Goal: Task Accomplishment & Management: Manage account settings

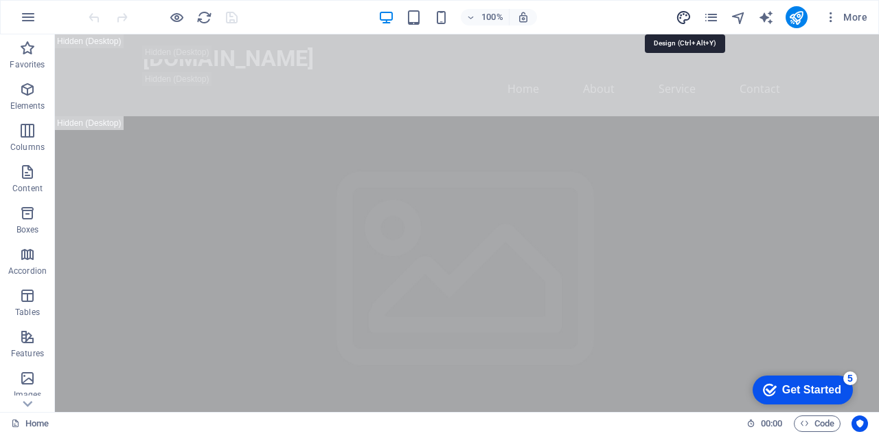
click at [677, 16] on icon "design" at bounding box center [684, 18] width 16 height 16
select select "px"
select select "200"
select select "px"
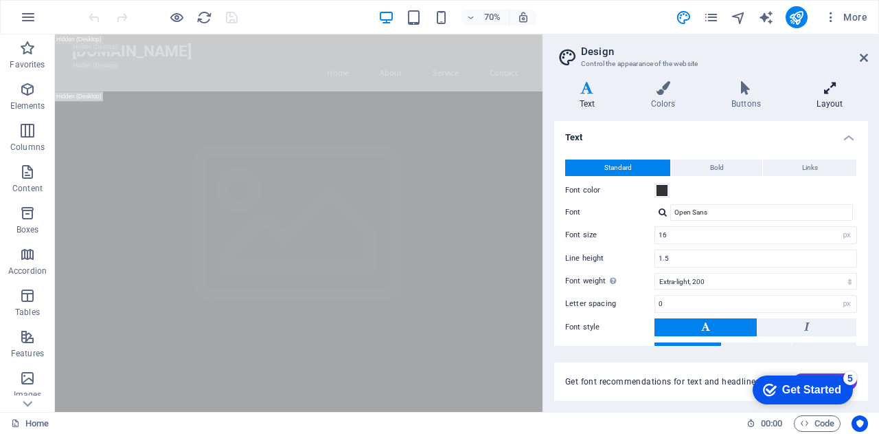
click at [835, 90] on icon at bounding box center [830, 88] width 76 height 14
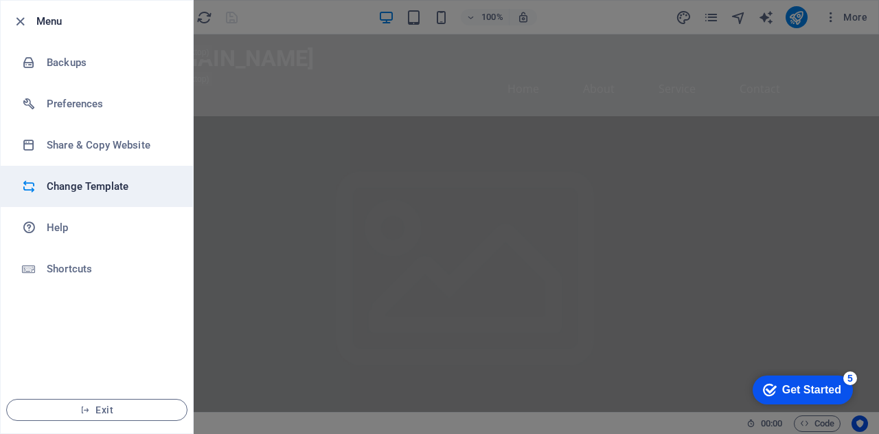
click at [85, 188] on h6 "Change Template" at bounding box center [110, 186] width 127 height 16
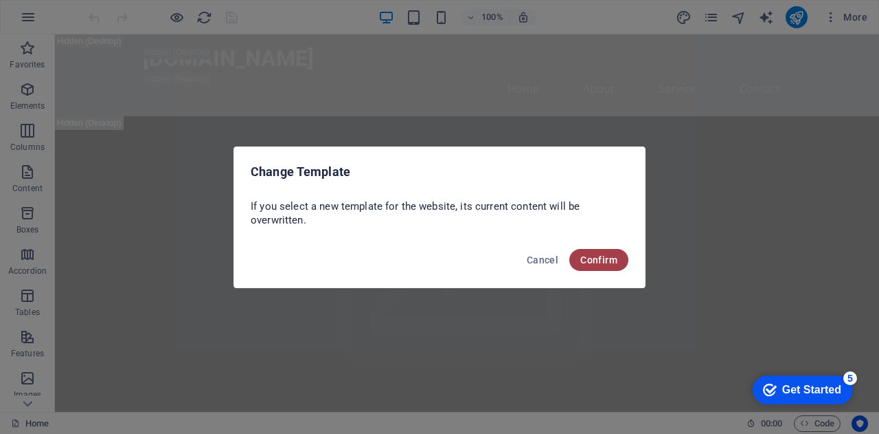
click at [572, 262] on button "Confirm" at bounding box center [599, 260] width 59 height 22
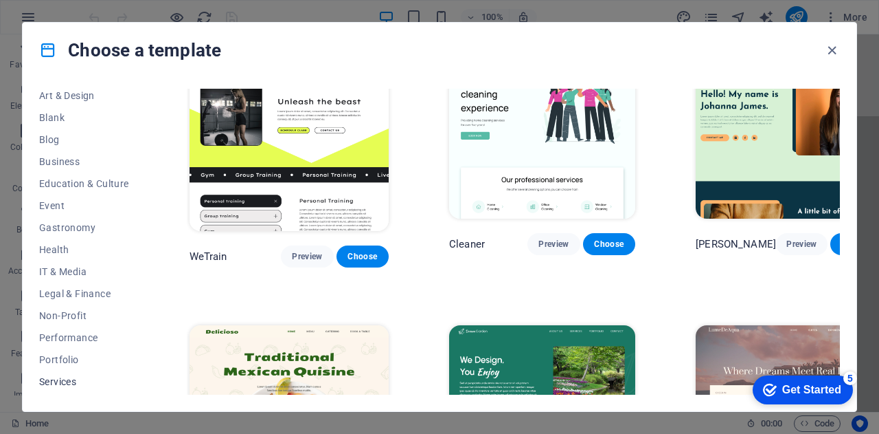
scroll to position [206, 0]
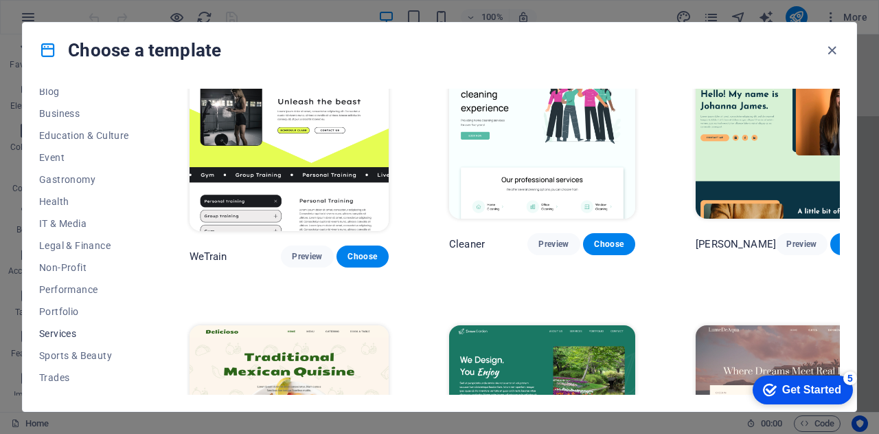
click at [57, 333] on span "Services" at bounding box center [84, 333] width 90 height 11
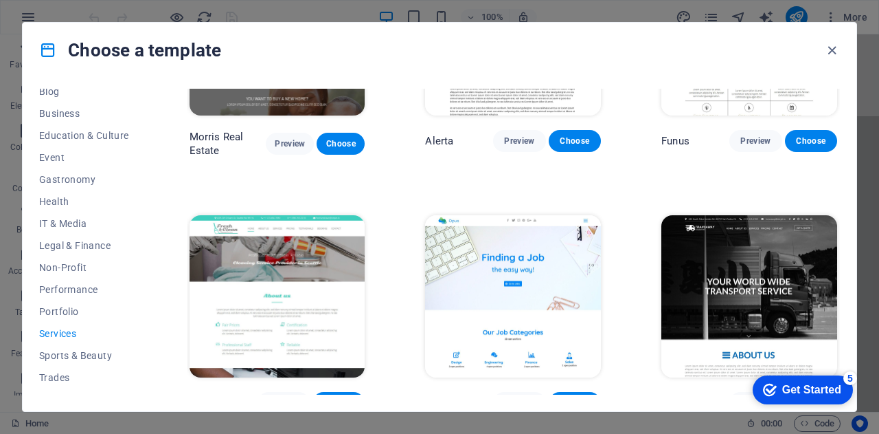
scroll to position [1237, 0]
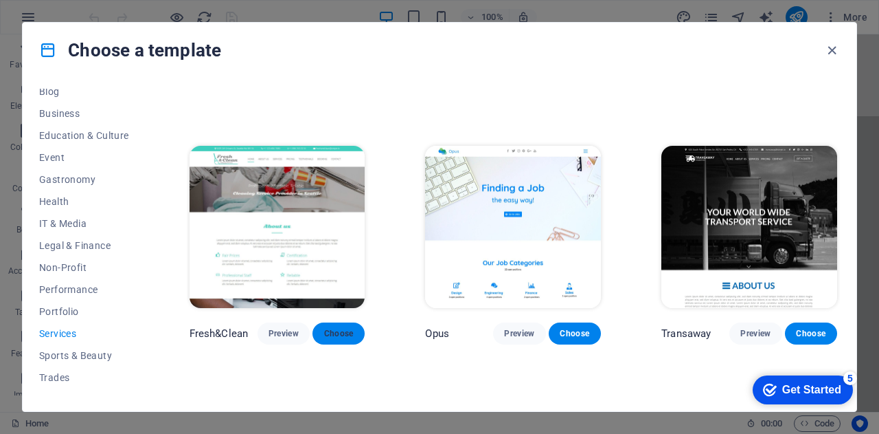
click at [339, 328] on span "Choose" at bounding box center [339, 333] width 30 height 11
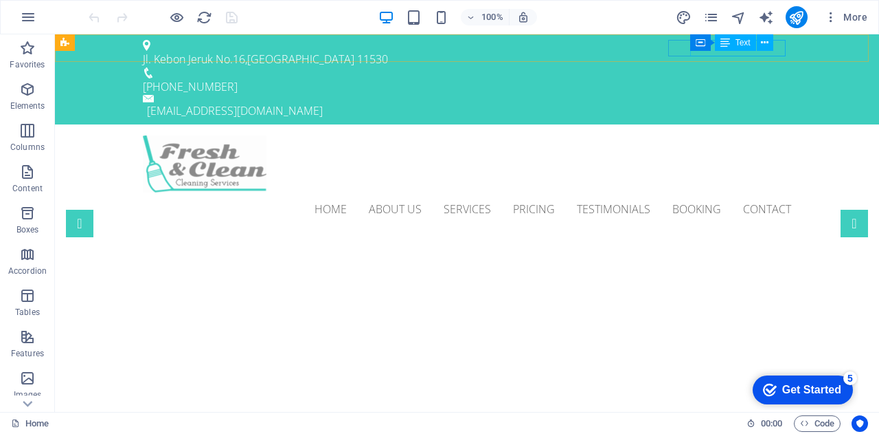
click at [777, 49] on div "Container Text" at bounding box center [737, 42] width 92 height 17
click at [766, 49] on icon at bounding box center [765, 43] width 8 height 14
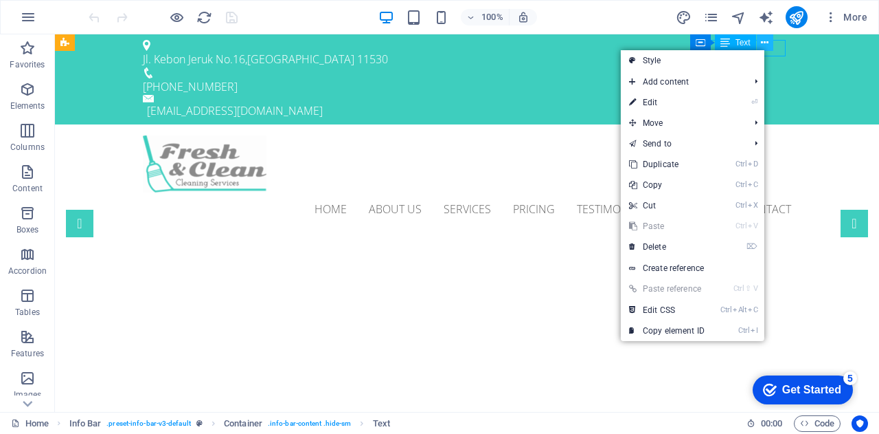
click at [766, 49] on icon at bounding box center [765, 43] width 8 height 14
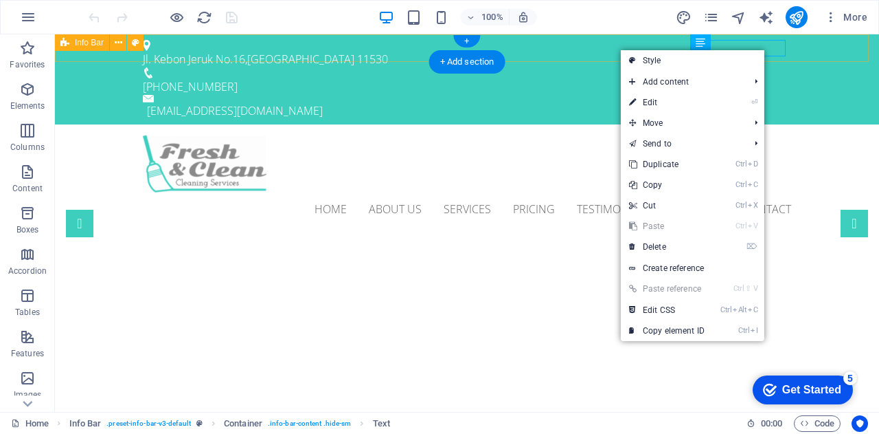
click at [814, 41] on div "Jl. Kebon Jeruk No.16 , Jakarta 11530 +62 21 1234 5678 info@haloasist.com" at bounding box center [467, 79] width 824 height 90
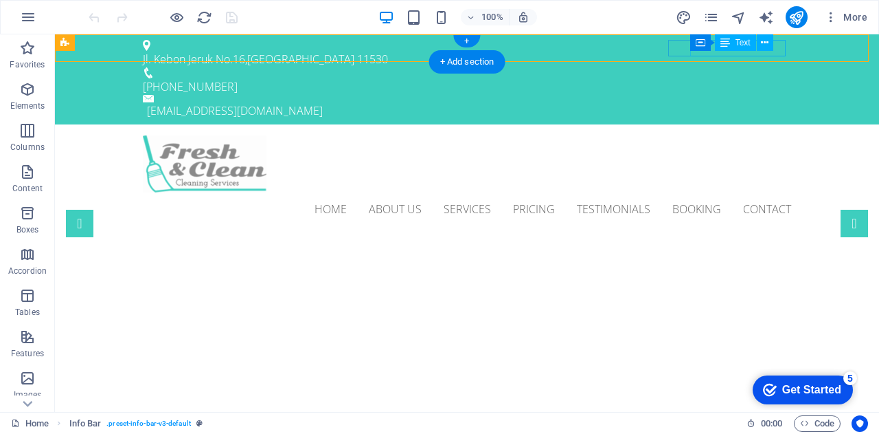
click at [702, 102] on div "[EMAIL_ADDRESS][DOMAIN_NAME]" at bounding box center [469, 110] width 644 height 16
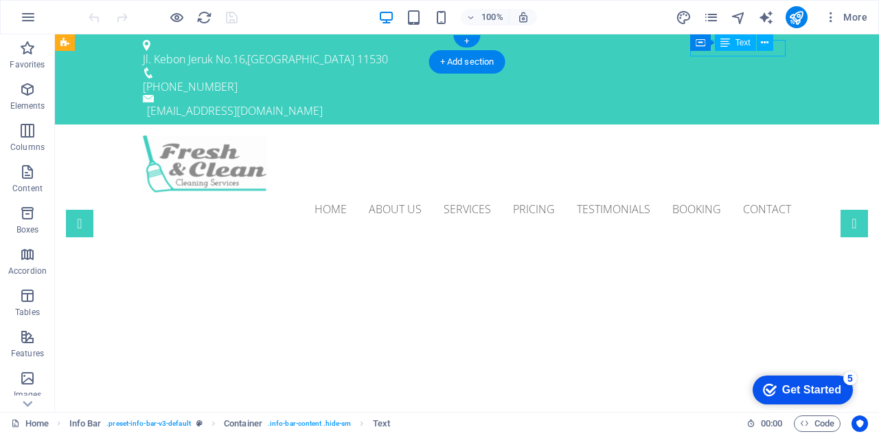
click at [702, 102] on div "[EMAIL_ADDRESS][DOMAIN_NAME]" at bounding box center [469, 110] width 644 height 16
click at [532, 54] on div "Jl. Kebon Jeruk No.16 , Jakarta 11530 +62 21 1234 5678 info@haloasist.com" at bounding box center [467, 79] width 824 height 90
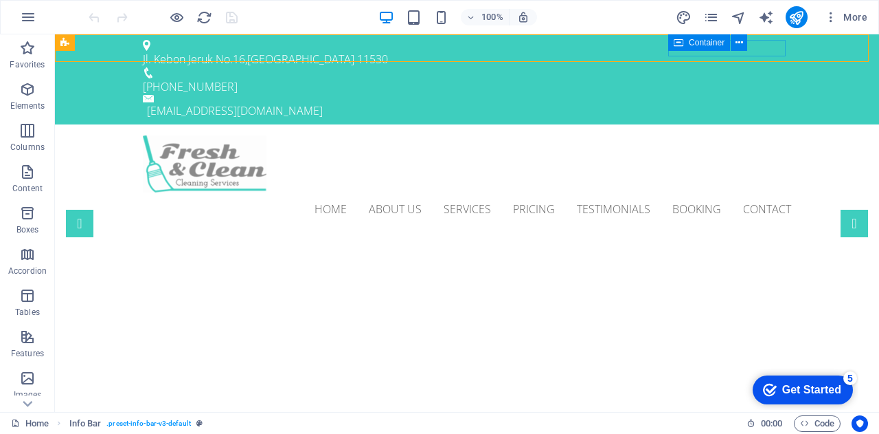
click at [697, 50] on div "Container" at bounding box center [700, 42] width 62 height 16
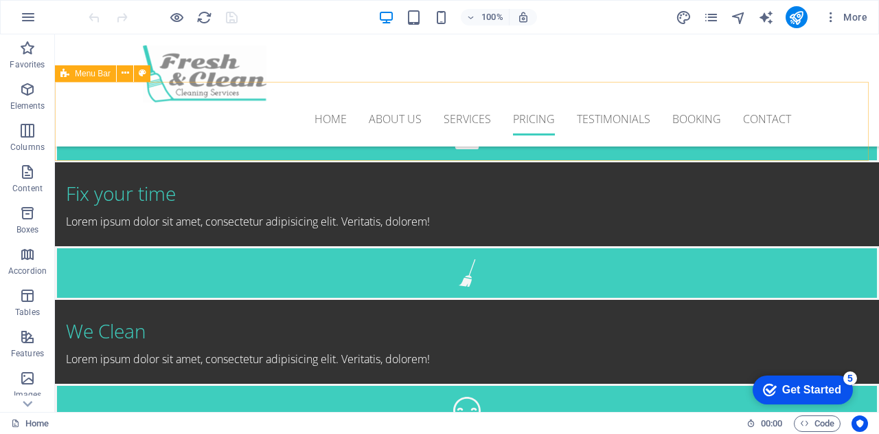
scroll to position [2130, 0]
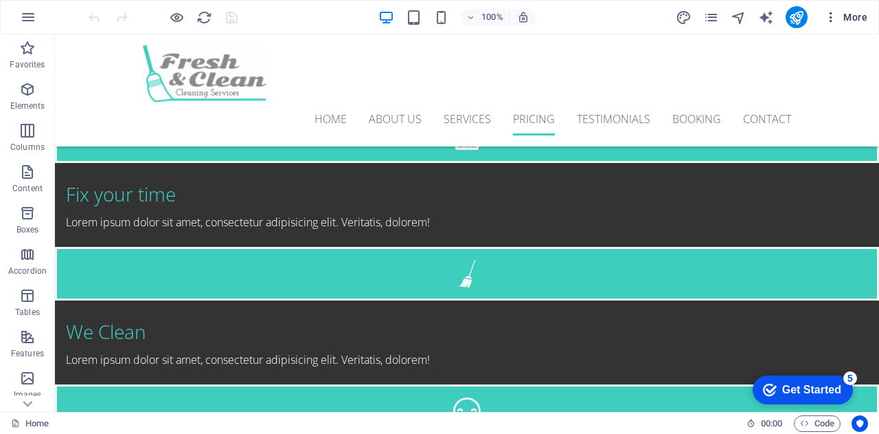
click at [0, 0] on icon "button" at bounding box center [0, 0] width 0 height 0
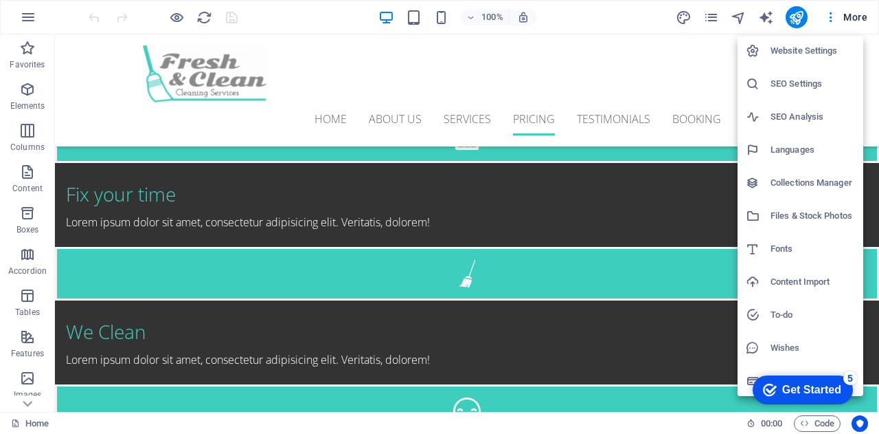
scroll to position [3, 0]
click at [713, 21] on div at bounding box center [439, 217] width 879 height 434
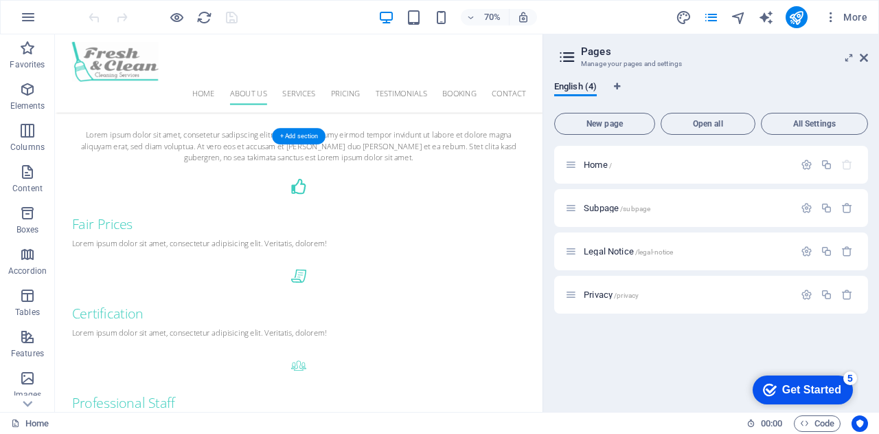
scroll to position [567, 0]
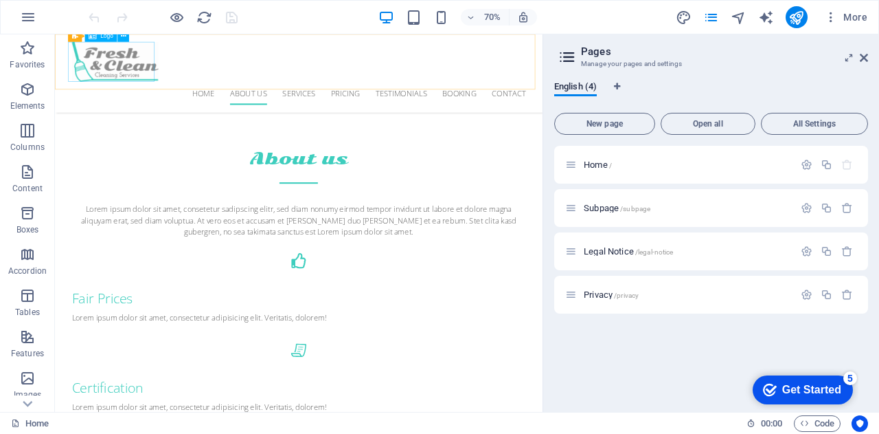
click at [137, 78] on div at bounding box center [403, 73] width 649 height 57
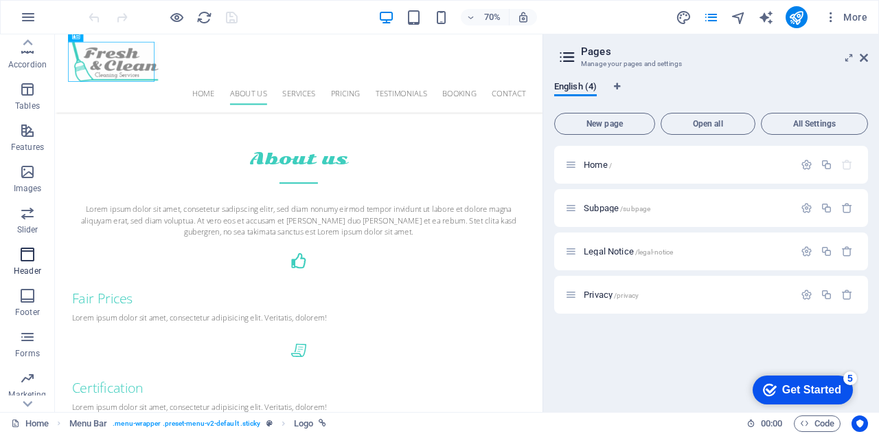
scroll to position [240, 0]
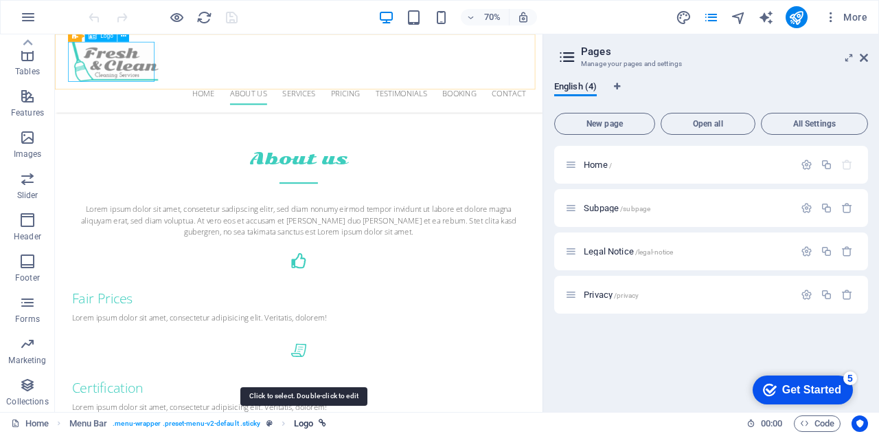
click at [308, 424] on span "Logo" at bounding box center [303, 423] width 19 height 16
click at [326, 424] on icon "breadcrumb" at bounding box center [323, 423] width 8 height 8
select select
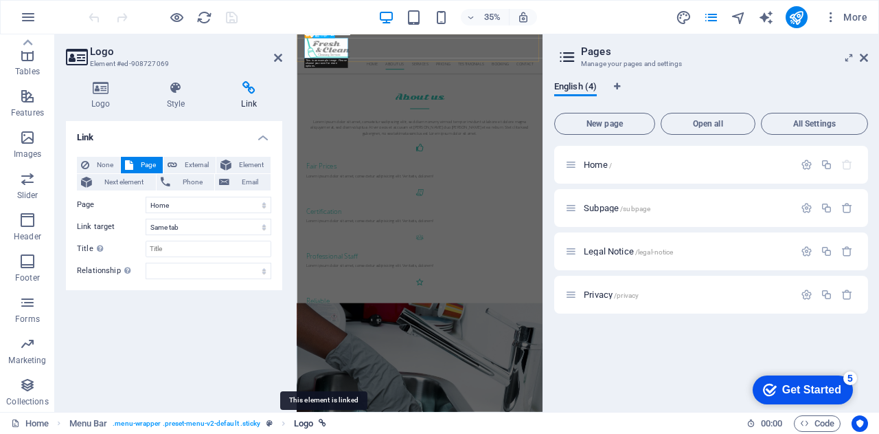
scroll to position [569, 0]
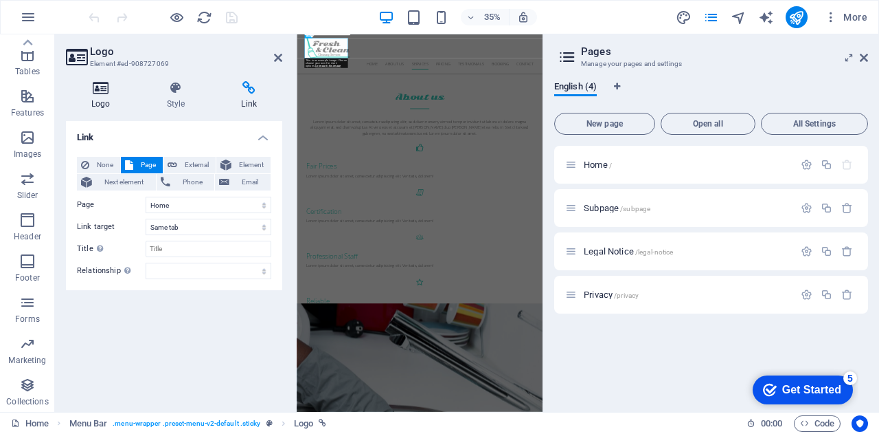
click at [94, 100] on h4 "Logo" at bounding box center [104, 95] width 76 height 29
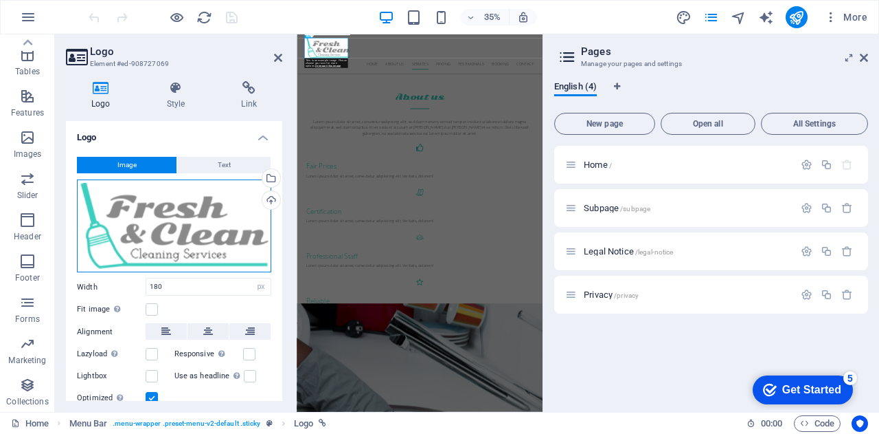
click at [229, 227] on div "Drag files here, click to choose files or select files from Files or our free s…" at bounding box center [174, 225] width 194 height 93
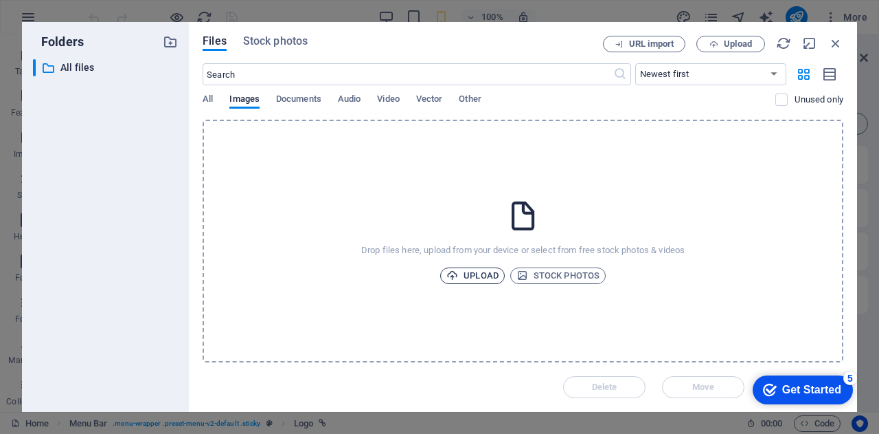
click at [480, 267] on span "Upload" at bounding box center [473, 275] width 52 height 16
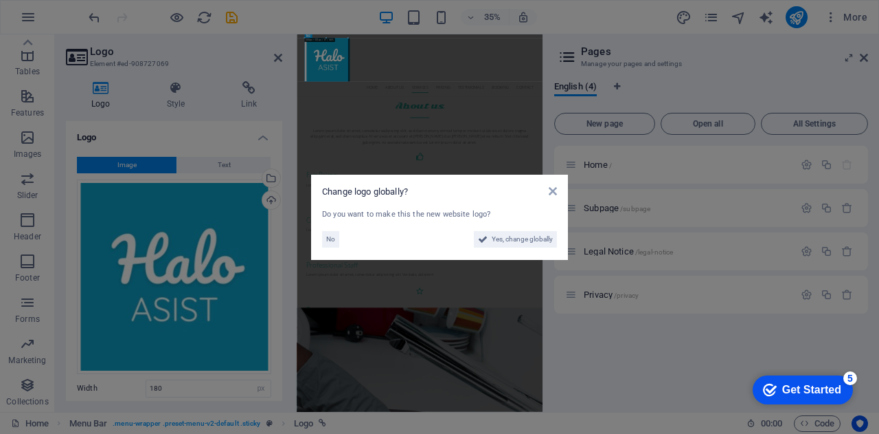
scroll to position [602, 0]
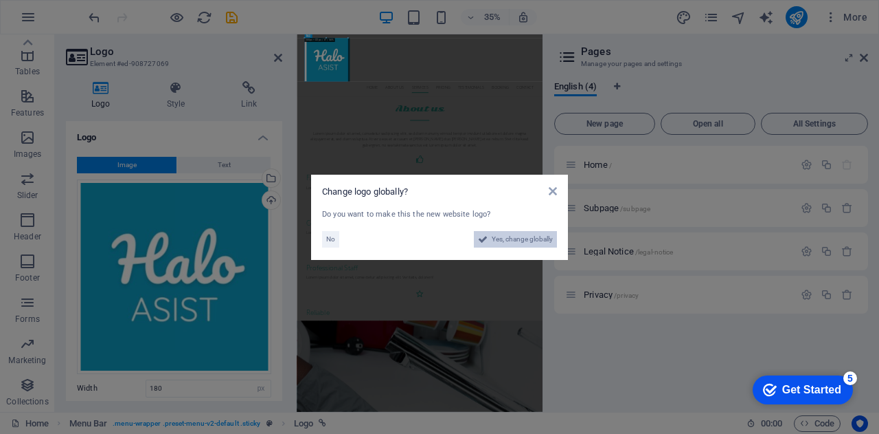
click at [514, 239] on span "Yes, change globally" at bounding box center [522, 239] width 61 height 16
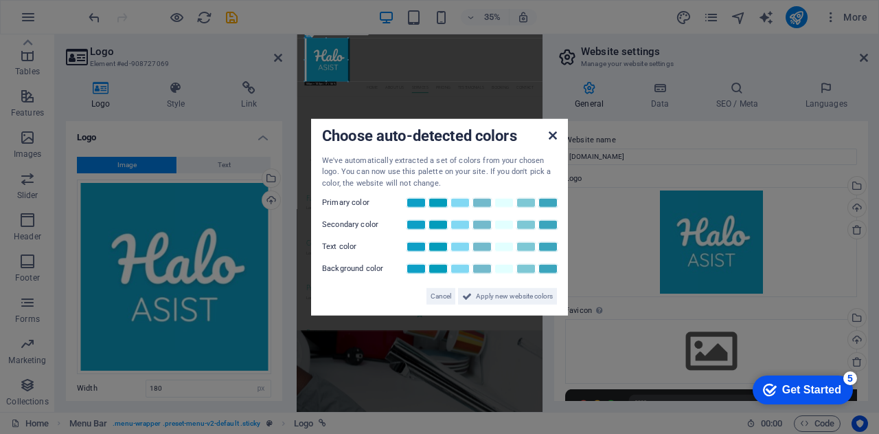
click at [550, 135] on icon at bounding box center [553, 134] width 8 height 11
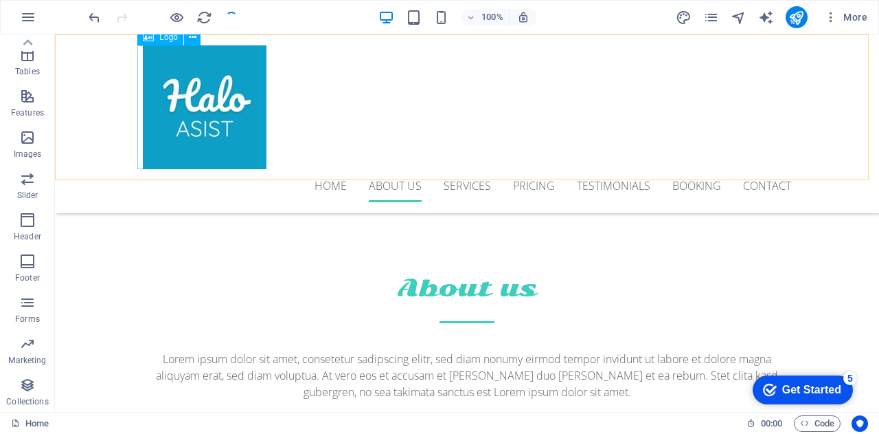
scroll to position [687, 0]
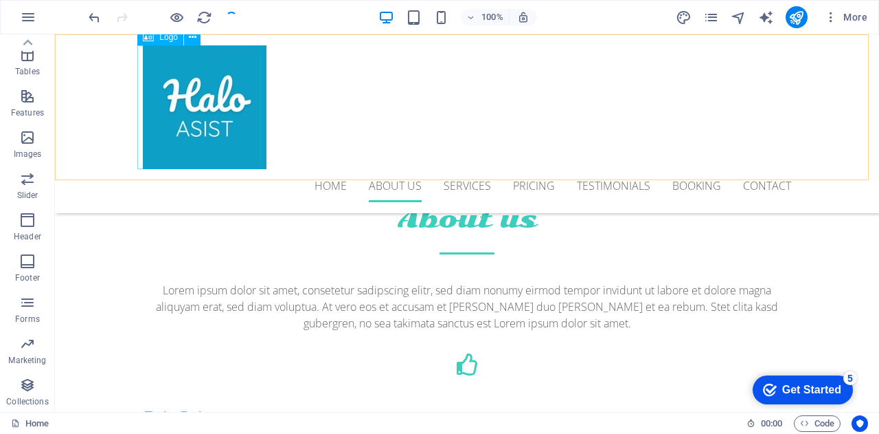
click at [211, 110] on div at bounding box center [467, 107] width 649 height 124
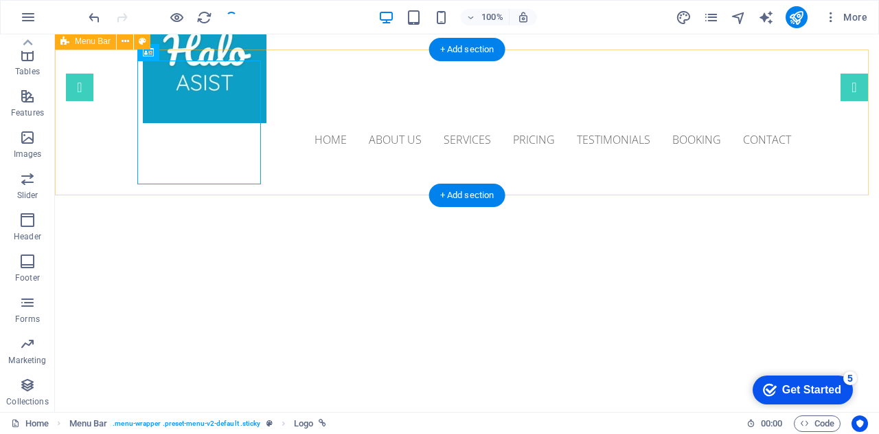
scroll to position [0, 0]
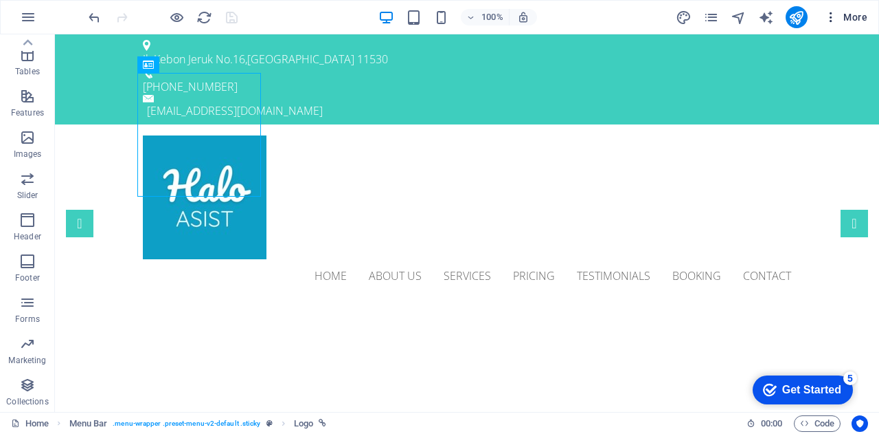
click at [0, 0] on icon "button" at bounding box center [0, 0] width 0 height 0
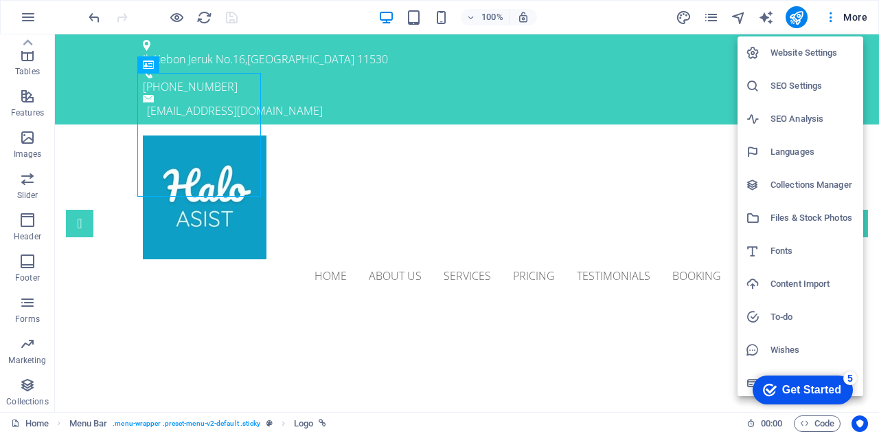
click at [827, 43] on li "Website Settings" at bounding box center [801, 52] width 126 height 33
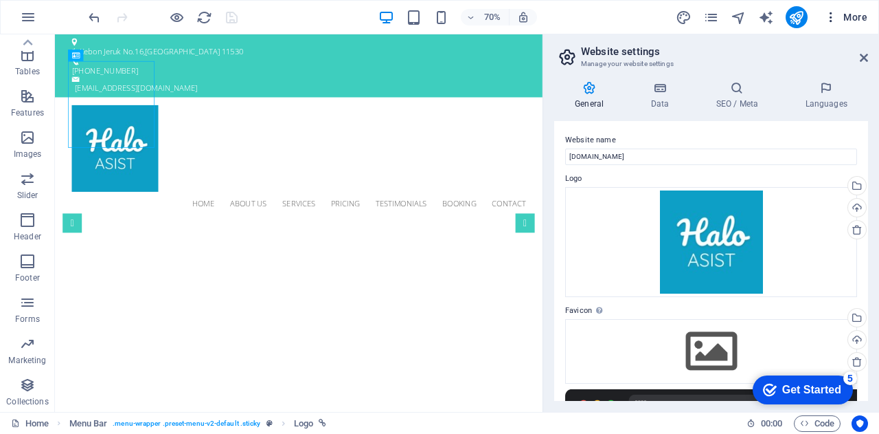
click at [0, 0] on icon "button" at bounding box center [0, 0] width 0 height 0
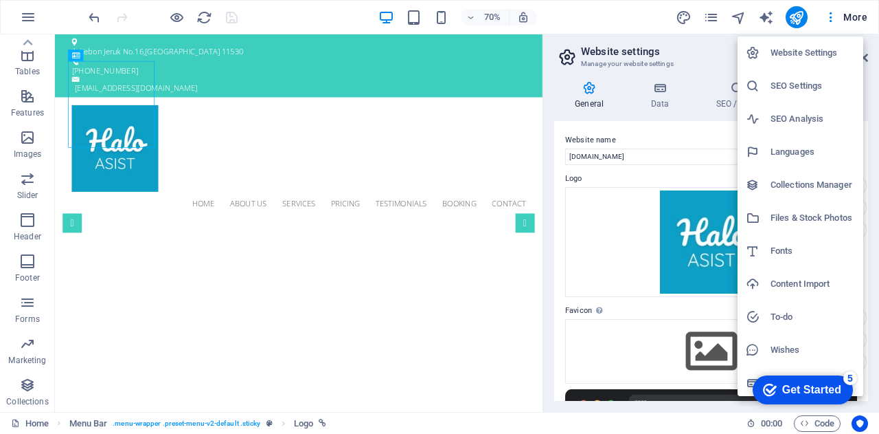
click at [853, 19] on div at bounding box center [439, 217] width 879 height 434
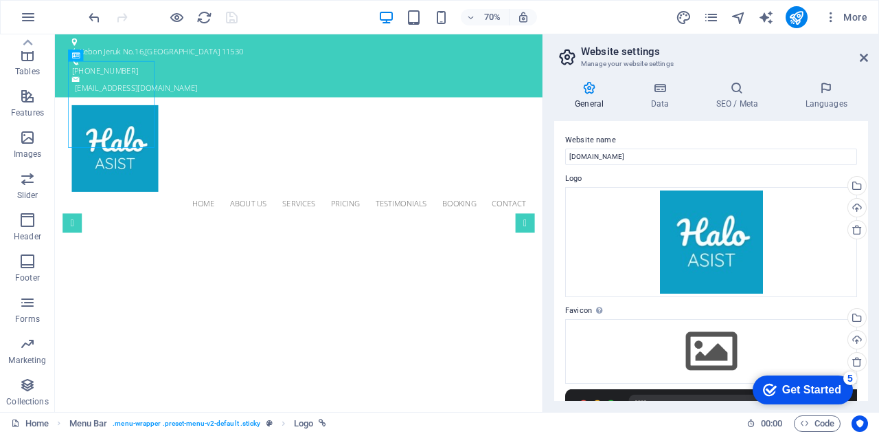
click at [0, 0] on span "More" at bounding box center [0, 0] width 0 height 0
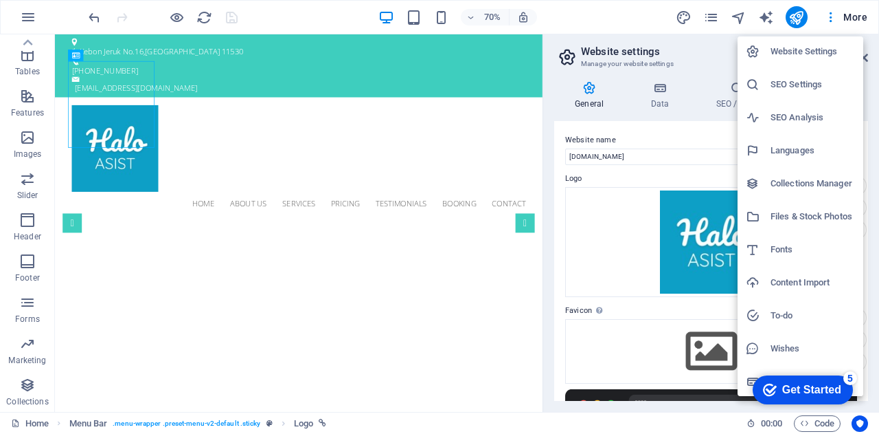
scroll to position [3, 0]
click at [793, 142] on h6 "Languages" at bounding box center [813, 149] width 85 height 16
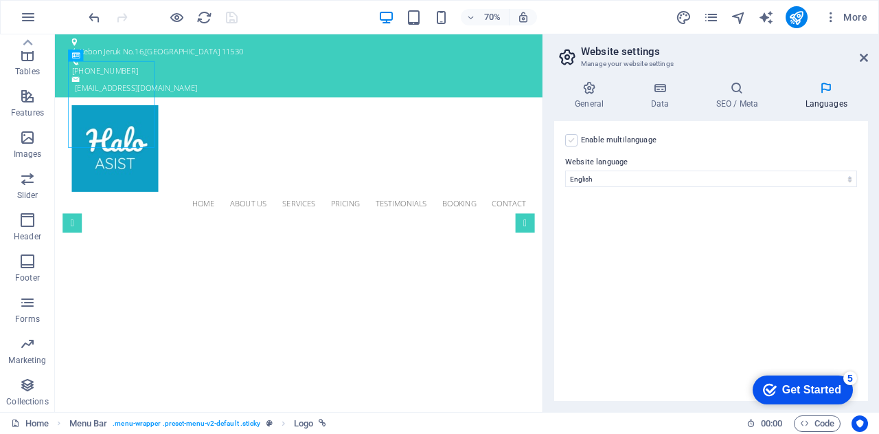
click at [569, 144] on label at bounding box center [571, 140] width 12 height 12
click at [0, 0] on input "Enable multilanguage To disable multilanguage delete all languages until only o…" at bounding box center [0, 0] width 0 height 0
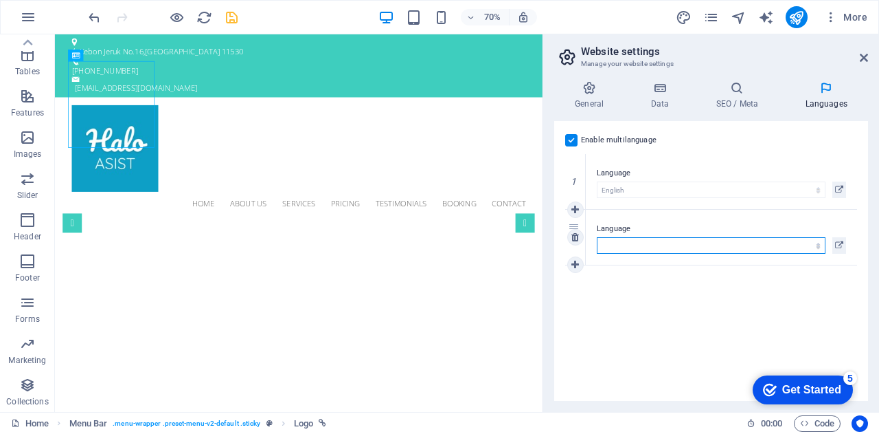
click at [614, 245] on select "Abkhazian Afar Afrikaans Akan Albanian Amharic Arabic Aragonese Armenian Assame…" at bounding box center [711, 245] width 229 height 16
select select "70"
click at [597, 237] on select "Abkhazian Afar Afrikaans Akan Albanian Amharic Arabic Aragonese Armenian Assame…" at bounding box center [711, 245] width 229 height 16
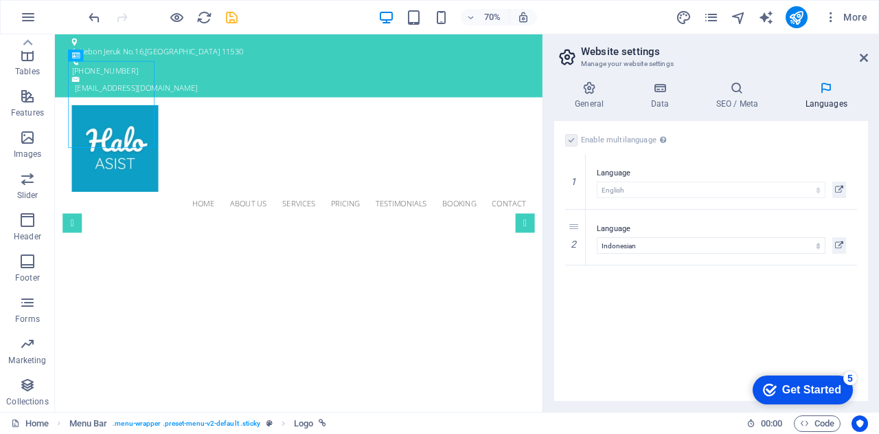
click at [679, 342] on div "Enable multilanguage To disable multilanguage delete all languages until only o…" at bounding box center [711, 261] width 314 height 280
click at [666, 90] on icon at bounding box center [660, 88] width 60 height 14
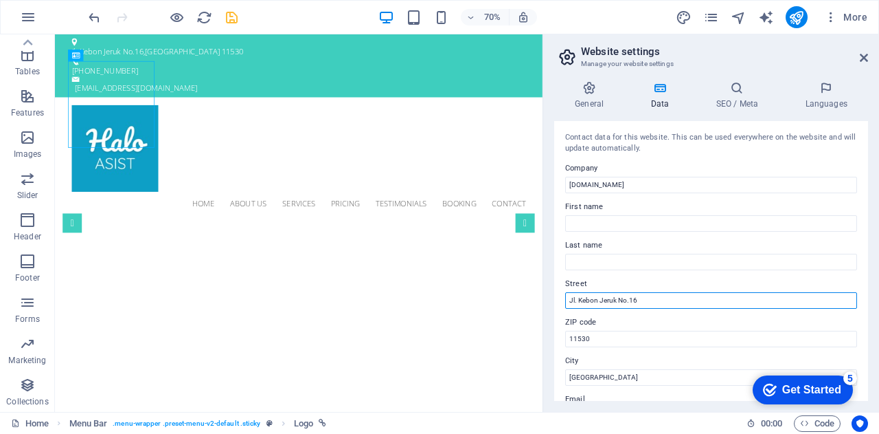
click at [648, 300] on input "Jl. Kebon Jeruk No.16" at bounding box center [711, 300] width 292 height 16
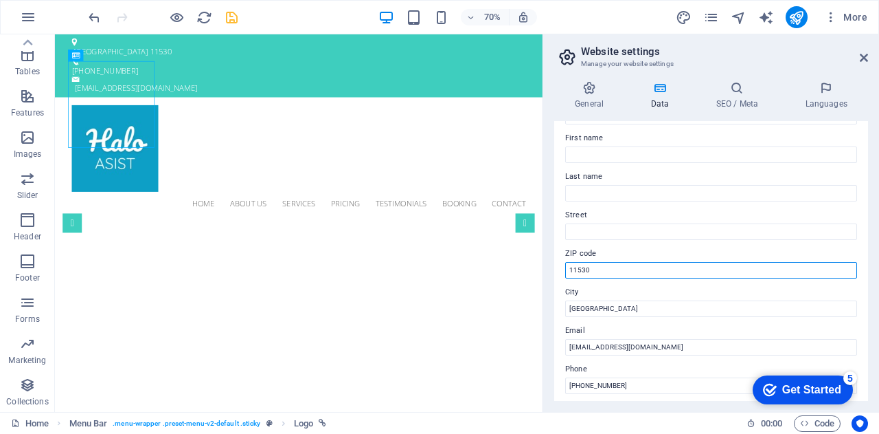
click at [597, 273] on input "11530" at bounding box center [711, 270] width 292 height 16
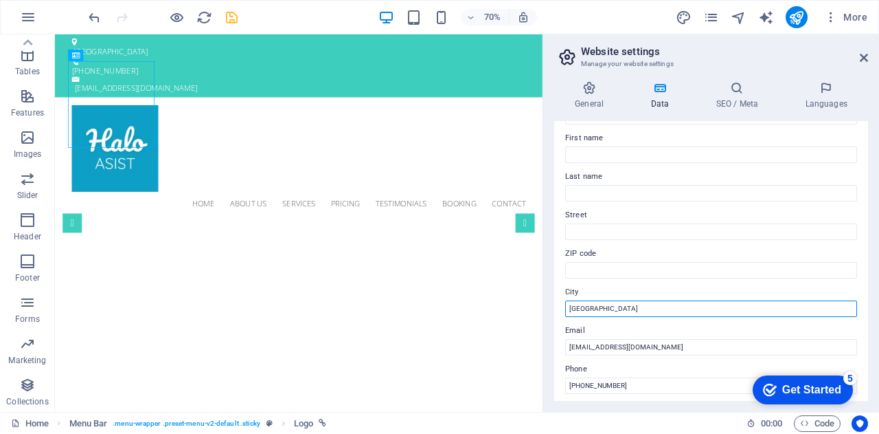
click at [594, 313] on input "[GEOGRAPHIC_DATA]" at bounding box center [711, 308] width 292 height 16
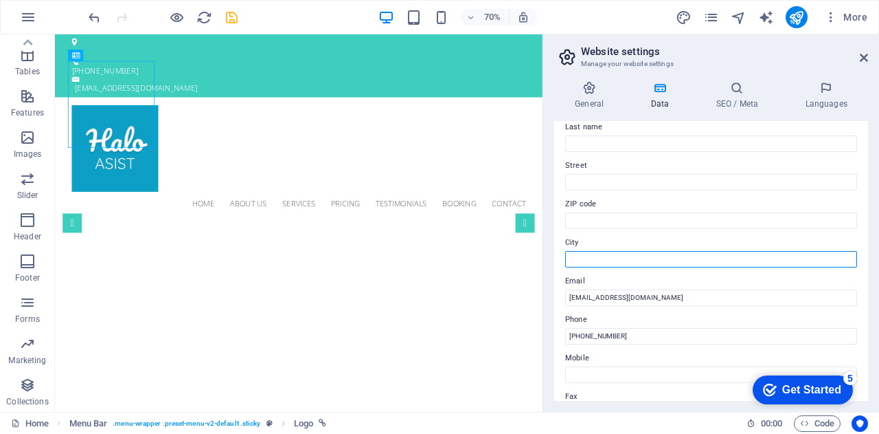
scroll to position [137, 0]
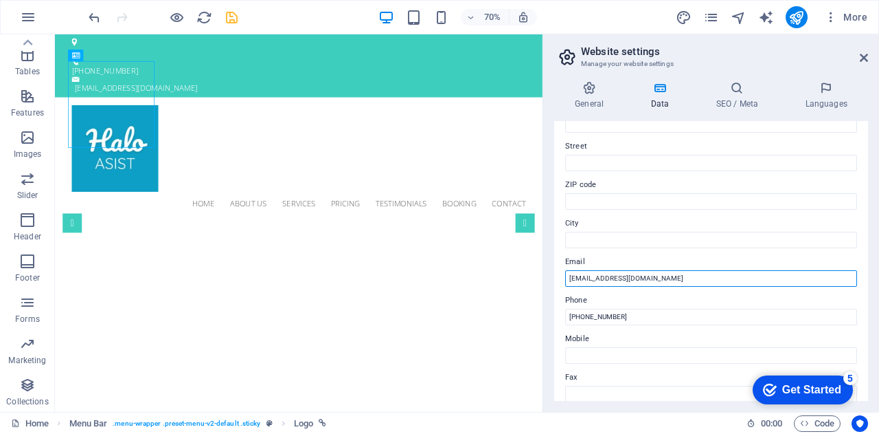
click at [581, 281] on input "[EMAIL_ADDRESS][DOMAIN_NAME]" at bounding box center [711, 278] width 292 height 16
type input "cs@haloasist.com"
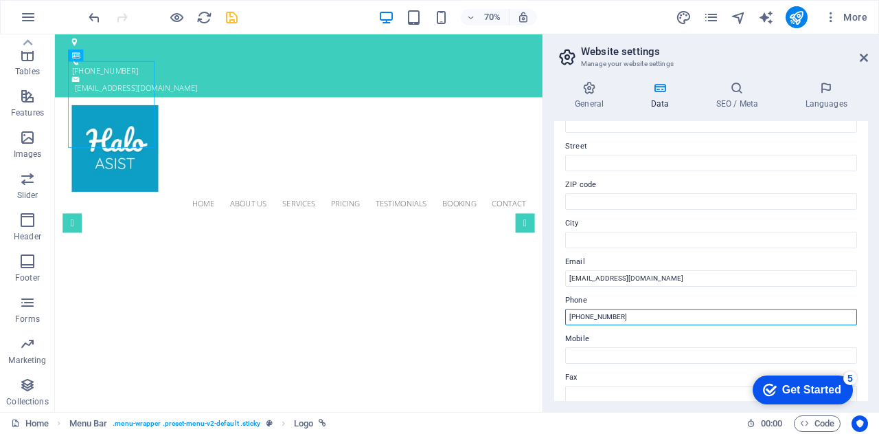
click at [638, 314] on input "[PHONE_NUMBER]" at bounding box center [711, 316] width 292 height 16
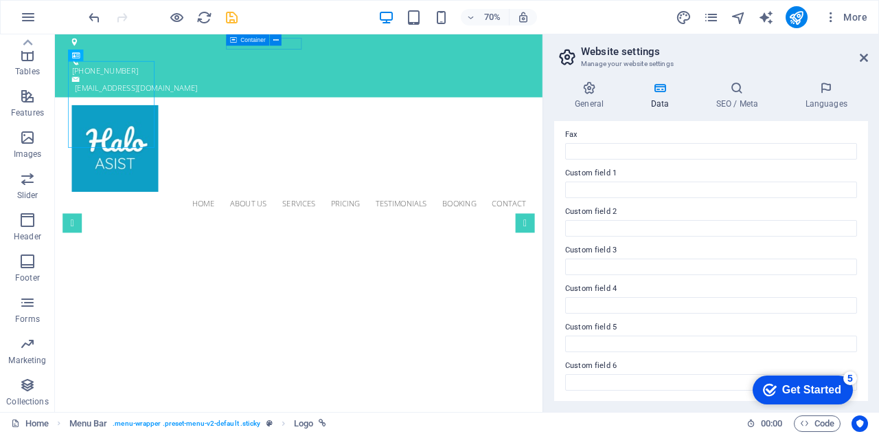
scroll to position [0, 0]
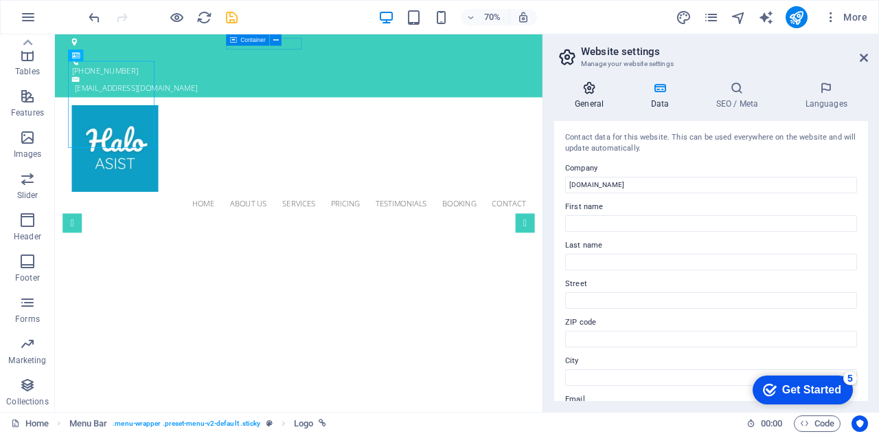
click at [602, 101] on h4 "General" at bounding box center [592, 95] width 76 height 29
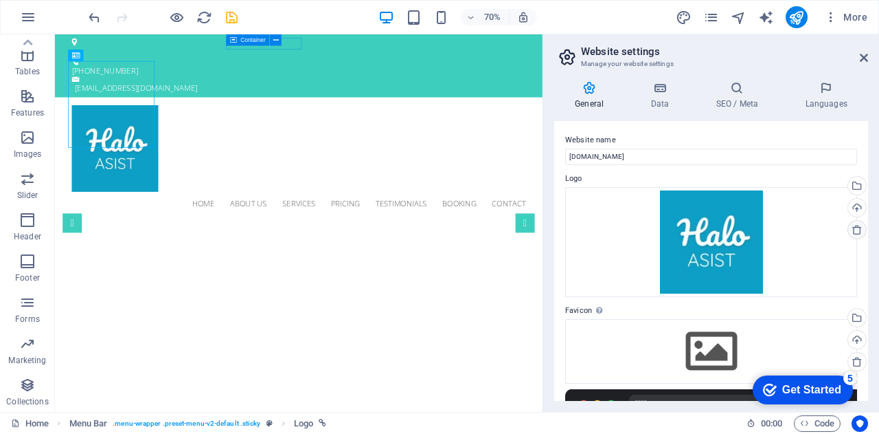
click at [852, 232] on icon at bounding box center [857, 229] width 11 height 11
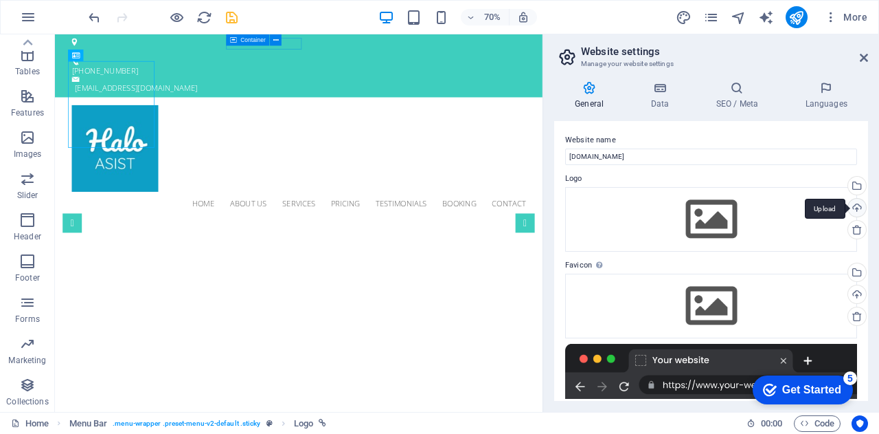
click at [855, 204] on div "Upload" at bounding box center [856, 209] width 21 height 21
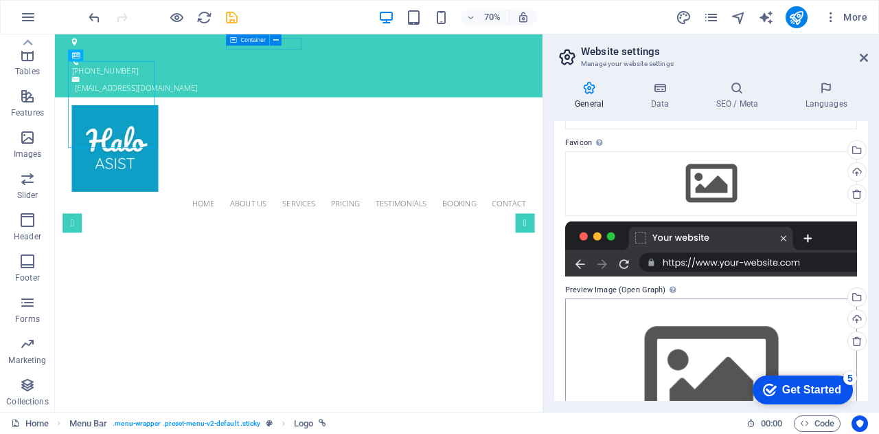
scroll to position [188, 0]
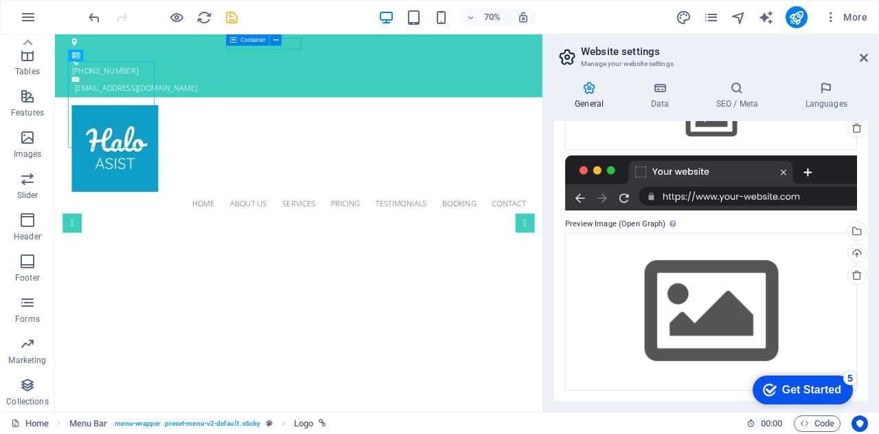
click at [857, 57] on h2 "Website settings" at bounding box center [724, 51] width 287 height 12
click at [867, 57] on icon at bounding box center [864, 57] width 8 height 11
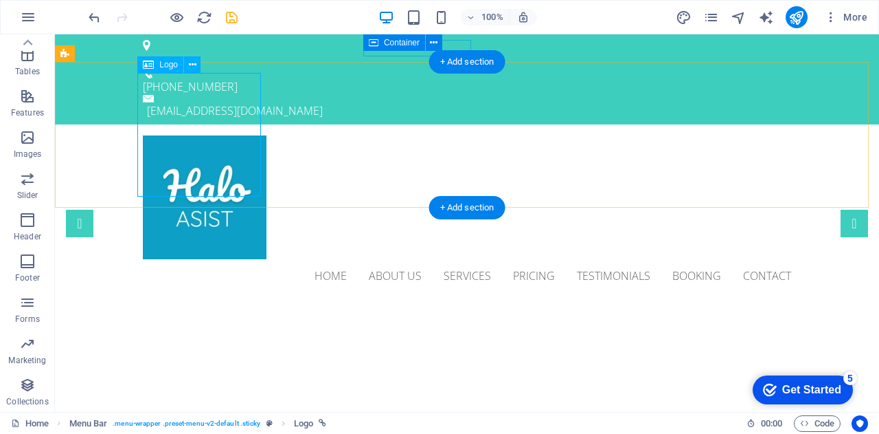
click at [206, 135] on div at bounding box center [467, 197] width 649 height 124
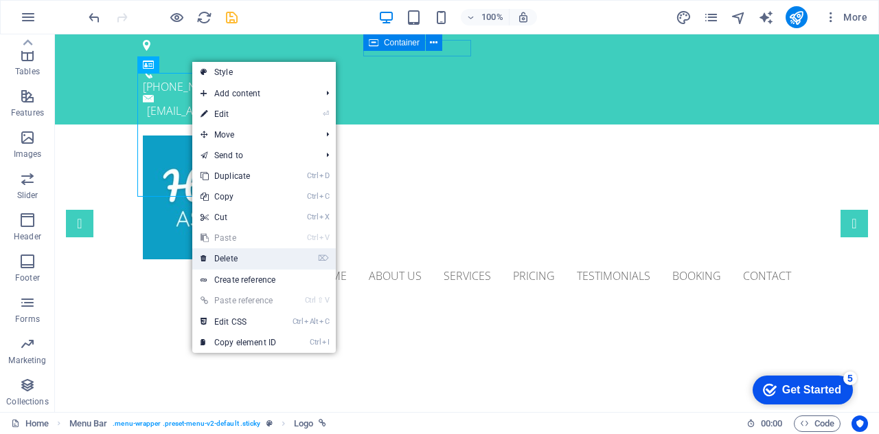
click at [242, 256] on link "⌦ Delete" at bounding box center [238, 258] width 92 height 21
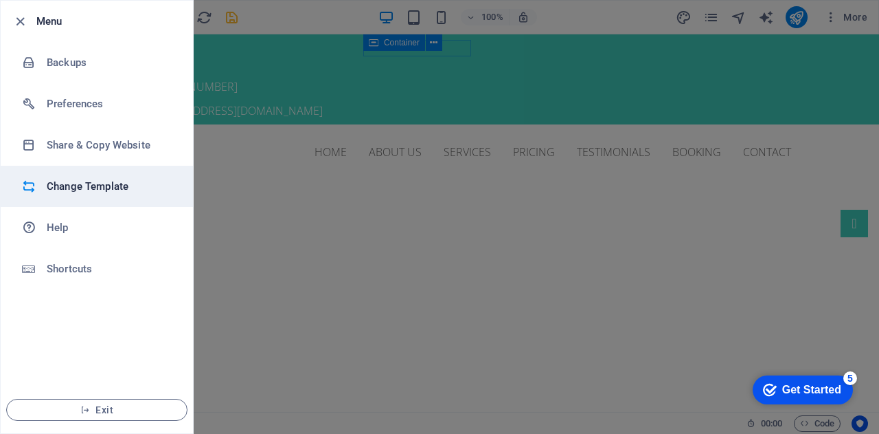
click at [73, 186] on h6 "Change Template" at bounding box center [110, 186] width 127 height 16
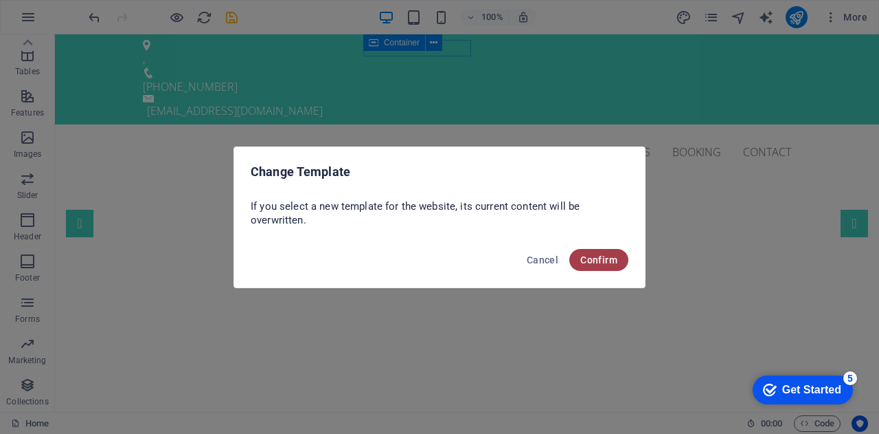
click at [618, 262] on button "Confirm" at bounding box center [599, 260] width 59 height 22
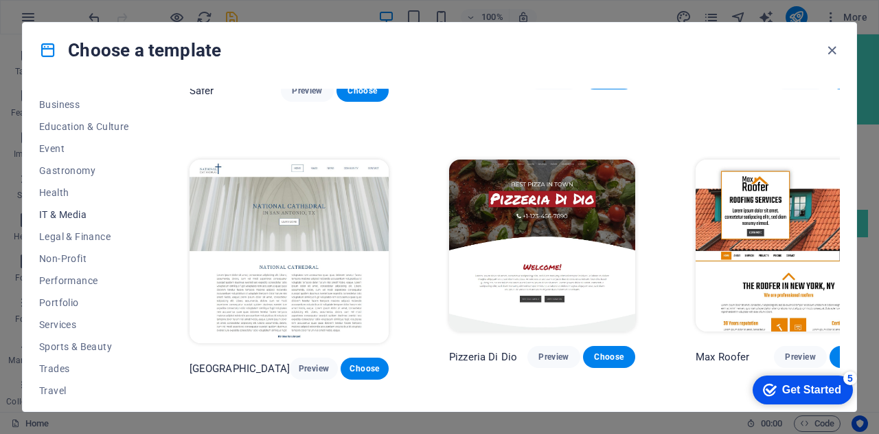
scroll to position [243, 0]
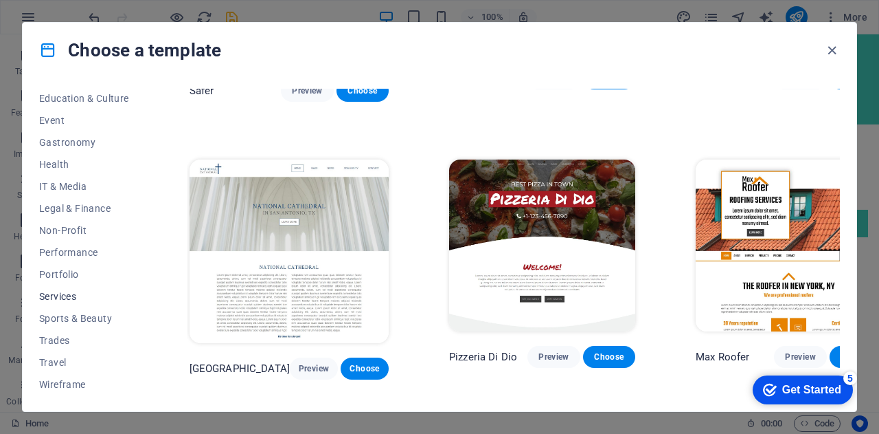
click at [59, 300] on span "Services" at bounding box center [84, 296] width 90 height 11
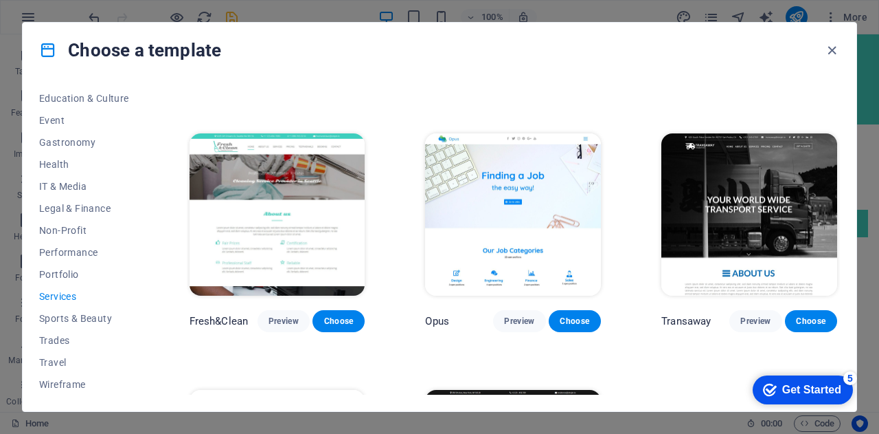
scroll to position [1299, 0]
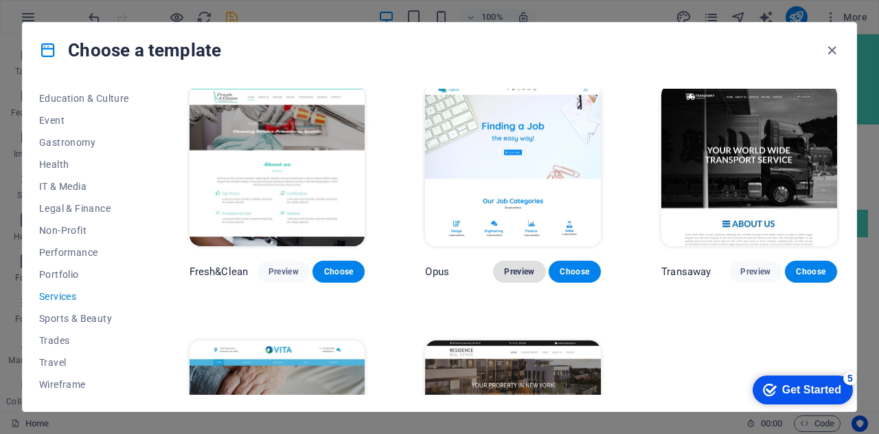
click at [511, 260] on button "Preview" at bounding box center [519, 271] width 52 height 22
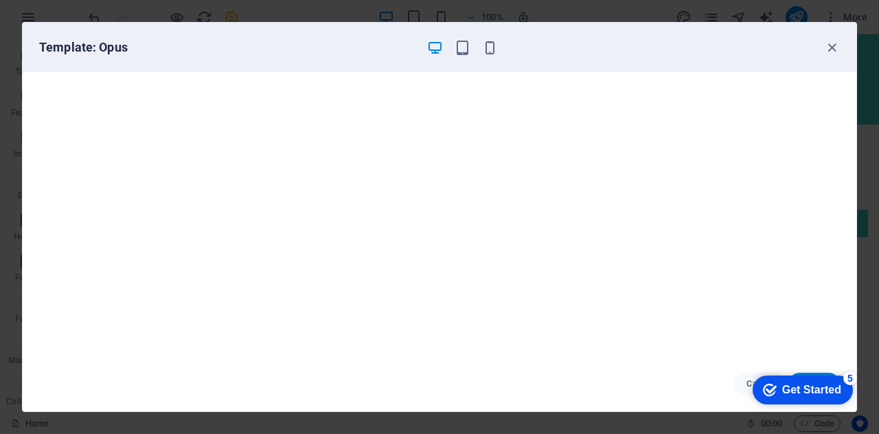
scroll to position [3, 0]
click at [830, 52] on icon "button" at bounding box center [832, 48] width 16 height 16
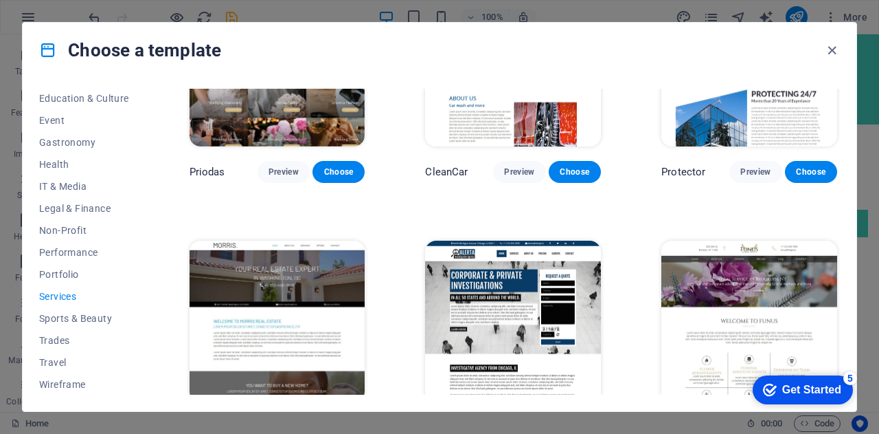
scroll to position [749, 0]
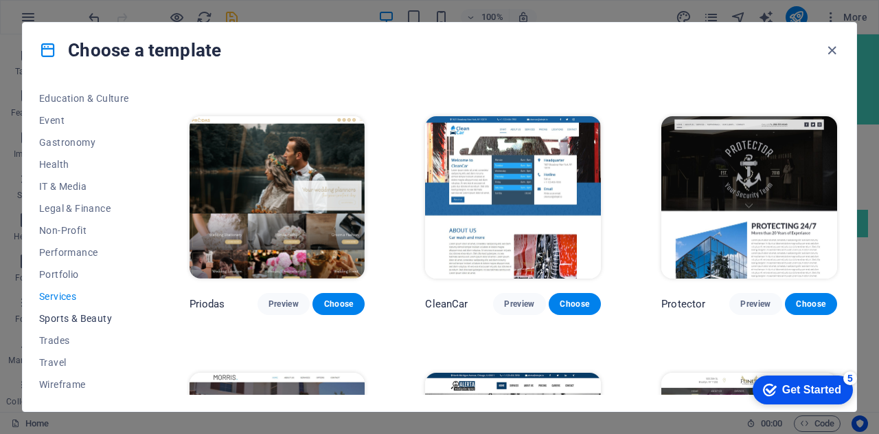
click at [95, 316] on span "Sports & Beauty" at bounding box center [84, 318] width 90 height 11
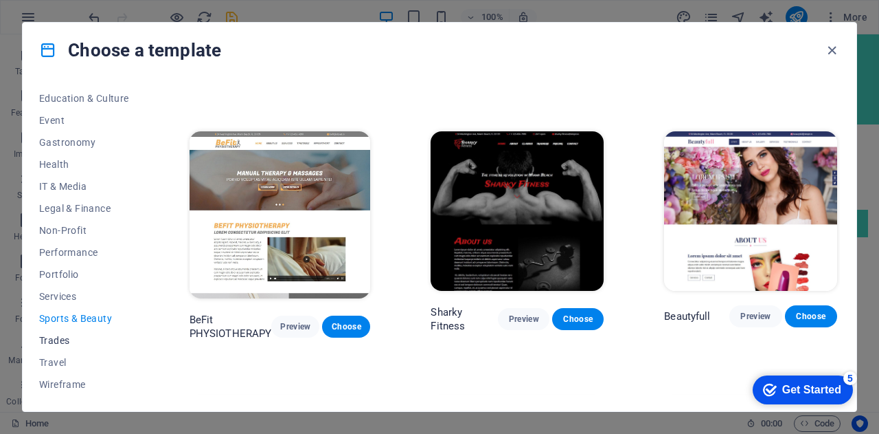
click at [75, 337] on span "Trades" at bounding box center [84, 340] width 90 height 11
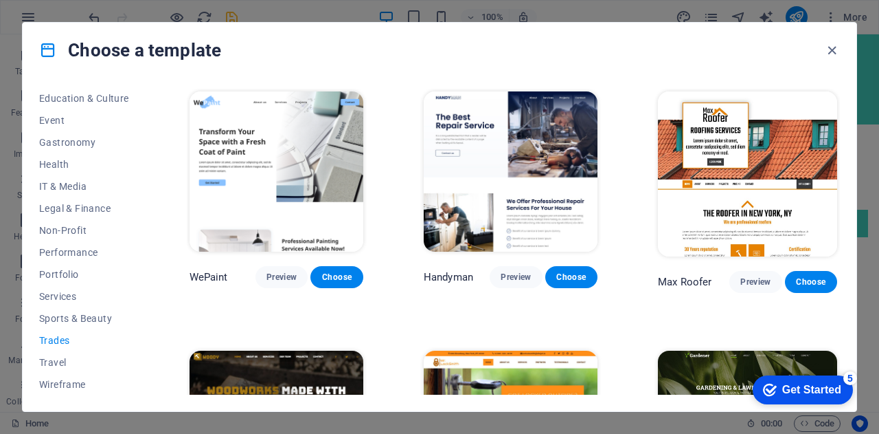
scroll to position [206, 0]
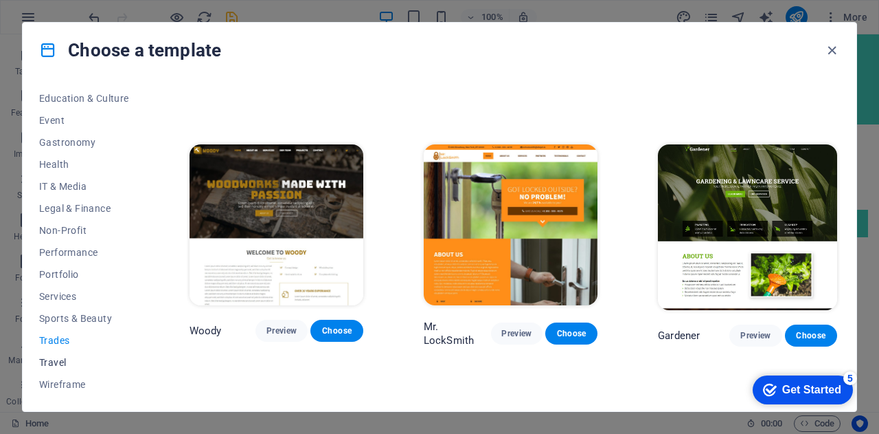
click at [54, 358] on span "Travel" at bounding box center [84, 362] width 90 height 11
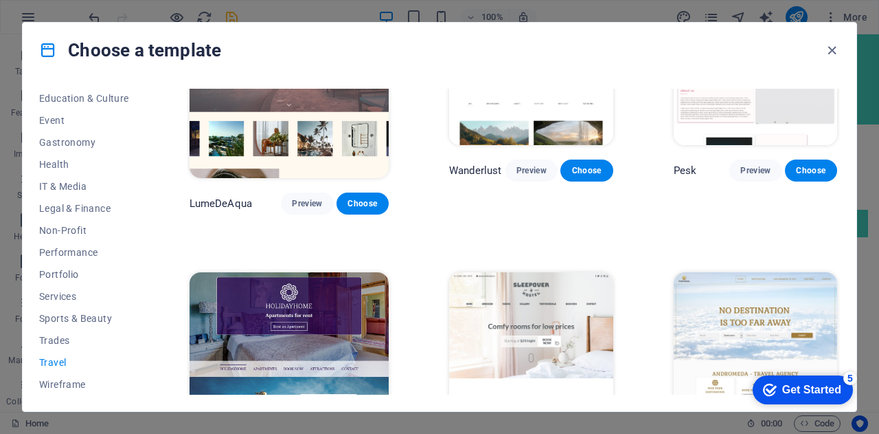
scroll to position [0, 0]
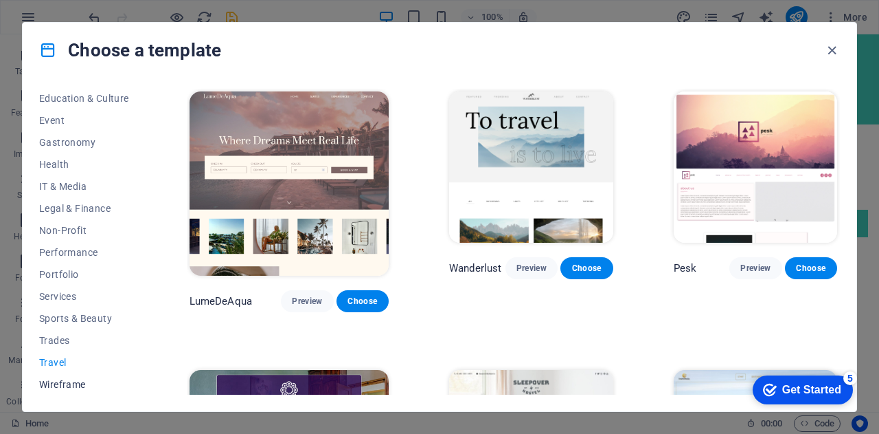
click at [43, 380] on span "Wireframe" at bounding box center [84, 384] width 90 height 11
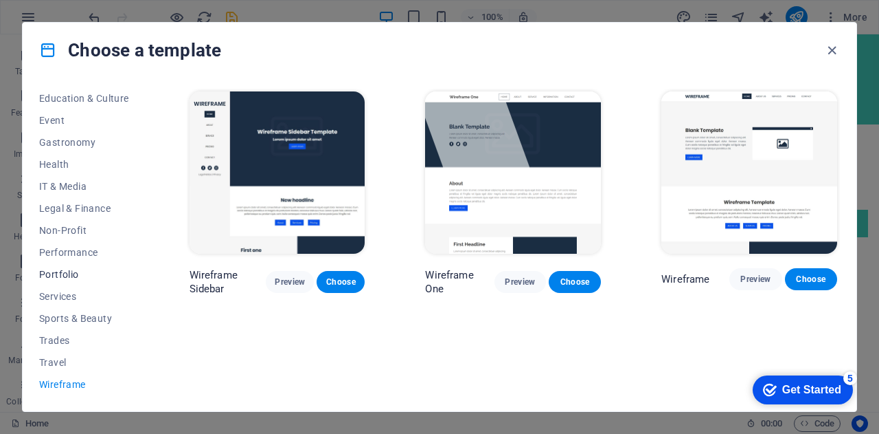
click at [51, 270] on span "Portfolio" at bounding box center [84, 274] width 90 height 11
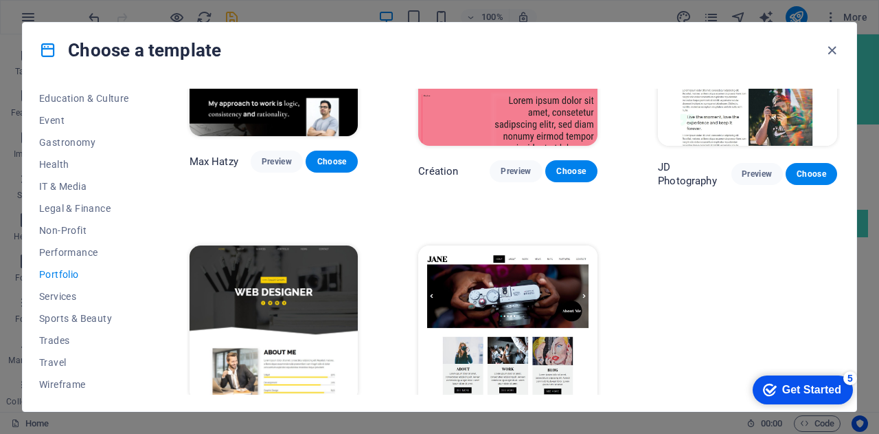
scroll to position [412, 0]
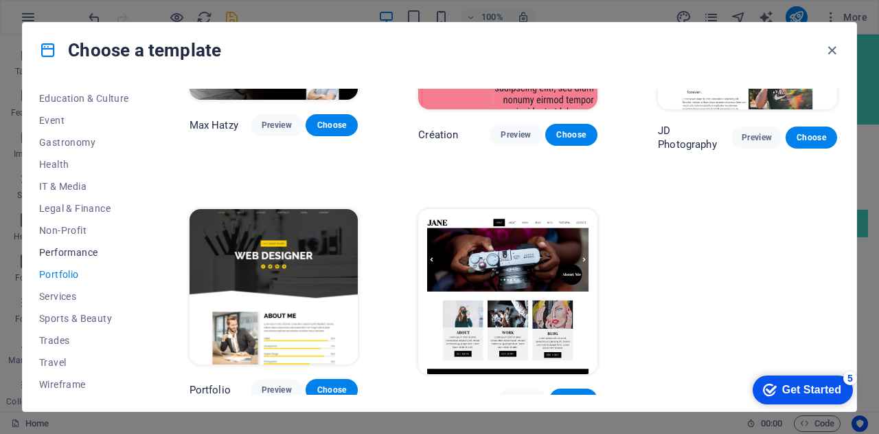
click at [47, 252] on span "Performance" at bounding box center [84, 252] width 90 height 11
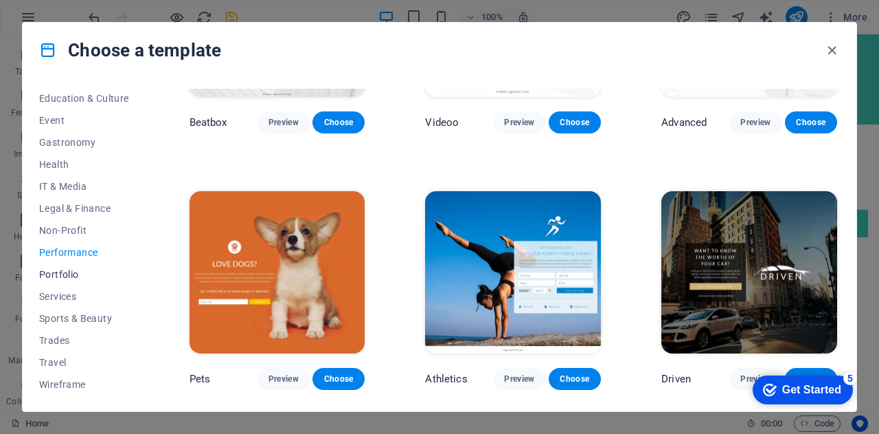
click at [49, 269] on span "Portfolio" at bounding box center [84, 274] width 90 height 11
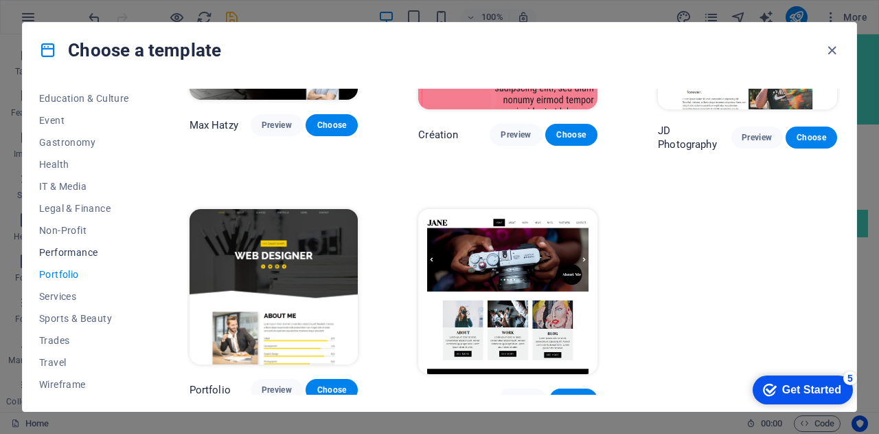
click at [88, 251] on span "Performance" at bounding box center [84, 252] width 90 height 11
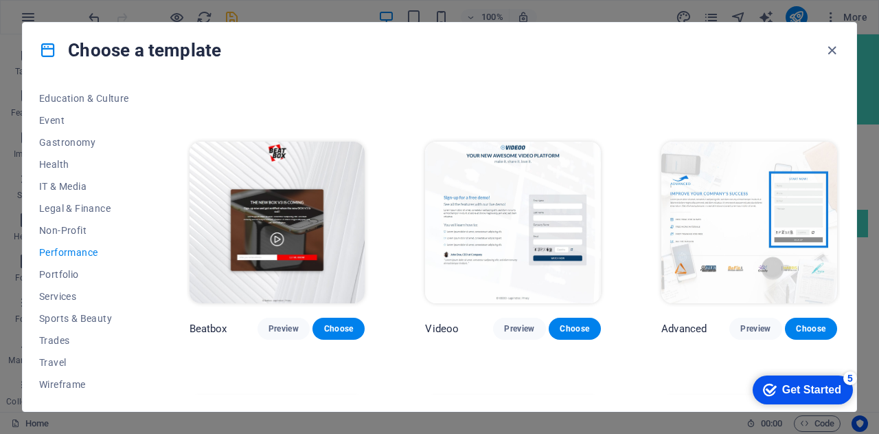
scroll to position [69, 0]
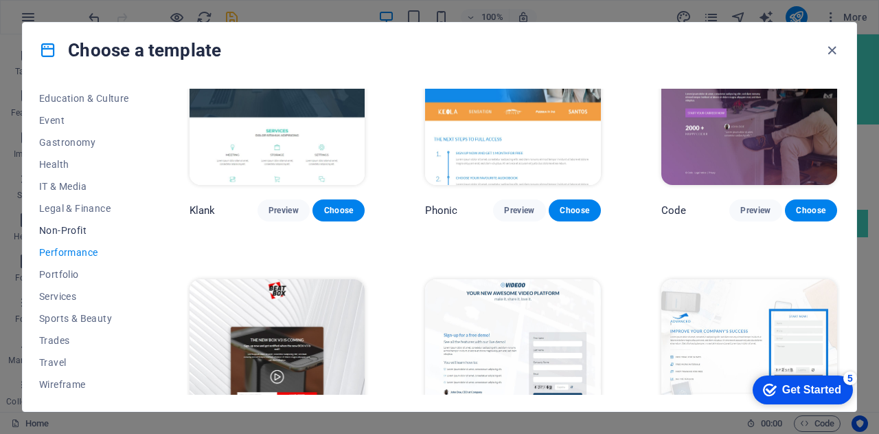
click at [52, 236] on button "Non-Profit" at bounding box center [84, 230] width 90 height 22
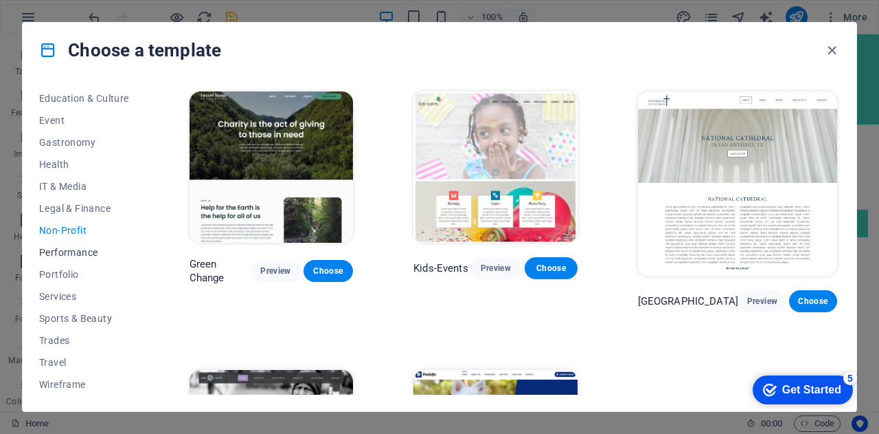
click at [55, 248] on span "Performance" at bounding box center [84, 252] width 90 height 11
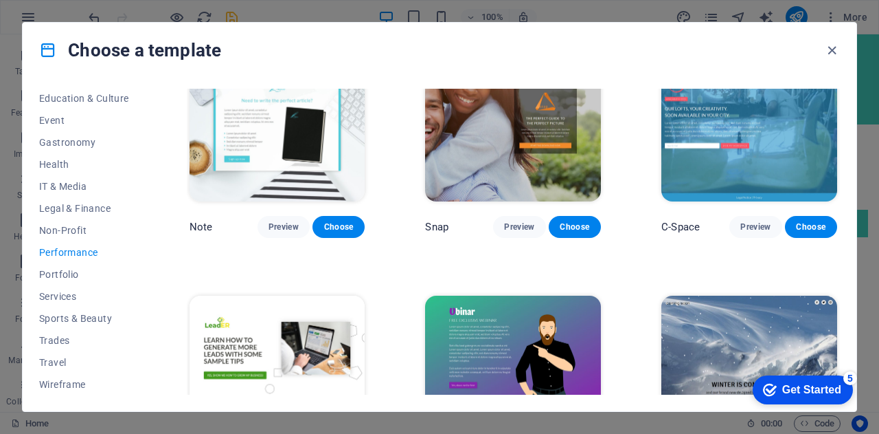
scroll to position [893, 0]
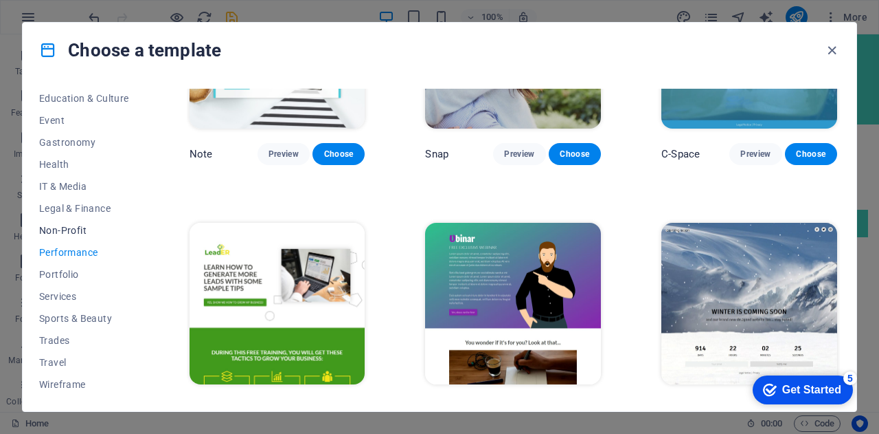
click at [58, 228] on span "Non-Profit" at bounding box center [84, 230] width 90 height 11
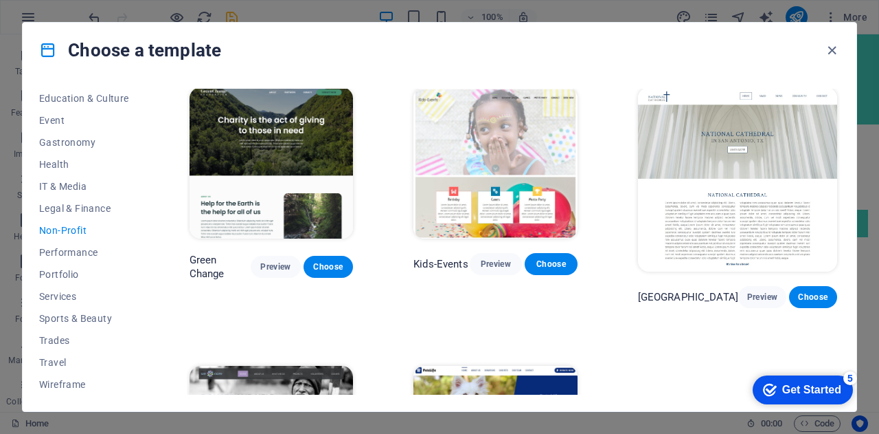
scroll to position [0, 0]
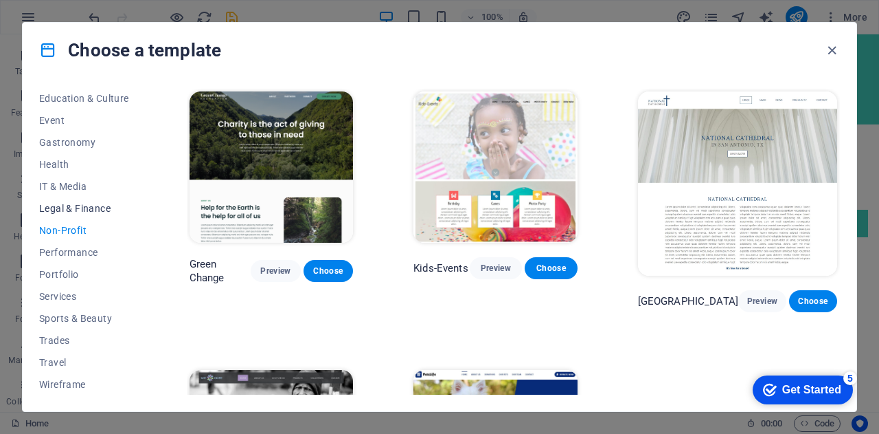
click at [59, 208] on span "Legal & Finance" at bounding box center [84, 208] width 90 height 11
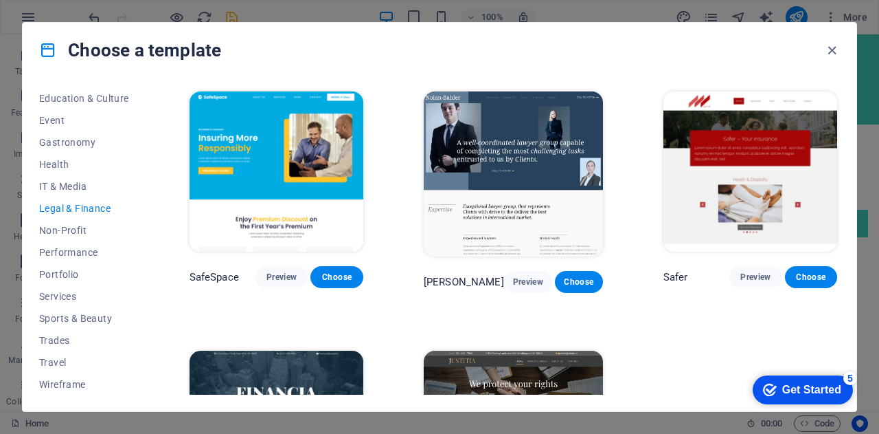
scroll to position [147, 0]
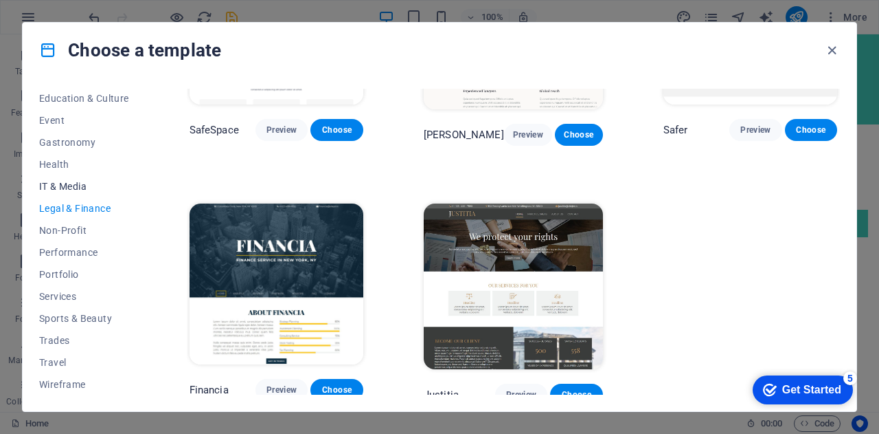
click at [62, 192] on button "IT & Media" at bounding box center [84, 186] width 90 height 22
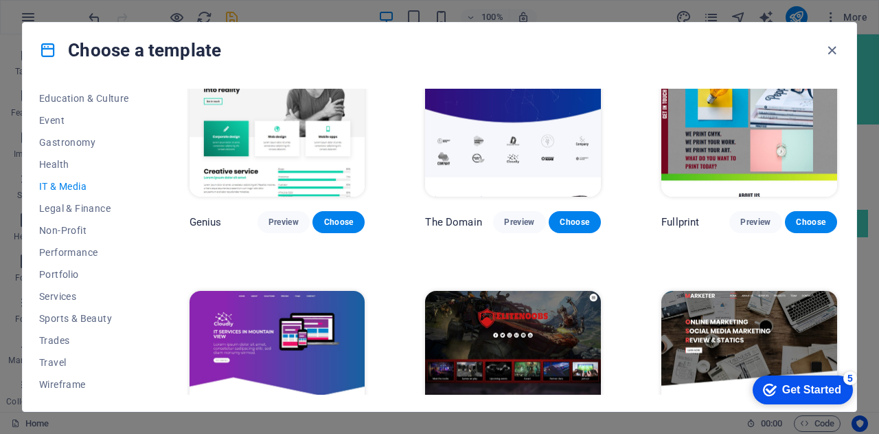
scroll to position [662, 0]
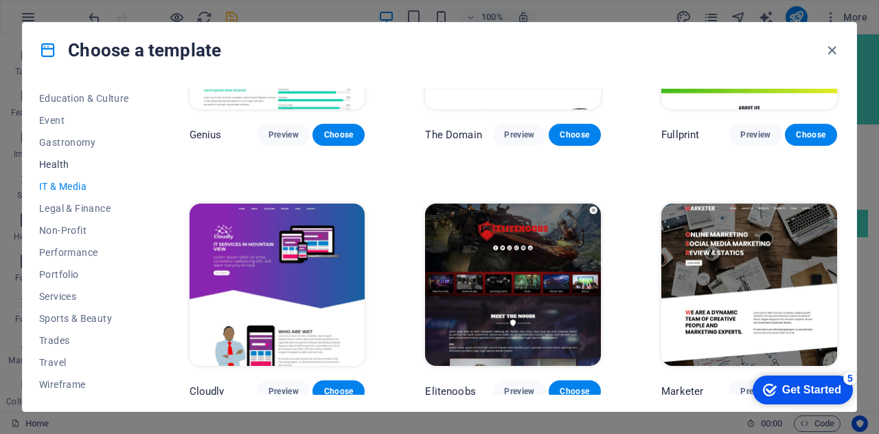
click at [51, 160] on span "Health" at bounding box center [84, 164] width 90 height 11
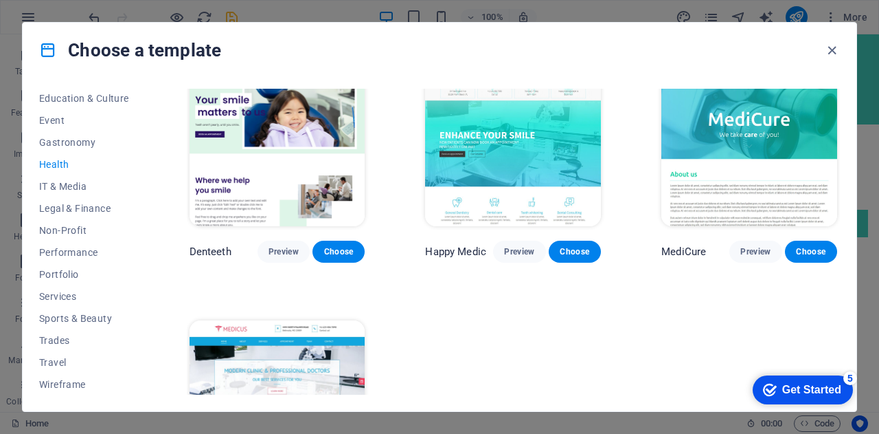
scroll to position [401, 0]
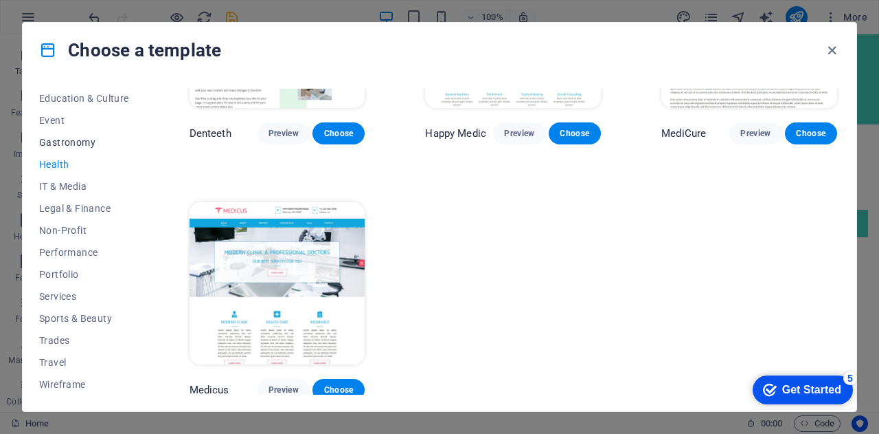
click at [67, 144] on span "Gastronomy" at bounding box center [84, 142] width 90 height 11
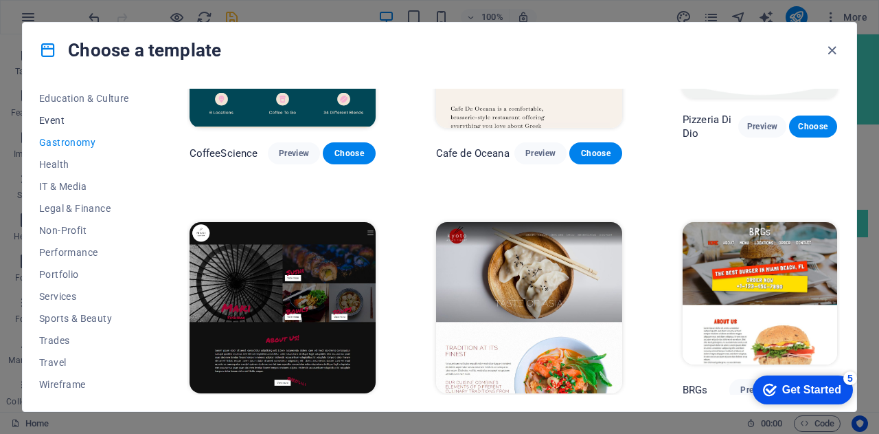
click at [58, 120] on span "Event" at bounding box center [84, 120] width 90 height 11
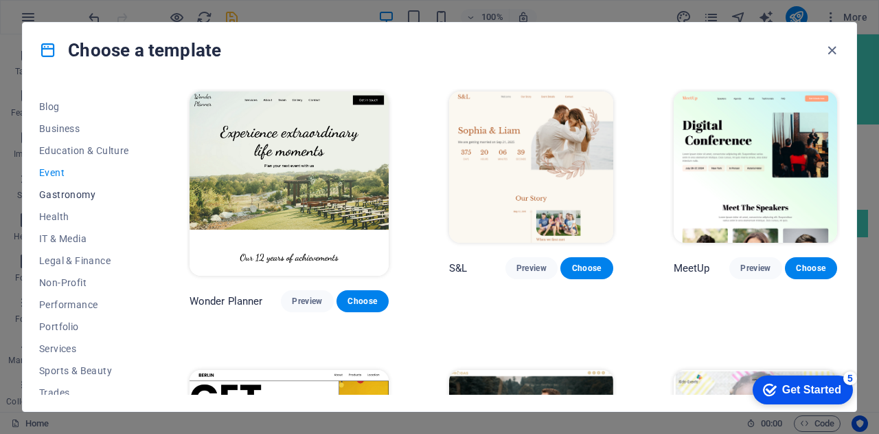
scroll to position [175, 0]
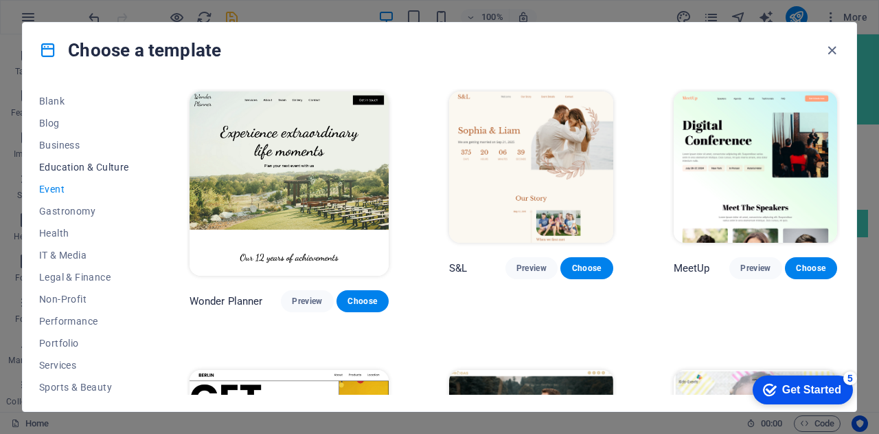
click at [96, 170] on span "Education & Culture" at bounding box center [84, 166] width 90 height 11
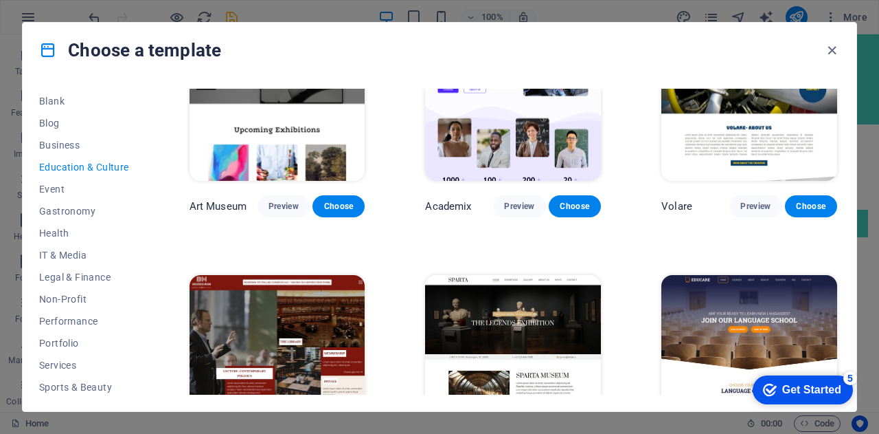
scroll to position [206, 0]
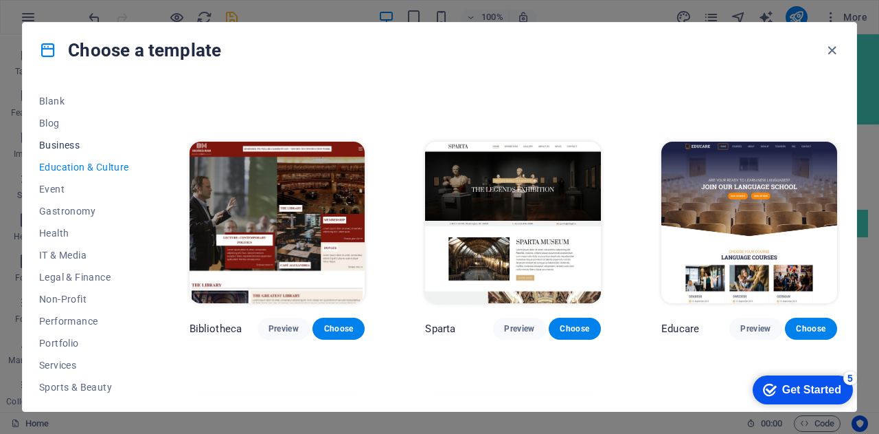
click at [68, 139] on span "Business" at bounding box center [84, 144] width 90 height 11
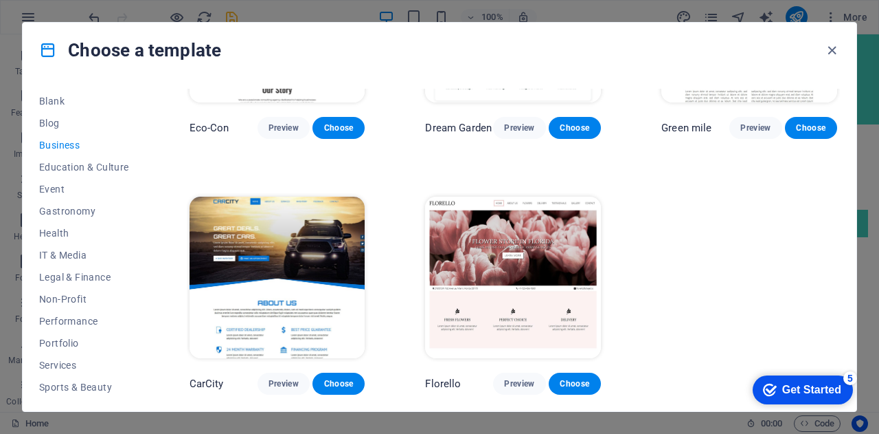
scroll to position [153, 0]
click at [49, 122] on span "Blog" at bounding box center [84, 122] width 90 height 11
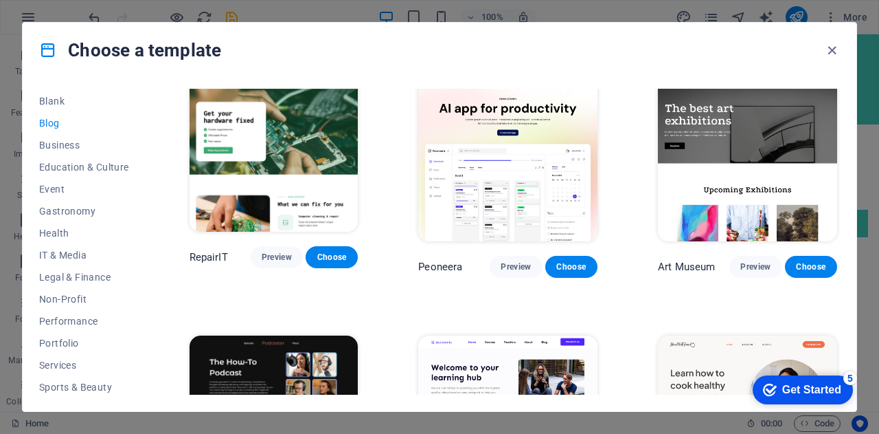
scroll to position [0, 0]
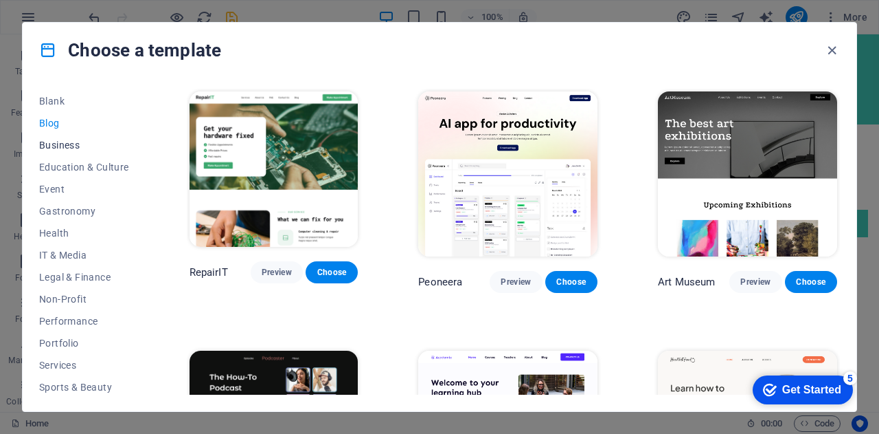
click at [54, 142] on span "Business" at bounding box center [84, 144] width 90 height 11
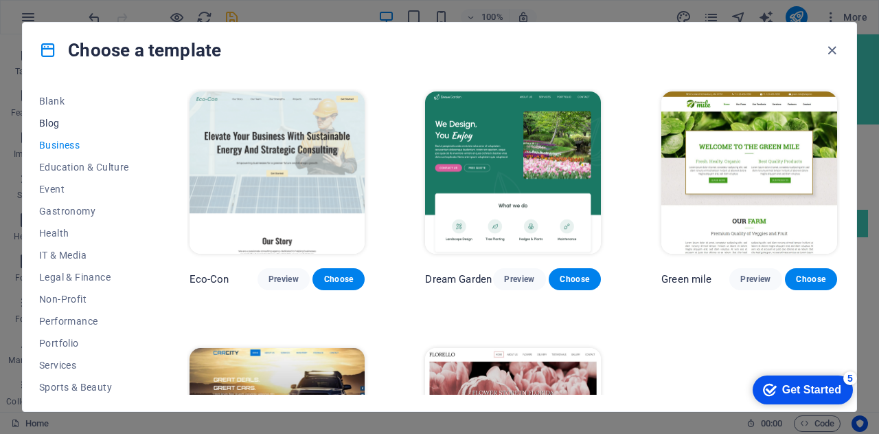
click at [58, 121] on span "Blog" at bounding box center [84, 122] width 90 height 11
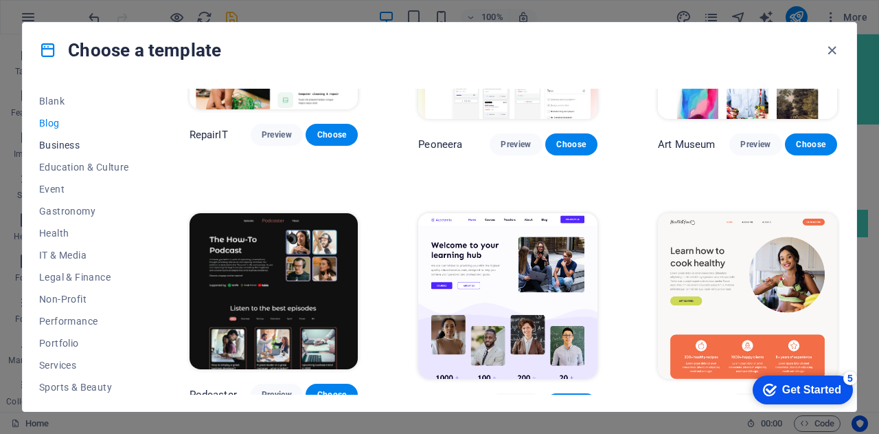
scroll to position [37, 0]
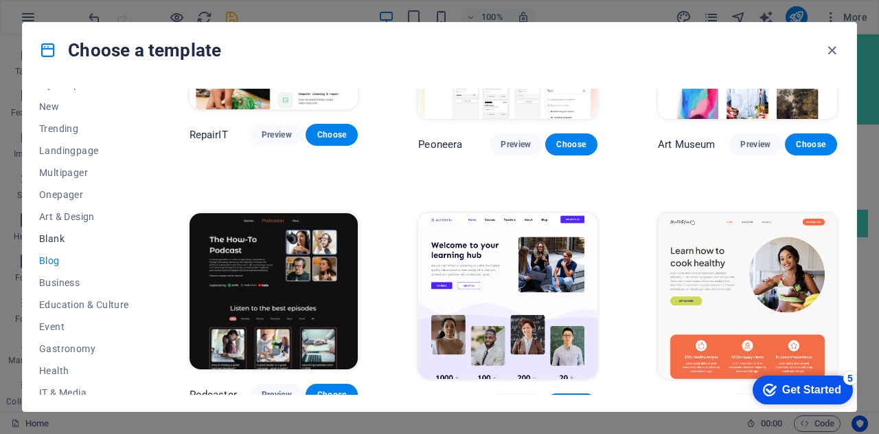
click at [47, 233] on span "Blank" at bounding box center [84, 238] width 90 height 11
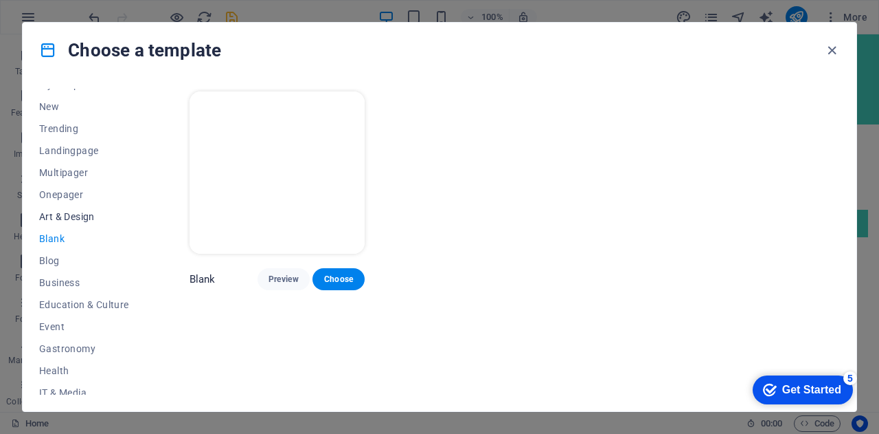
click at [55, 214] on span "Art & Design" at bounding box center [84, 216] width 90 height 11
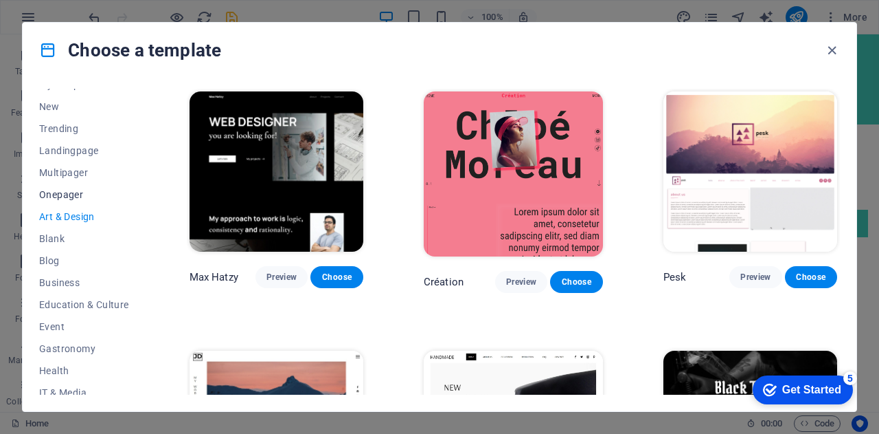
click at [66, 192] on span "Onepager" at bounding box center [84, 194] width 90 height 11
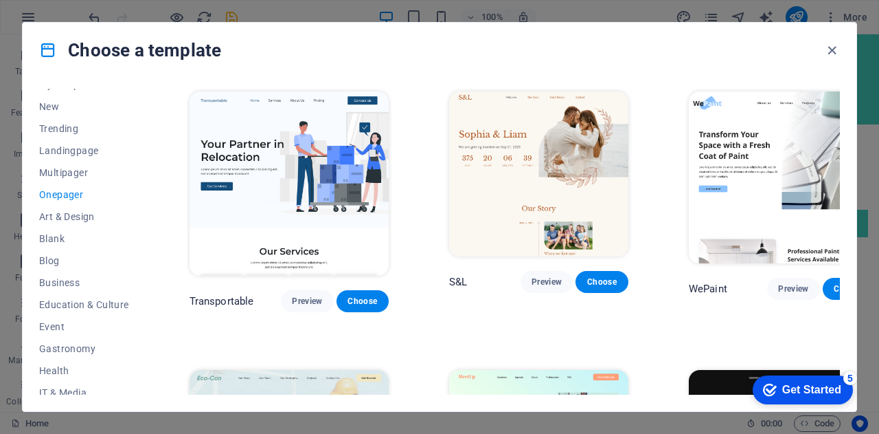
scroll to position [69, 0]
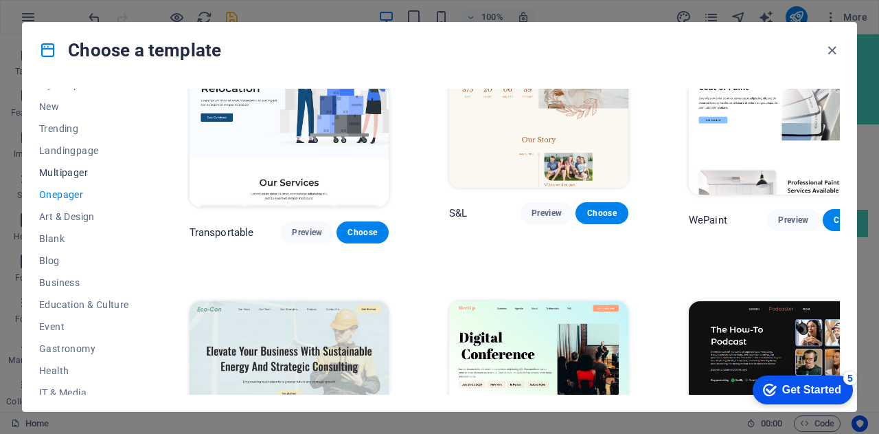
click at [59, 176] on span "Multipager" at bounding box center [84, 172] width 90 height 11
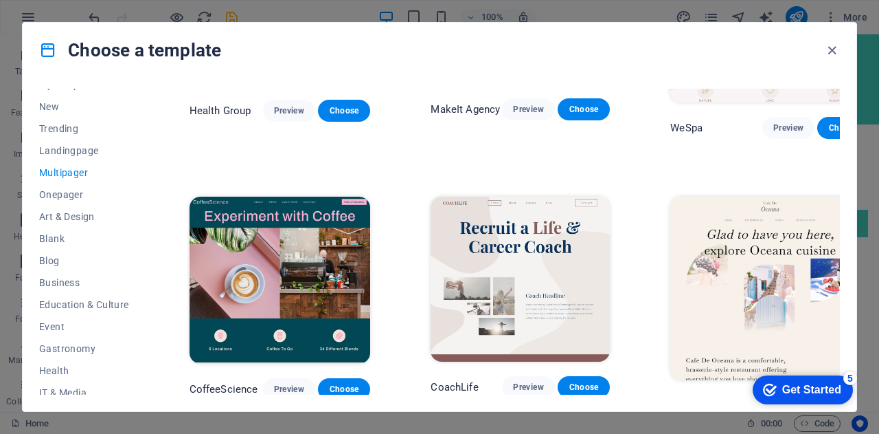
scroll to position [1855, 0]
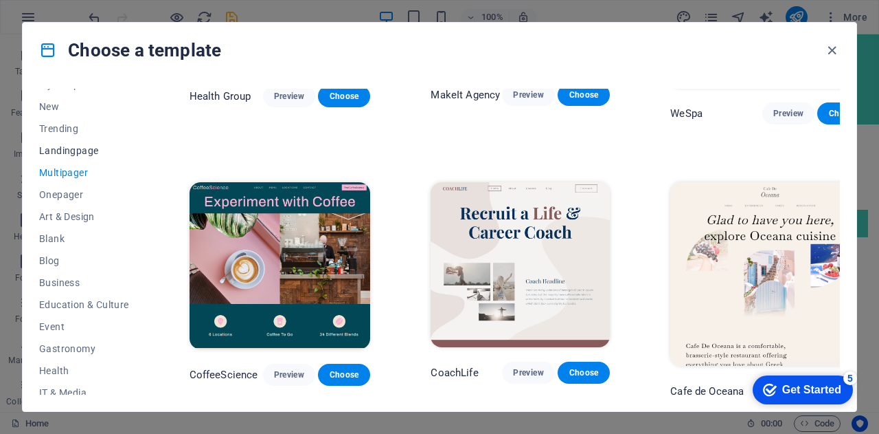
click at [65, 151] on span "Landingpage" at bounding box center [84, 150] width 90 height 11
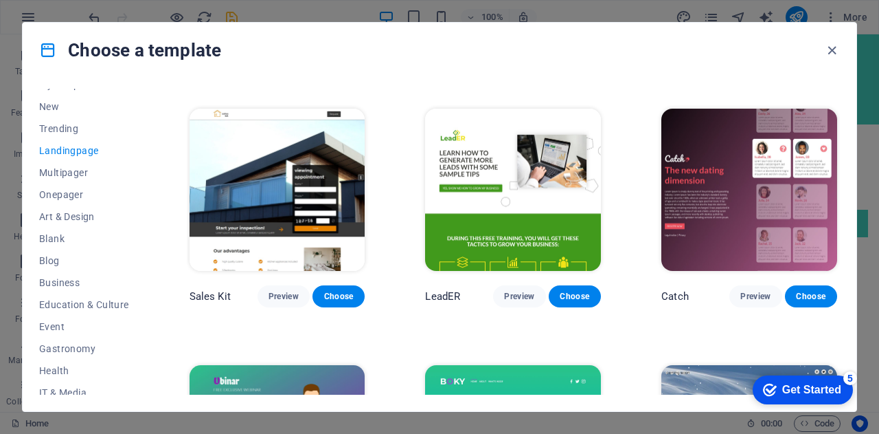
scroll to position [1374, 0]
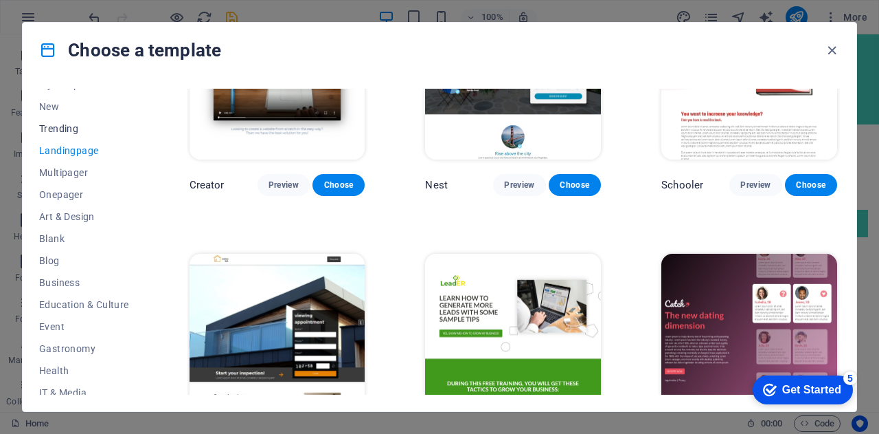
click at [60, 117] on button "Trending" at bounding box center [84, 128] width 90 height 22
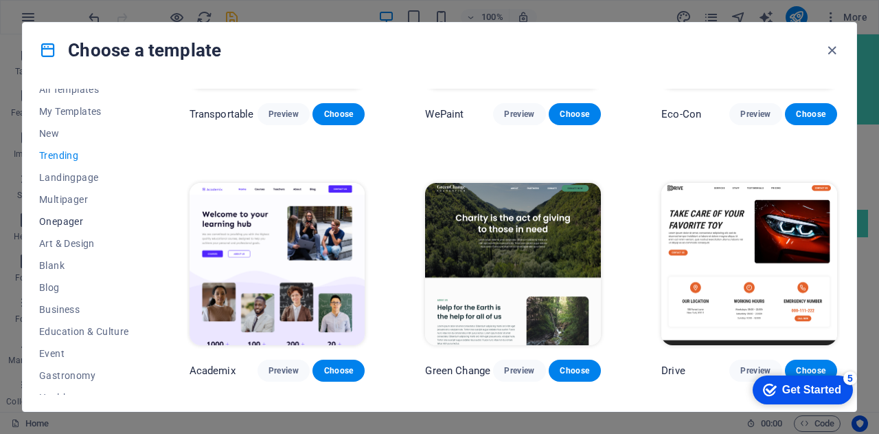
scroll to position [0, 0]
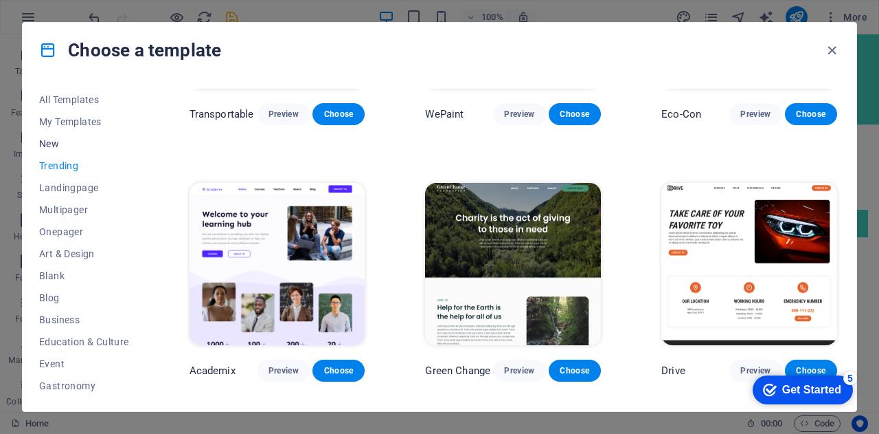
click at [54, 149] on button "New" at bounding box center [84, 144] width 90 height 22
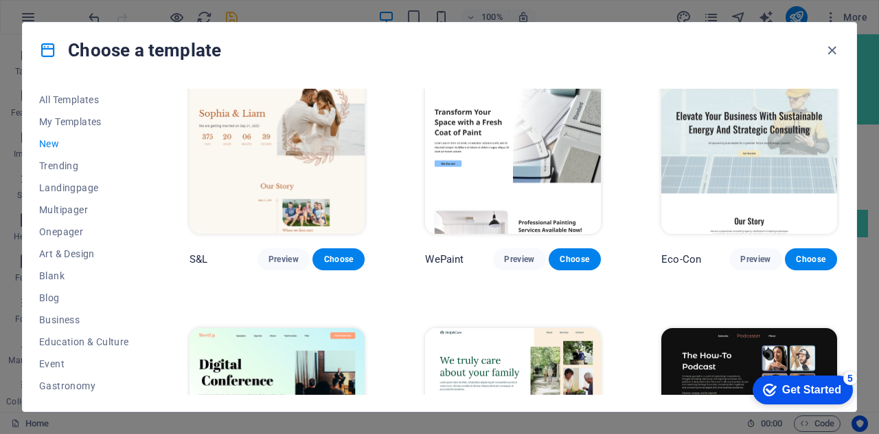
scroll to position [558, 0]
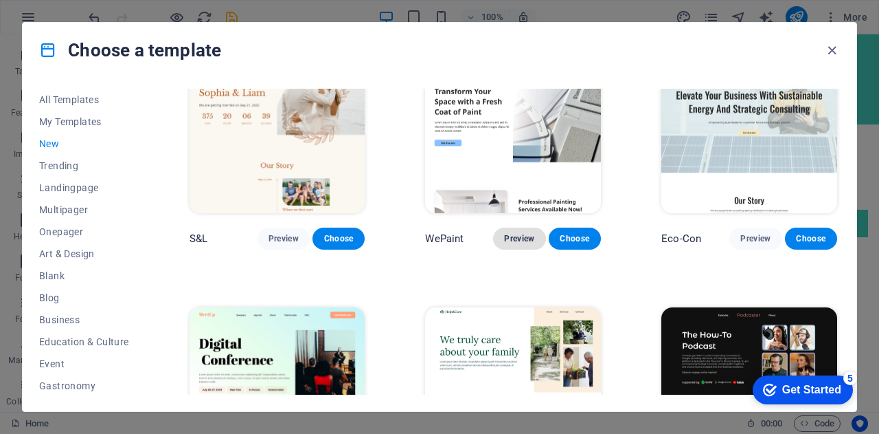
click at [519, 236] on span "Preview" at bounding box center [519, 238] width 30 height 11
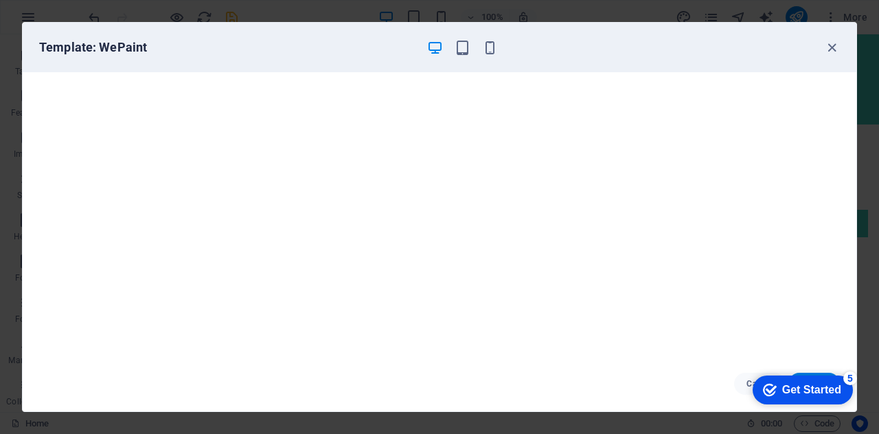
scroll to position [3, 0]
click at [841, 45] on div "Template: WePaint" at bounding box center [440, 47] width 834 height 49
click at [830, 53] on icon "button" at bounding box center [832, 48] width 16 height 16
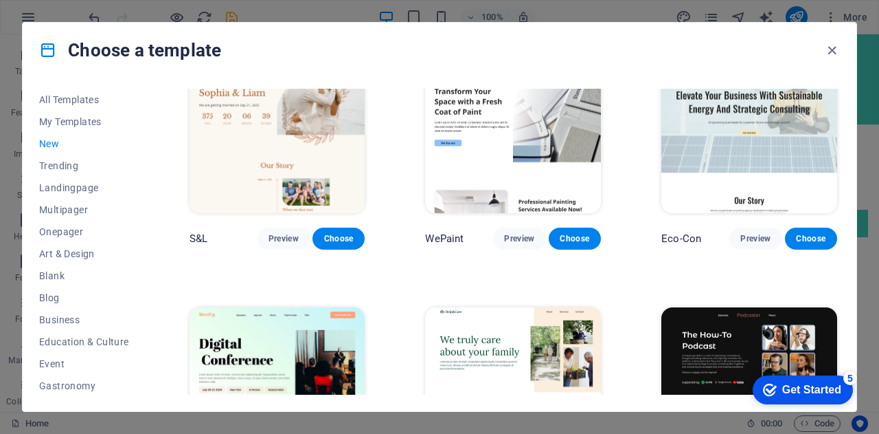
click at [750, 150] on img at bounding box center [750, 132] width 176 height 162
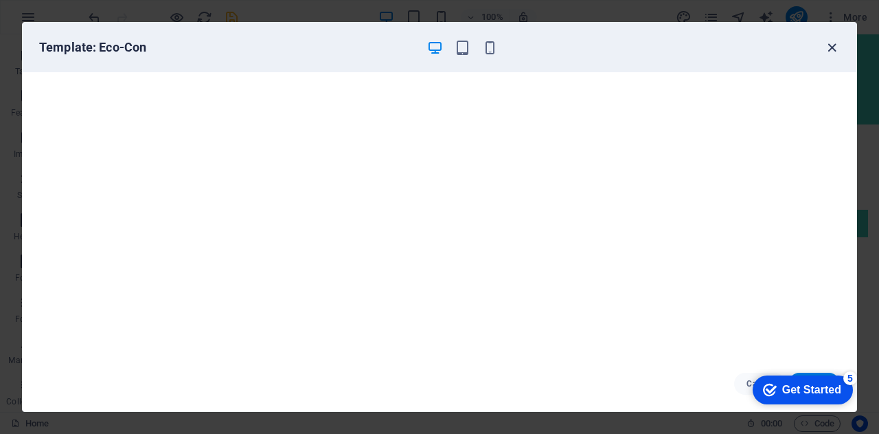
click at [833, 43] on icon "button" at bounding box center [832, 48] width 16 height 16
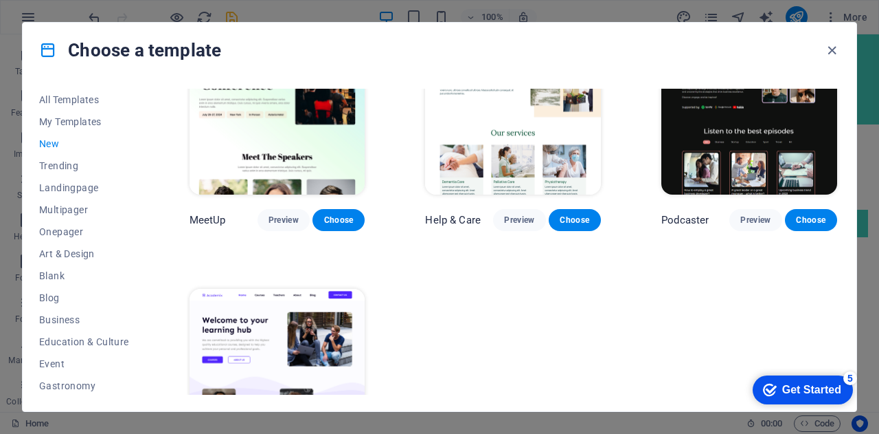
scroll to position [916, 0]
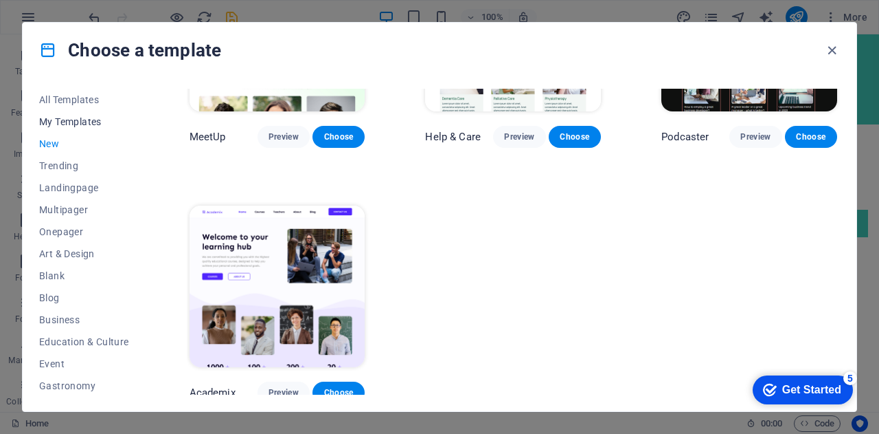
click at [97, 123] on span "My Templates" at bounding box center [84, 121] width 90 height 11
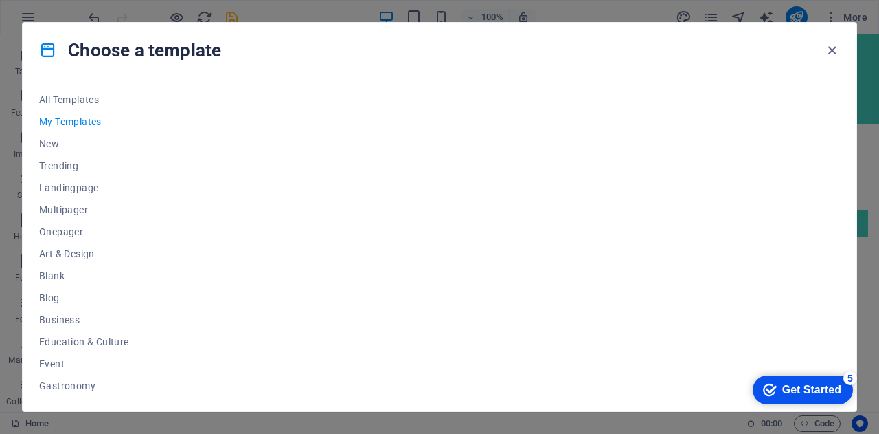
scroll to position [0, 0]
click at [86, 96] on span "All Templates" at bounding box center [84, 99] width 90 height 11
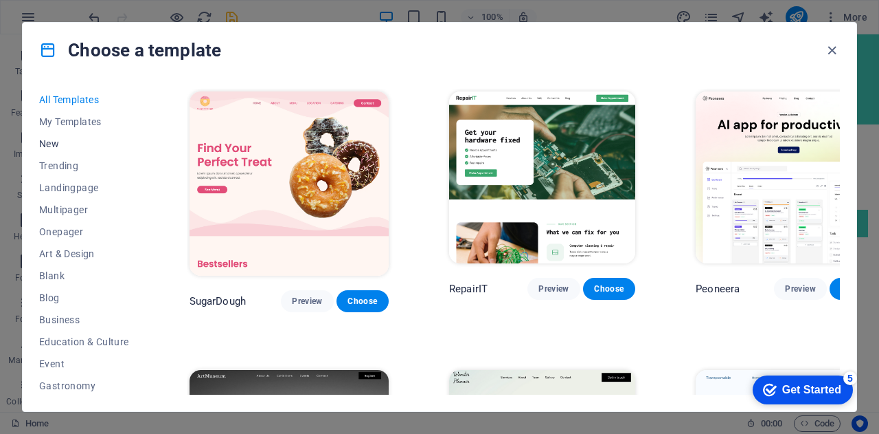
click at [58, 141] on span "New" at bounding box center [84, 143] width 90 height 11
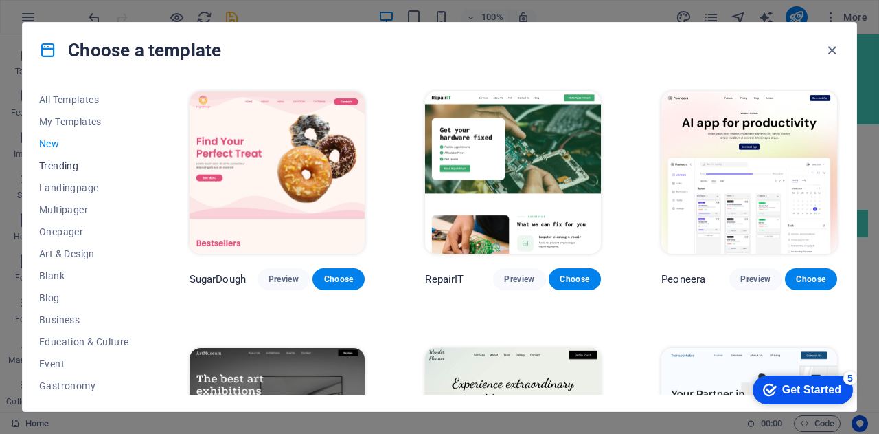
click at [58, 163] on span "Trending" at bounding box center [84, 165] width 90 height 11
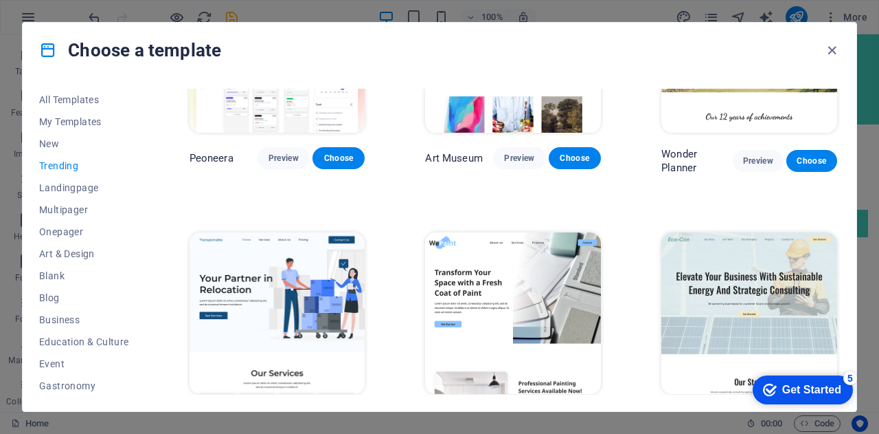
scroll to position [275, 0]
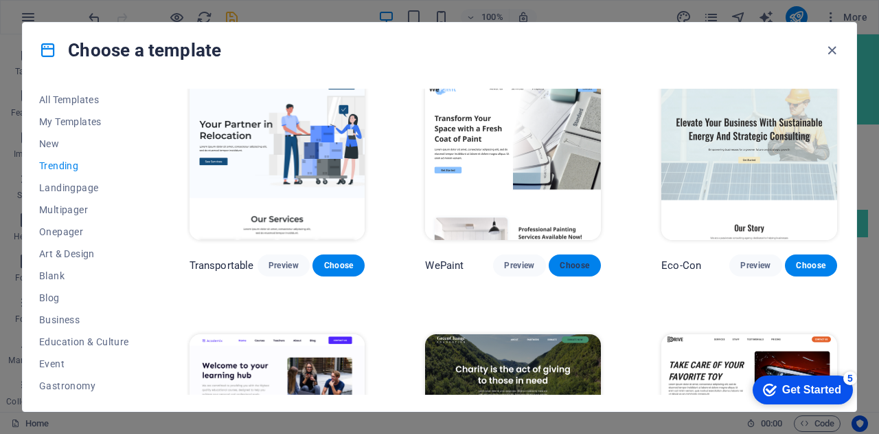
click at [566, 267] on button "Choose" at bounding box center [575, 265] width 52 height 22
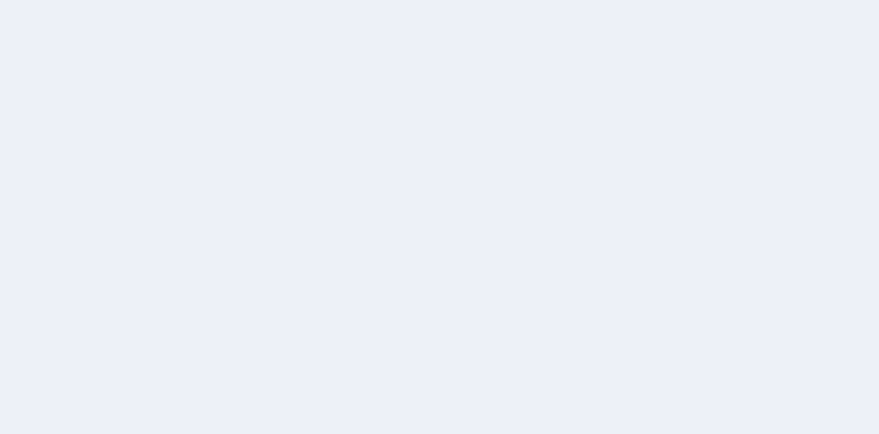
click at [553, 268] on div at bounding box center [439, 217] width 879 height 434
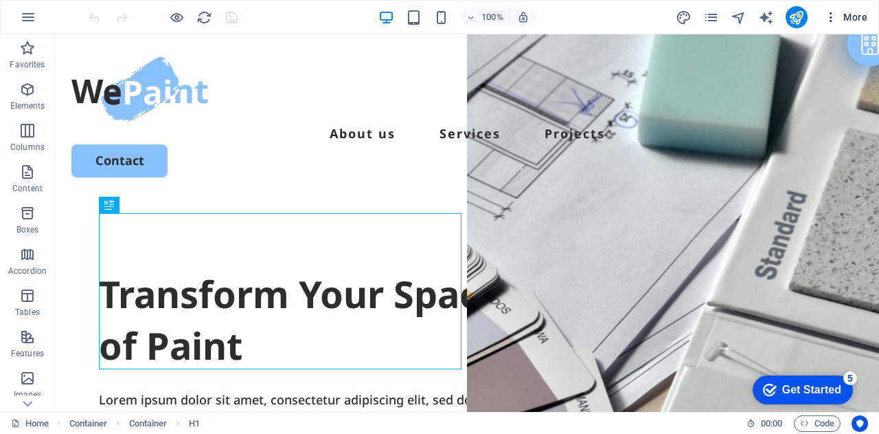
click at [844, 14] on span "More" at bounding box center [845, 17] width 43 height 14
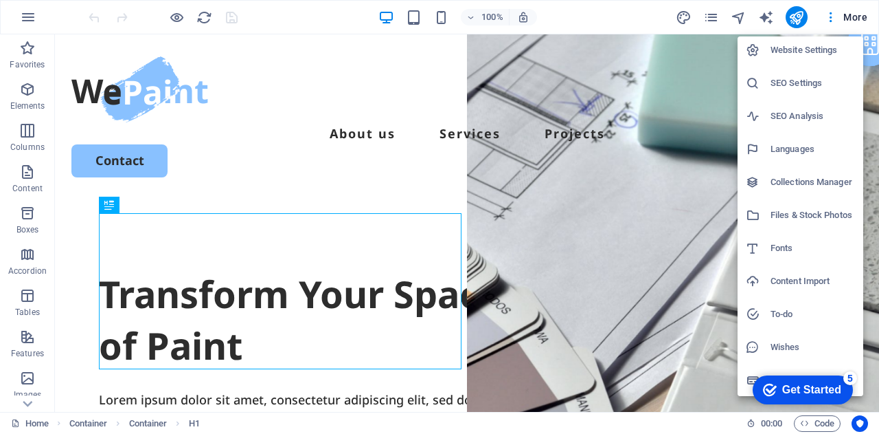
scroll to position [3, 0]
click at [796, 78] on h6 "SEO Settings" at bounding box center [813, 83] width 85 height 16
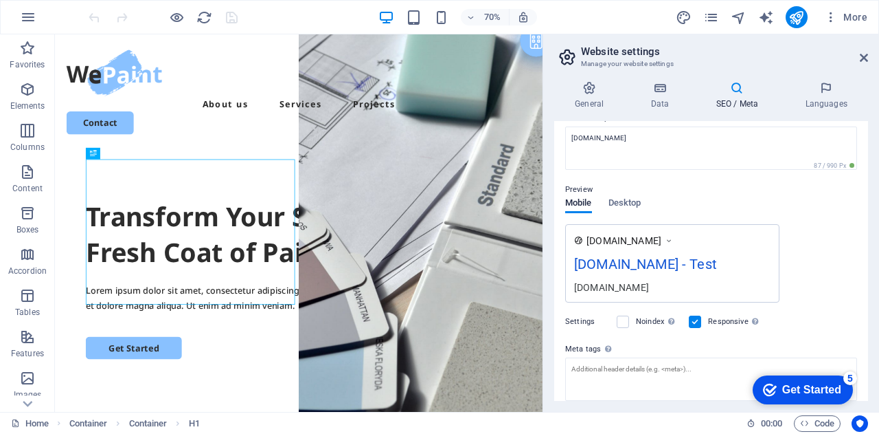
scroll to position [0, 0]
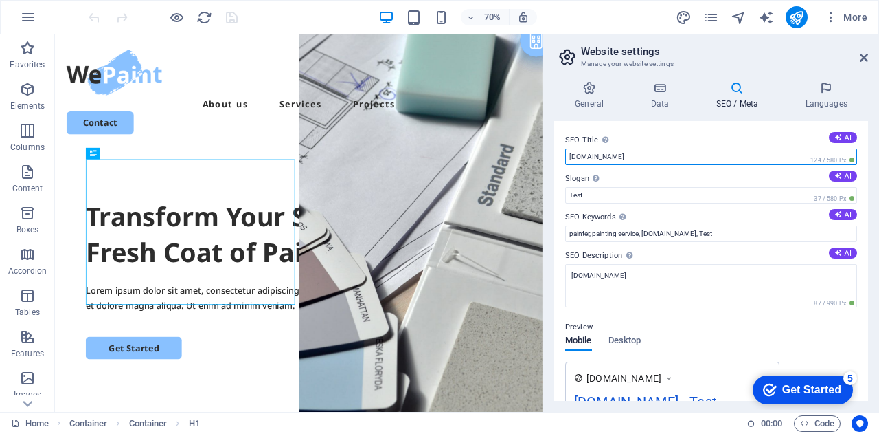
click at [622, 157] on input "[DOMAIN_NAME]" at bounding box center [711, 156] width 292 height 16
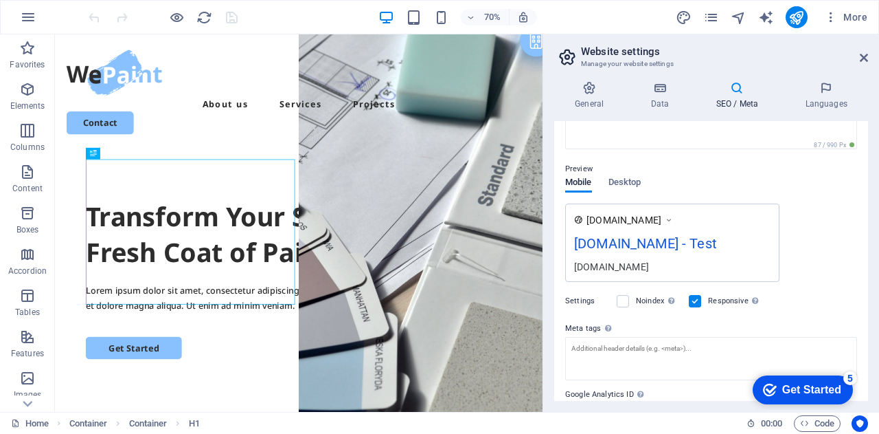
scroll to position [206, 0]
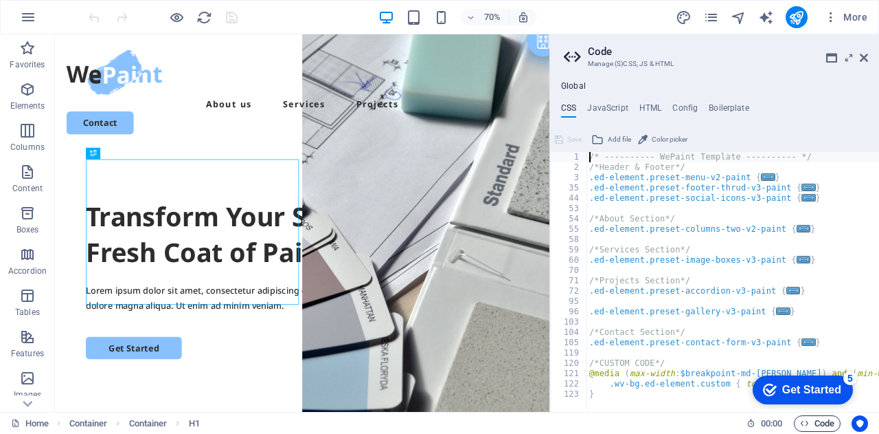
click at [863, 56] on icon at bounding box center [864, 57] width 8 height 11
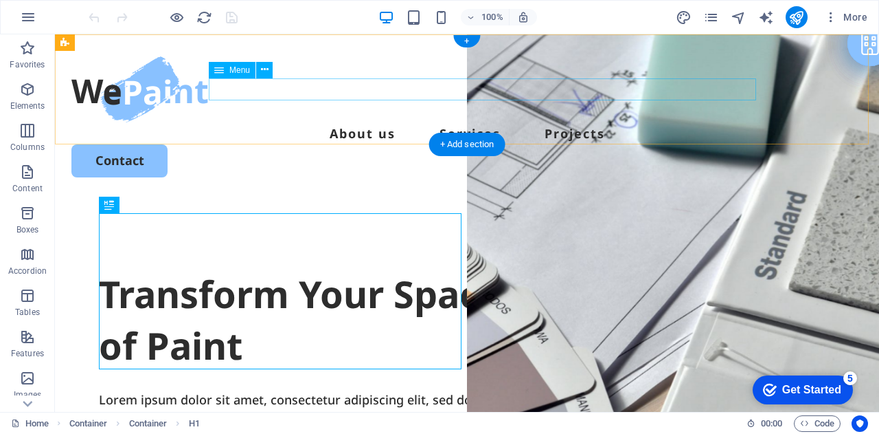
click at [537, 122] on nav "About us Services Projects" at bounding box center [467, 133] width 792 height 22
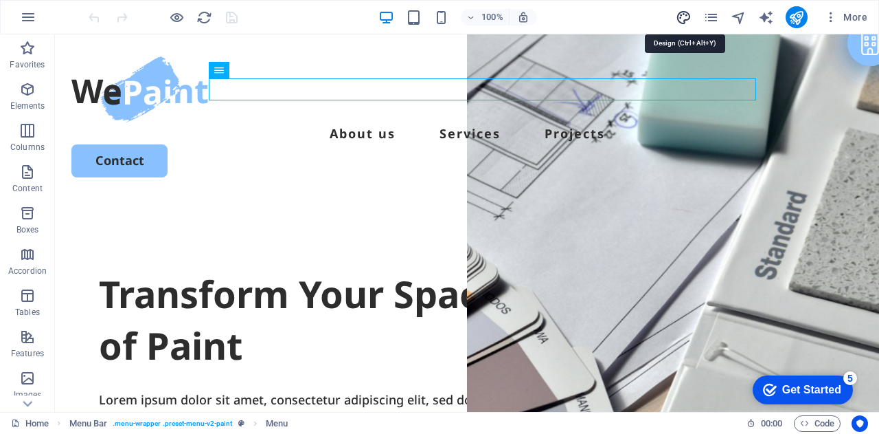
select select "px"
select select "500"
select select "px"
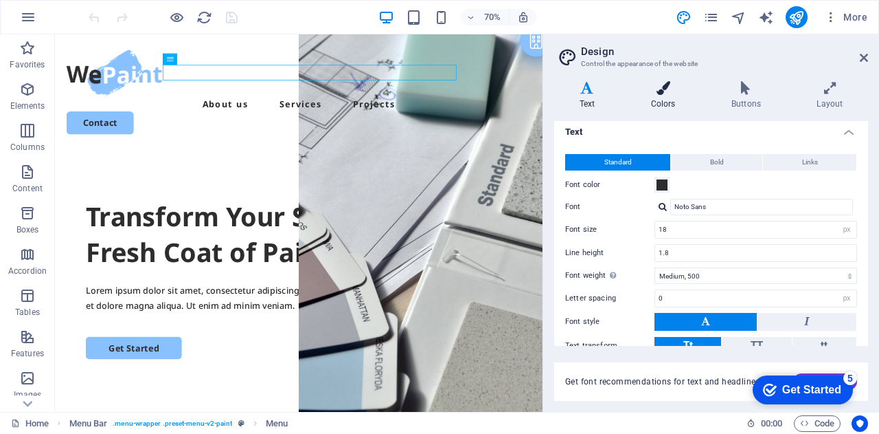
scroll to position [0, 0]
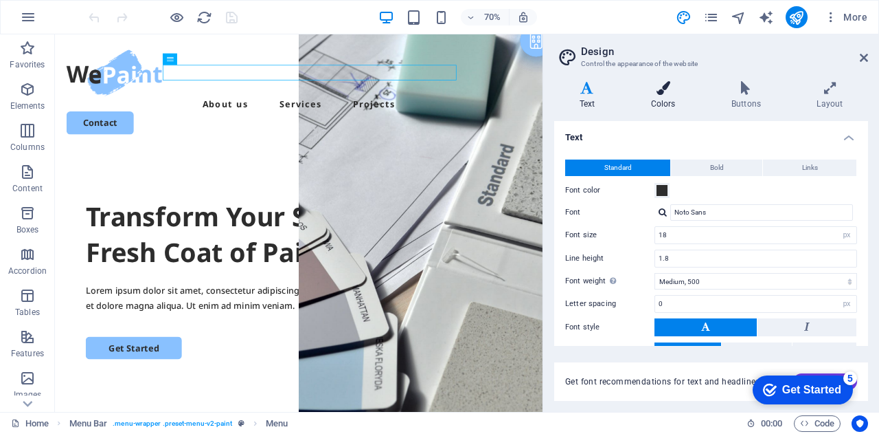
click at [675, 96] on h4 "Colors" at bounding box center [666, 95] width 80 height 29
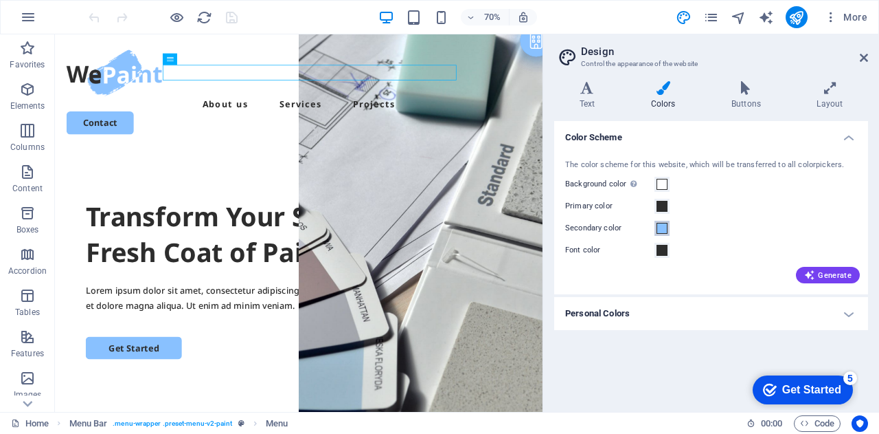
click at [663, 221] on button "Secondary color" at bounding box center [662, 228] width 15 height 15
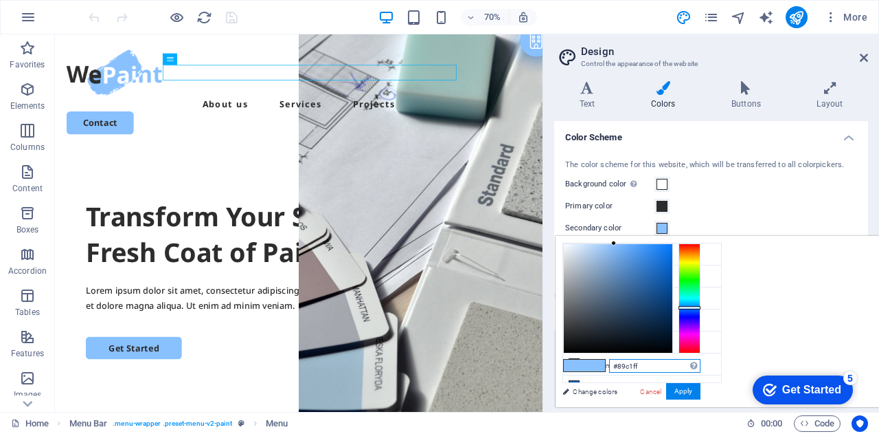
drag, startPoint x: 816, startPoint y: 359, endPoint x: 77, endPoint y: 17, distance: 814.0
click at [701, 359] on input "#89c1ff" at bounding box center [654, 366] width 91 height 14
type input "#00a9d6"
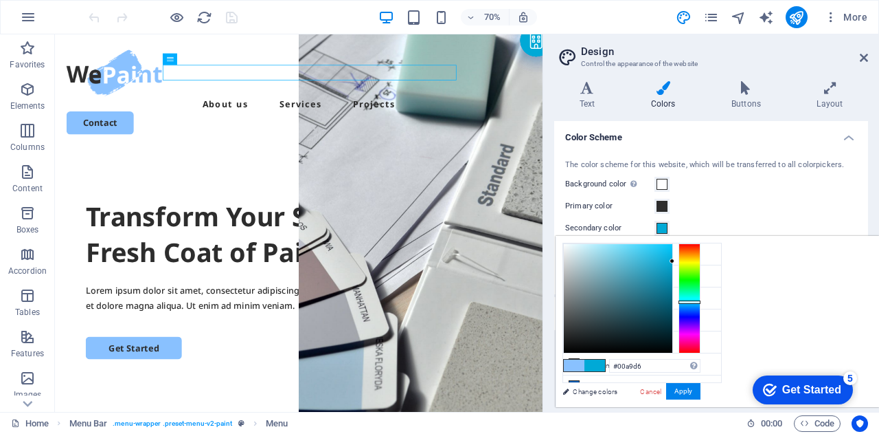
click at [858, 388] on div "checkmark Get Started 5 First Steps in the Editor Let's guide you through the t…" at bounding box center [800, 388] width 117 height 41
click at [701, 391] on button "Apply" at bounding box center [683, 391] width 34 height 16
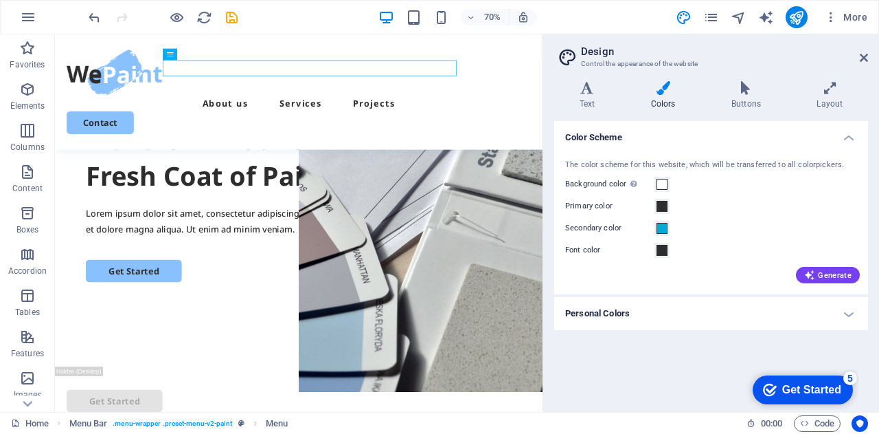
scroll to position [137, 0]
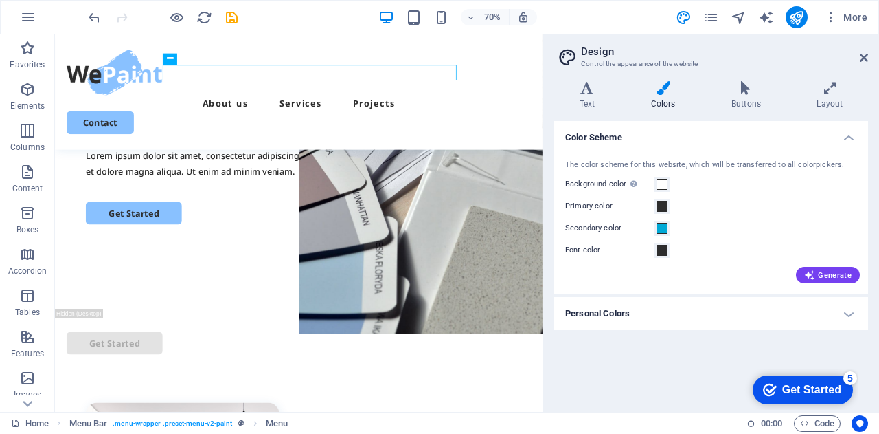
click at [623, 228] on label "Secondary color" at bounding box center [609, 228] width 89 height 16
click at [655, 228] on button "Secondary color" at bounding box center [662, 228] width 15 height 15
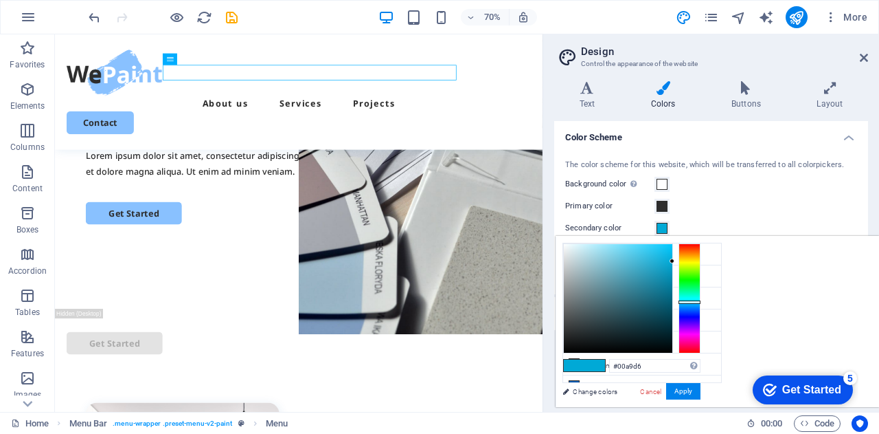
click at [623, 228] on label "Secondary color" at bounding box center [609, 228] width 89 height 16
click at [655, 228] on button "Secondary color" at bounding box center [662, 228] width 15 height 15
click at [728, 131] on h4 "Color Scheme" at bounding box center [711, 133] width 314 height 25
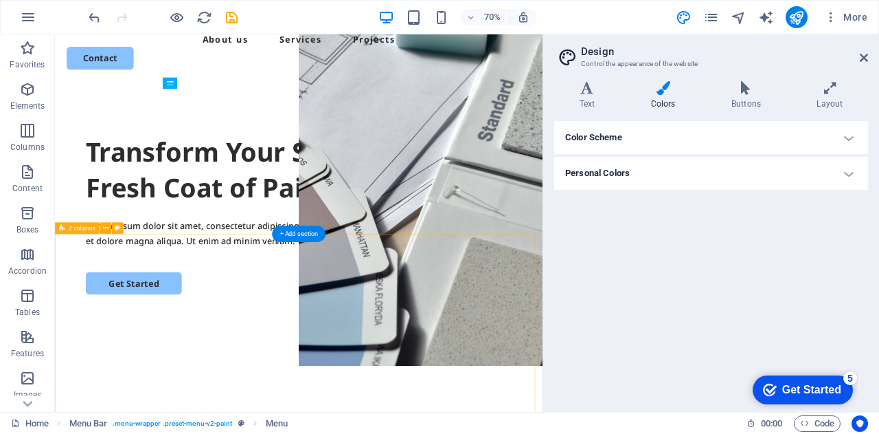
scroll to position [0, 0]
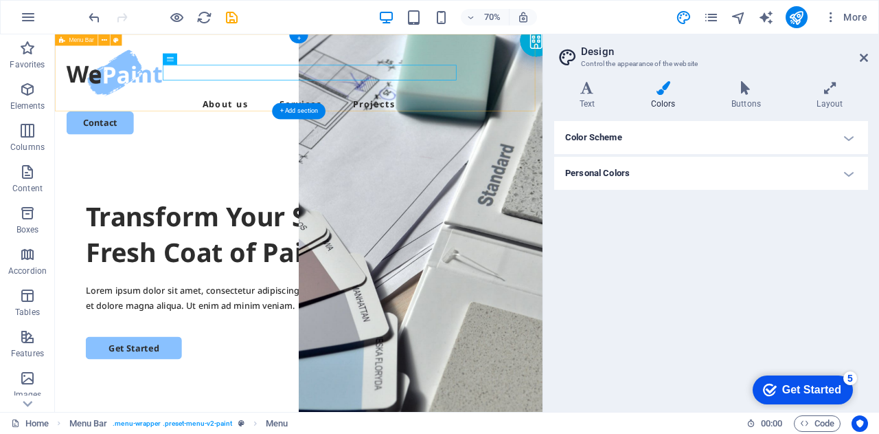
drag, startPoint x: 671, startPoint y: 69, endPoint x: 671, endPoint y: 80, distance: 11.0
click at [671, 74] on div "About us Services Projects Contact" at bounding box center [403, 116] width 697 height 165
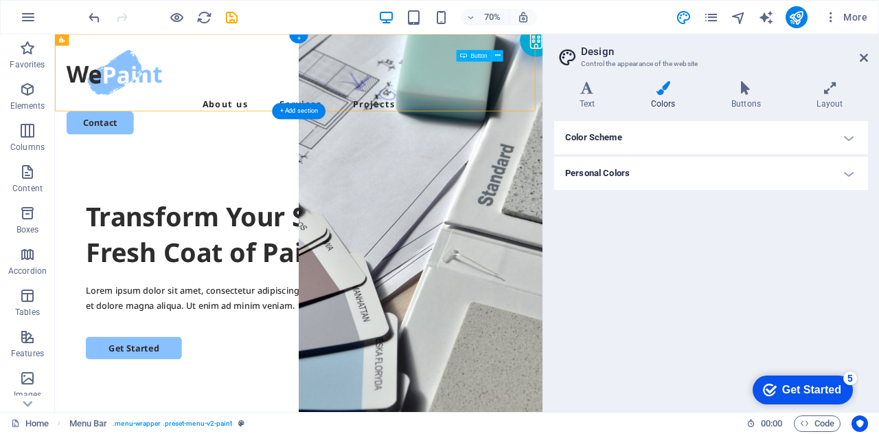
click at [671, 144] on div "Contact" at bounding box center [403, 160] width 664 height 32
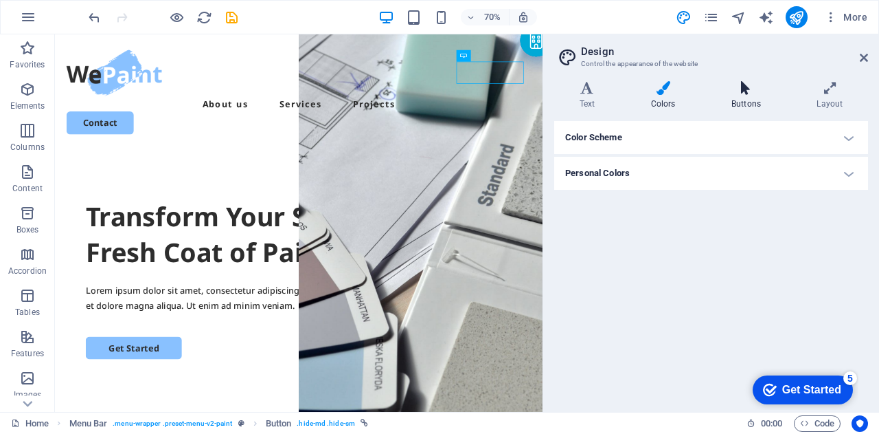
click at [748, 86] on icon at bounding box center [746, 88] width 80 height 14
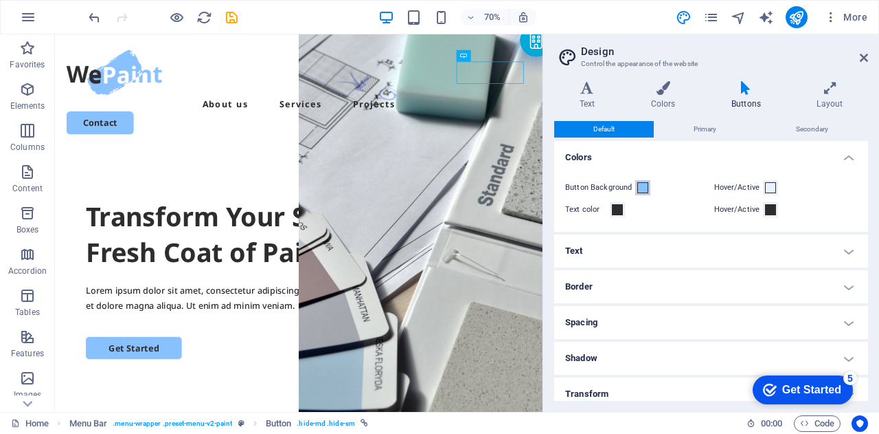
click at [641, 188] on span at bounding box center [643, 187] width 11 height 11
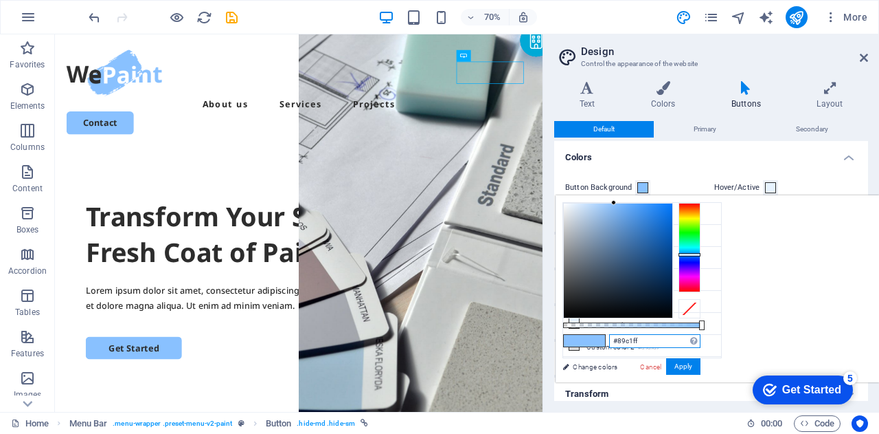
drag, startPoint x: 810, startPoint y: 341, endPoint x: 787, endPoint y: 344, distance: 22.9
click at [701, 344] on input "#89c1ff" at bounding box center [654, 341] width 91 height 14
type input "#00a9d6"
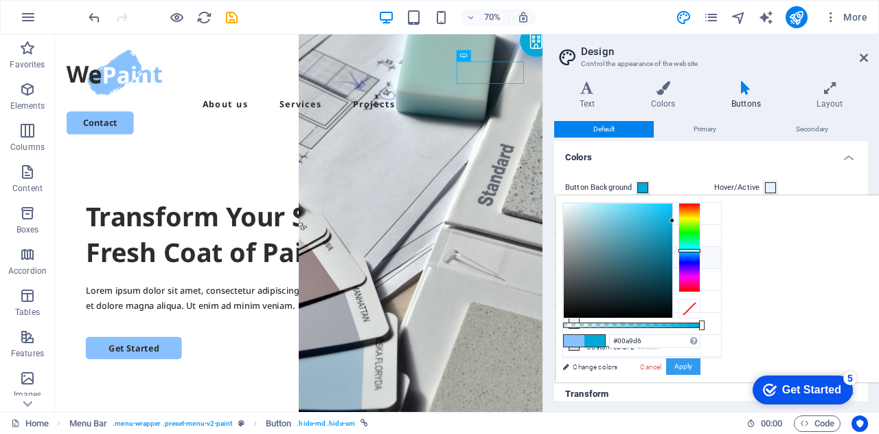
click at [701, 367] on button "Apply" at bounding box center [683, 366] width 34 height 16
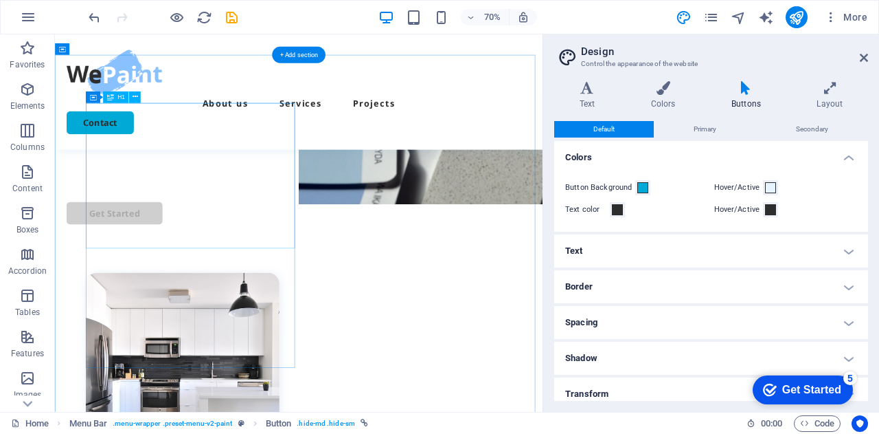
scroll to position [344, 0]
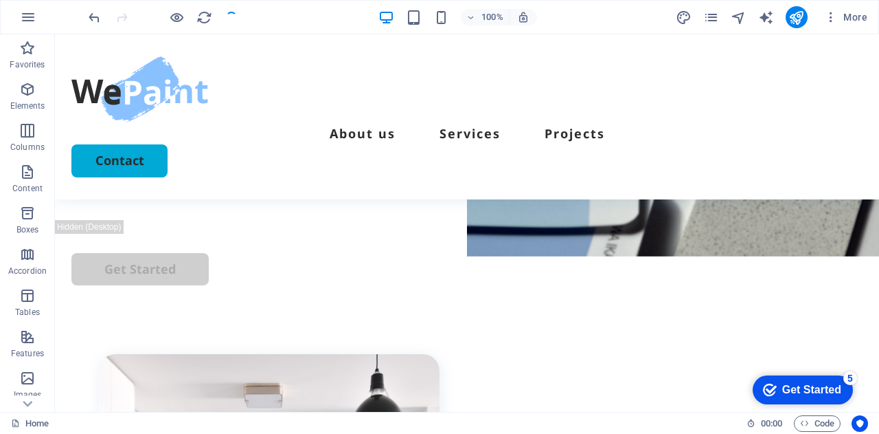
scroll to position [366, 0]
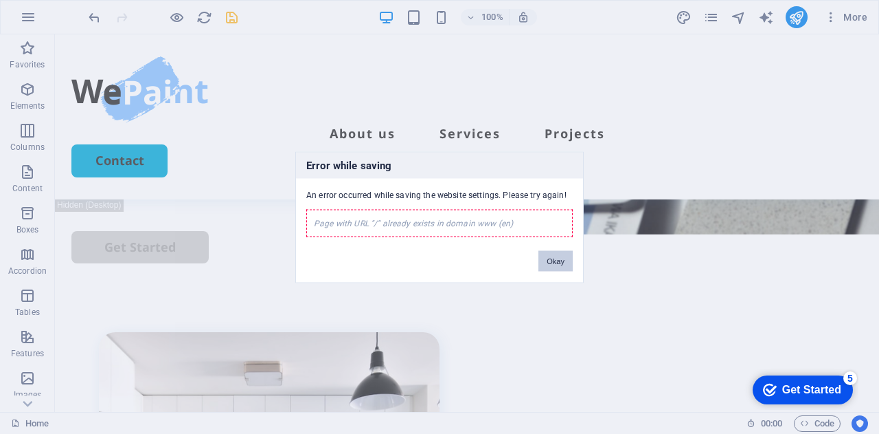
click at [561, 259] on button "Okay" at bounding box center [556, 260] width 34 height 21
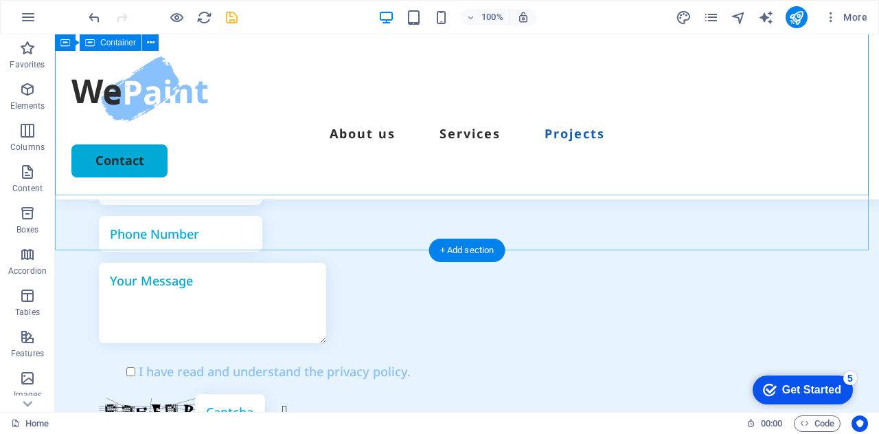
scroll to position [3797, 0]
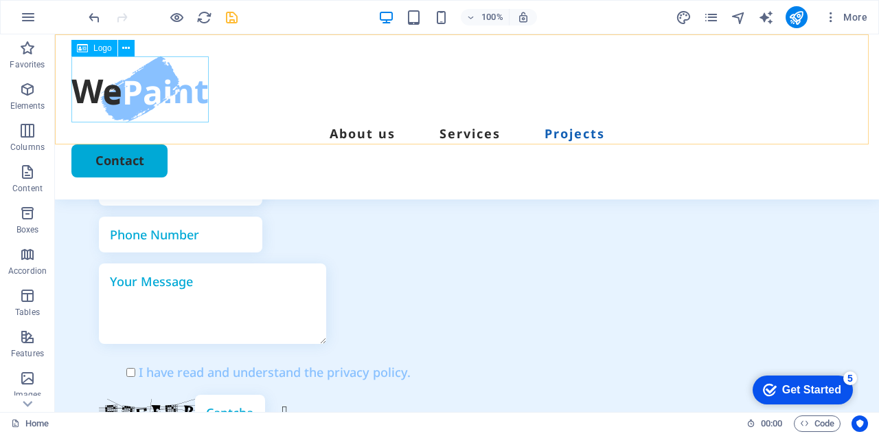
click at [103, 77] on div at bounding box center [467, 89] width 792 height 66
click at [102, 49] on span "Logo" at bounding box center [102, 48] width 19 height 8
click at [83, 46] on icon at bounding box center [82, 48] width 11 height 16
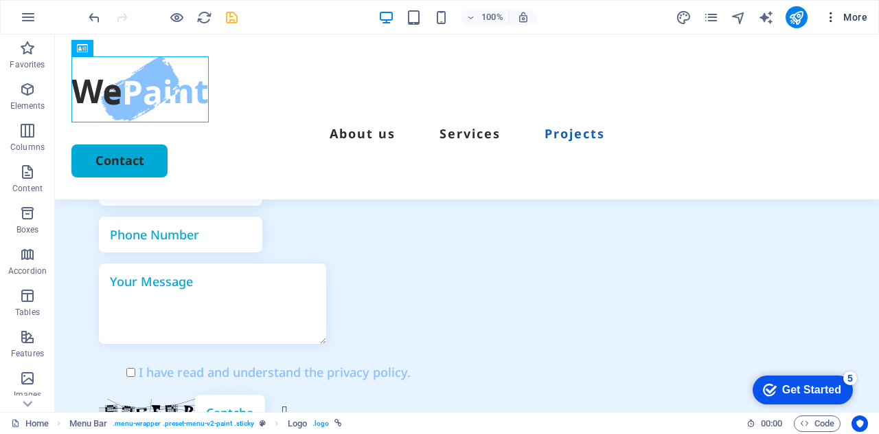
click at [853, 10] on span "More" at bounding box center [845, 17] width 43 height 14
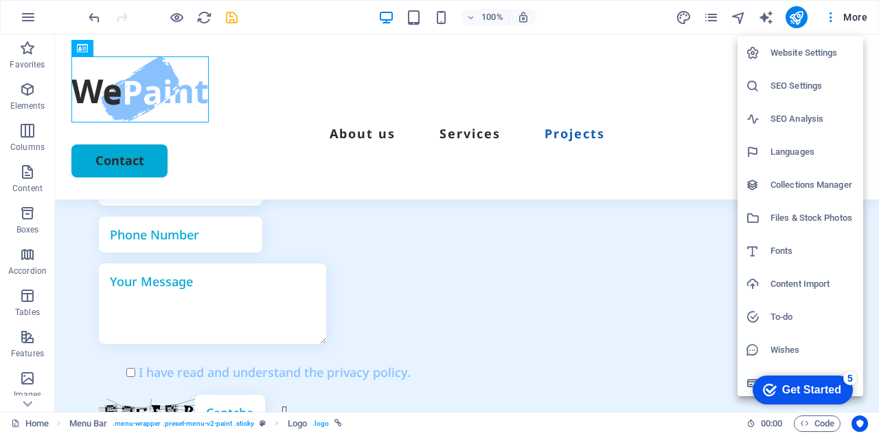
click at [827, 21] on div at bounding box center [439, 217] width 879 height 434
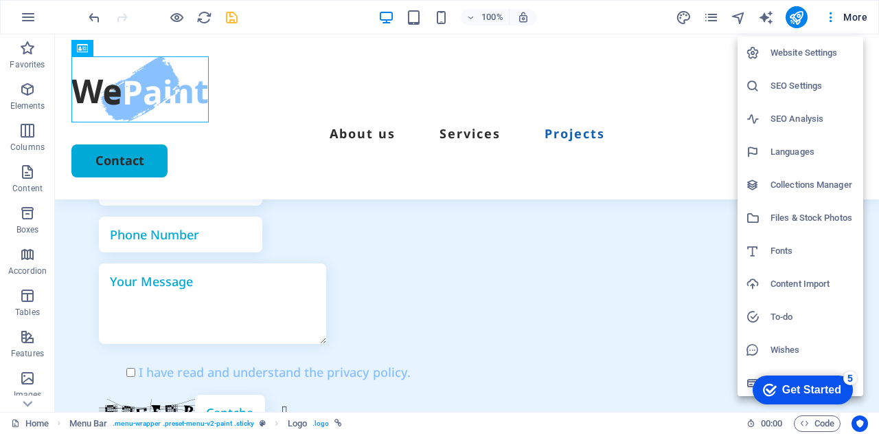
click at [741, 18] on div at bounding box center [439, 217] width 879 height 434
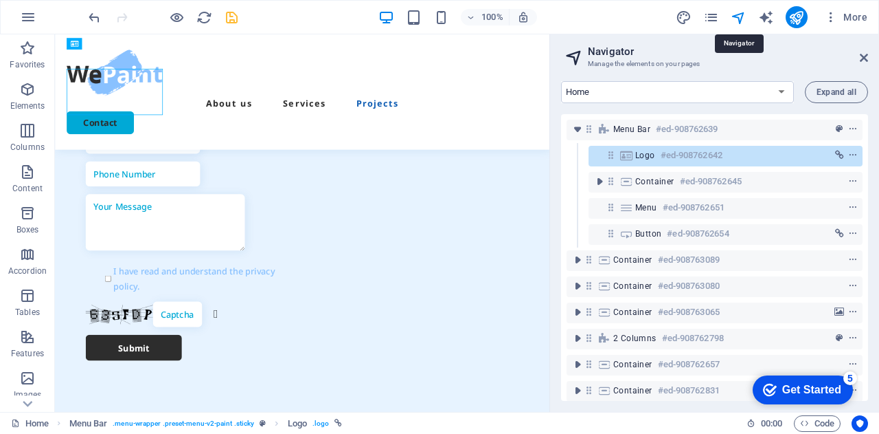
scroll to position [3770, 0]
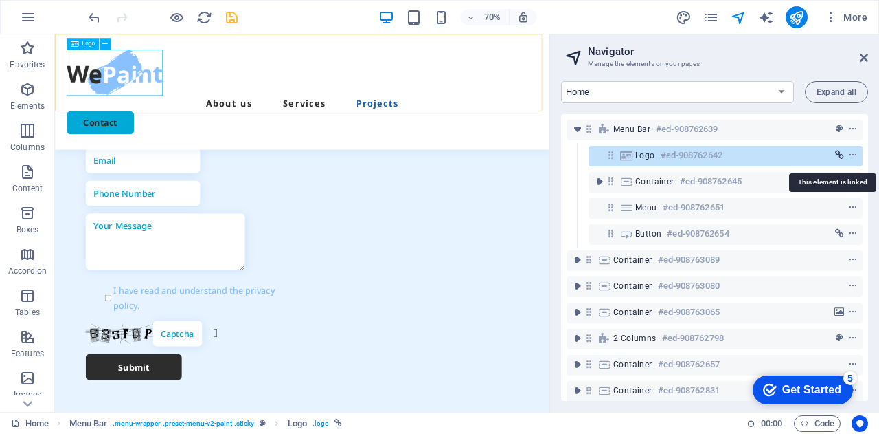
click at [837, 159] on icon "link" at bounding box center [839, 155] width 9 height 10
select select
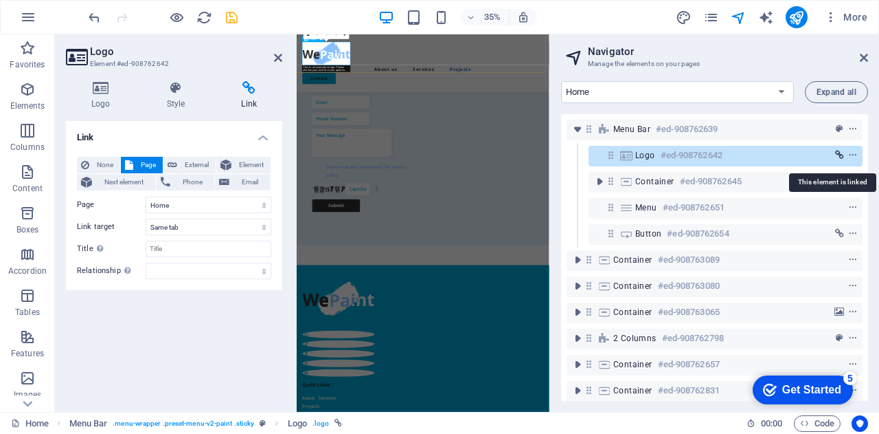
scroll to position [2818, 0]
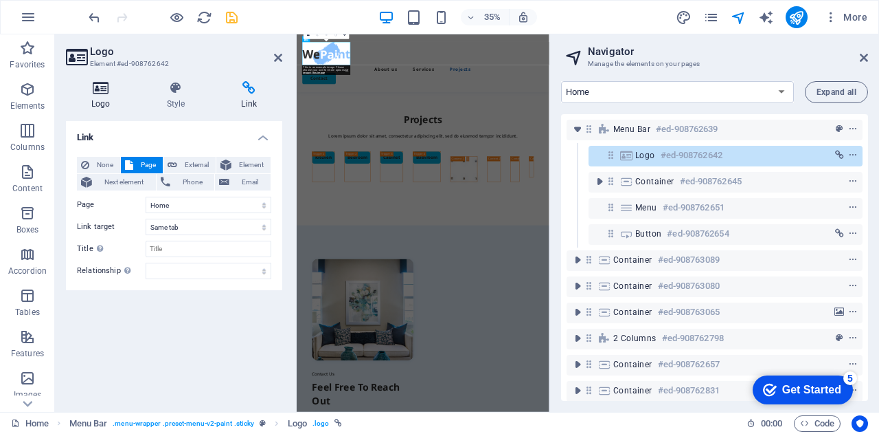
click at [100, 98] on h4 "Logo" at bounding box center [104, 95] width 76 height 29
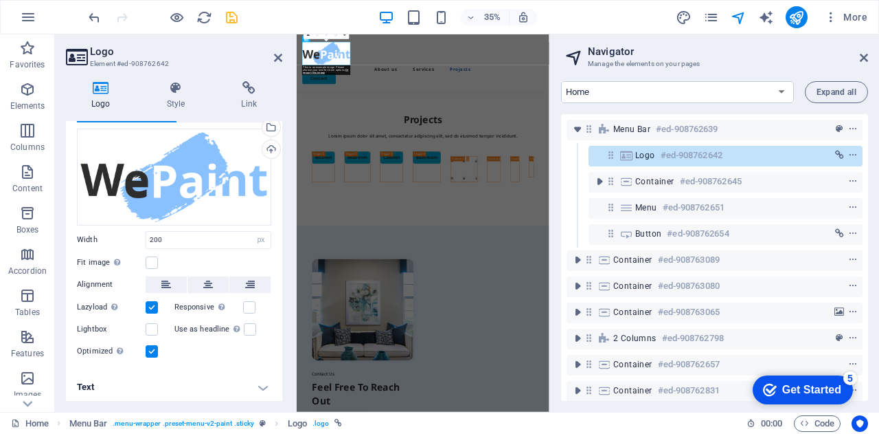
scroll to position [0, 0]
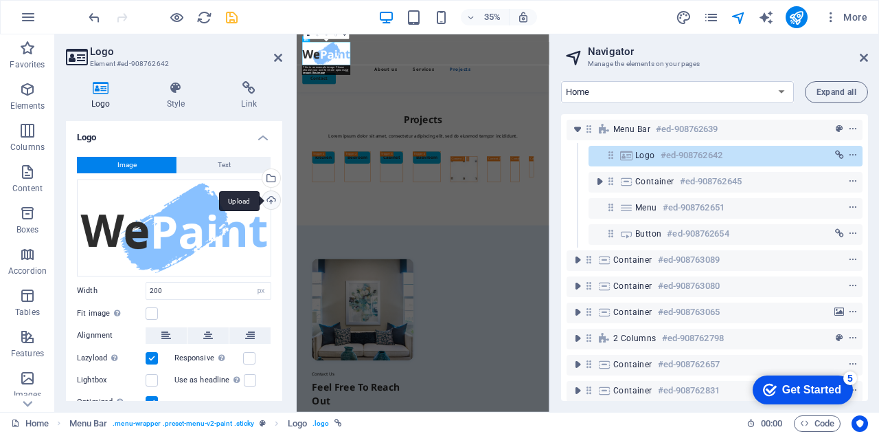
click at [267, 197] on div "Upload" at bounding box center [270, 201] width 21 height 21
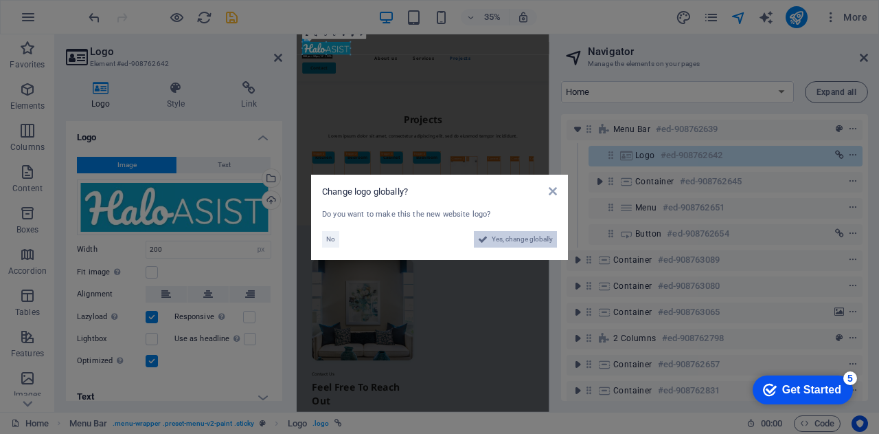
click at [500, 236] on span "Yes, change globally" at bounding box center [522, 239] width 61 height 16
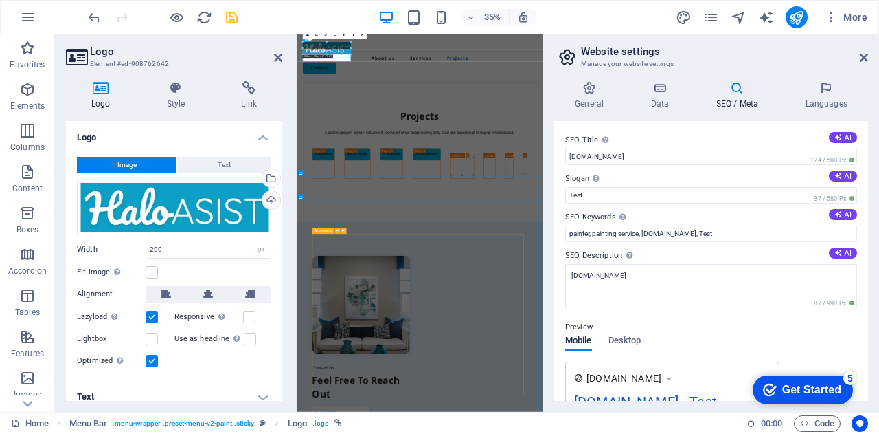
scroll to position [2798, 0]
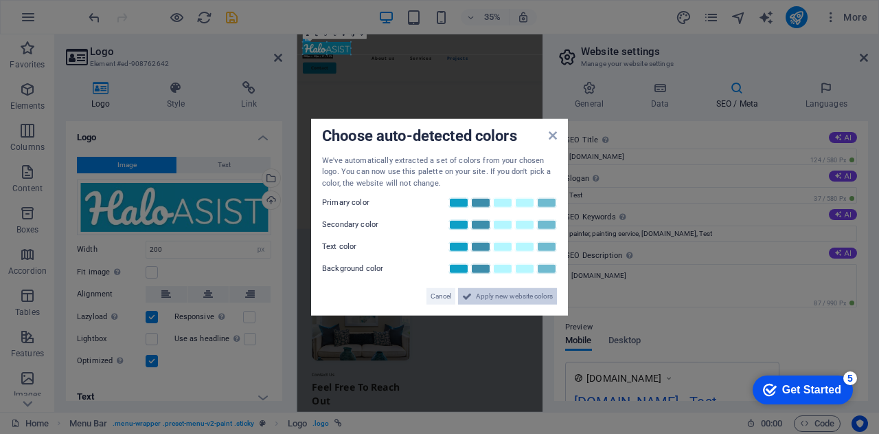
click at [483, 300] on span "Apply new website colors" at bounding box center [514, 296] width 77 height 16
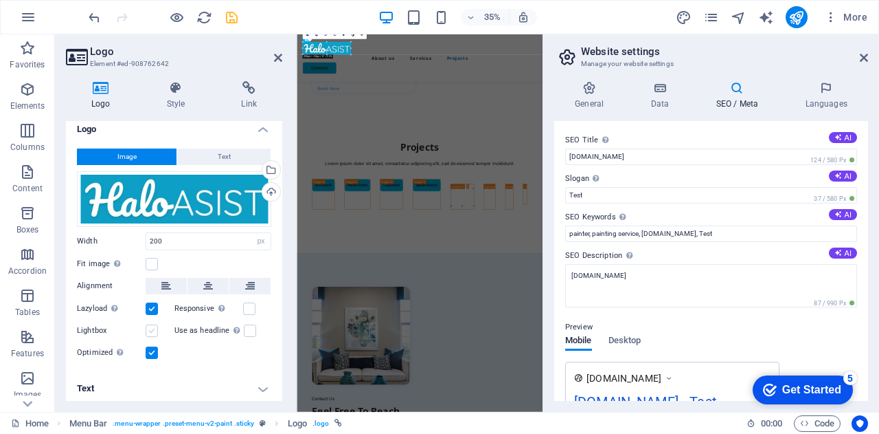
scroll to position [10, 0]
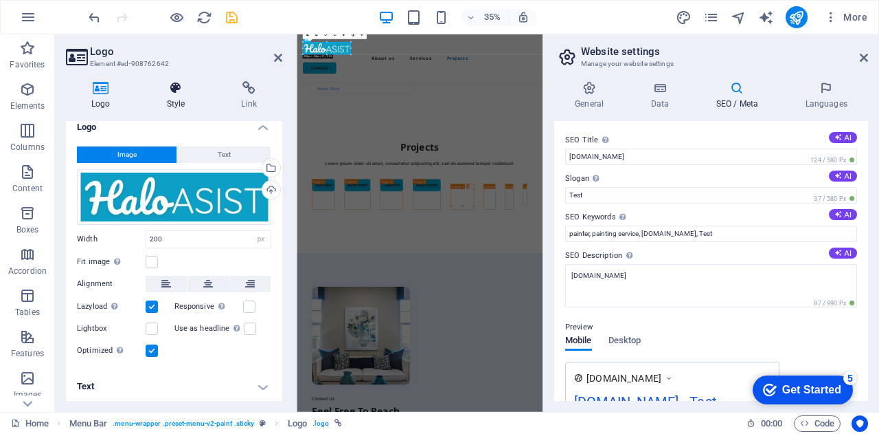
click at [166, 85] on icon at bounding box center [176, 88] width 69 height 14
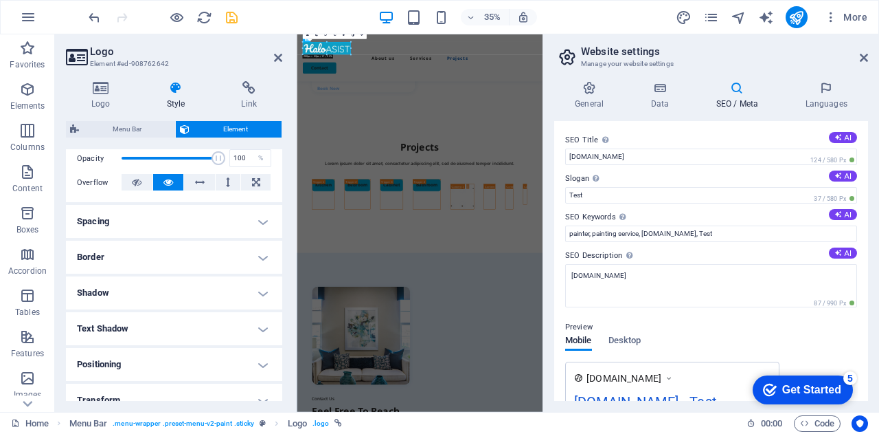
scroll to position [137, 0]
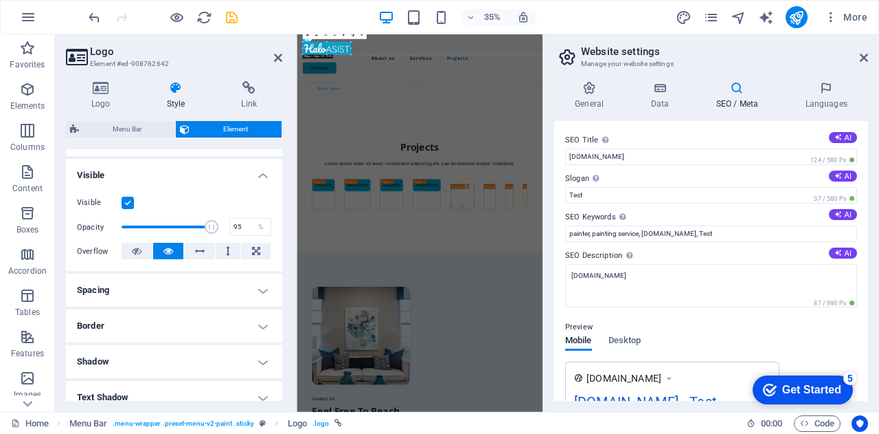
type input "96"
click at [212, 226] on span at bounding box center [214, 227] width 14 height 14
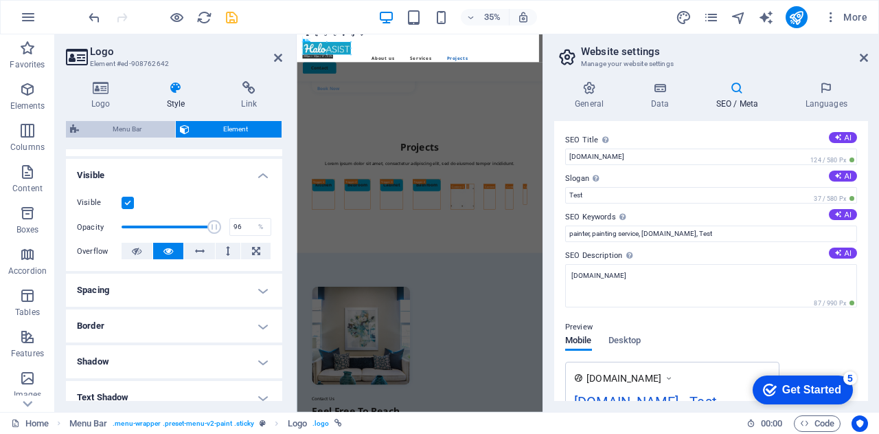
click at [114, 128] on span "Menu Bar" at bounding box center [127, 129] width 88 height 16
select select "rem"
select select "px"
select select "rem"
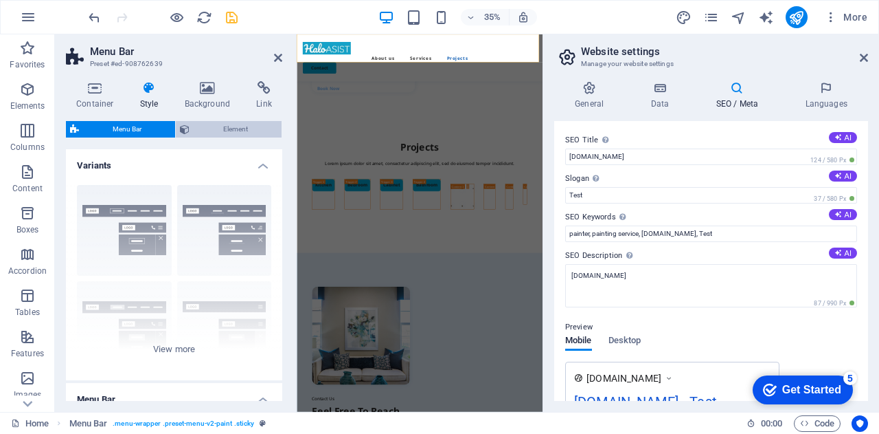
click at [234, 123] on span "Element" at bounding box center [236, 129] width 84 height 16
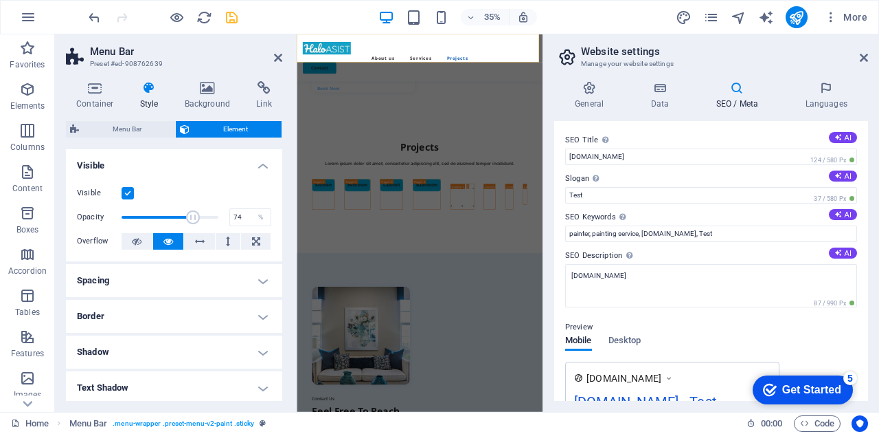
drag, startPoint x: 216, startPoint y: 223, endPoint x: 191, endPoint y: 222, distance: 24.8
click at [191, 222] on span at bounding box center [193, 217] width 14 height 14
drag, startPoint x: 192, startPoint y: 217, endPoint x: 210, endPoint y: 217, distance: 17.9
click at [210, 217] on span at bounding box center [212, 217] width 14 height 14
type input "88"
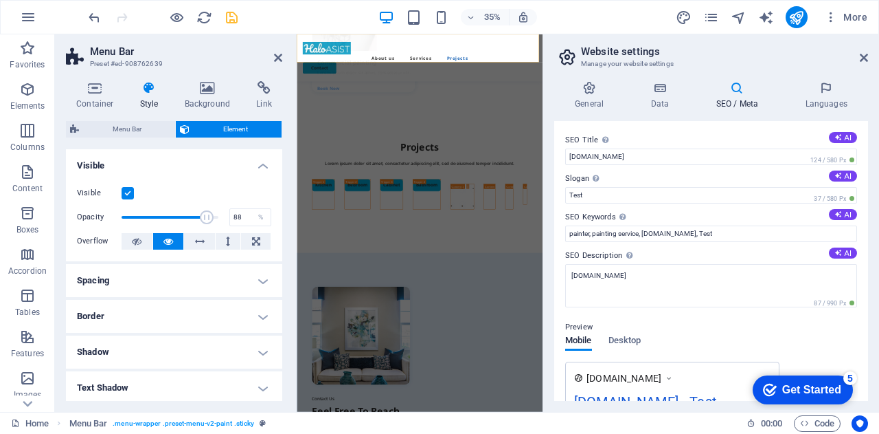
click at [205, 215] on span at bounding box center [207, 217] width 14 height 14
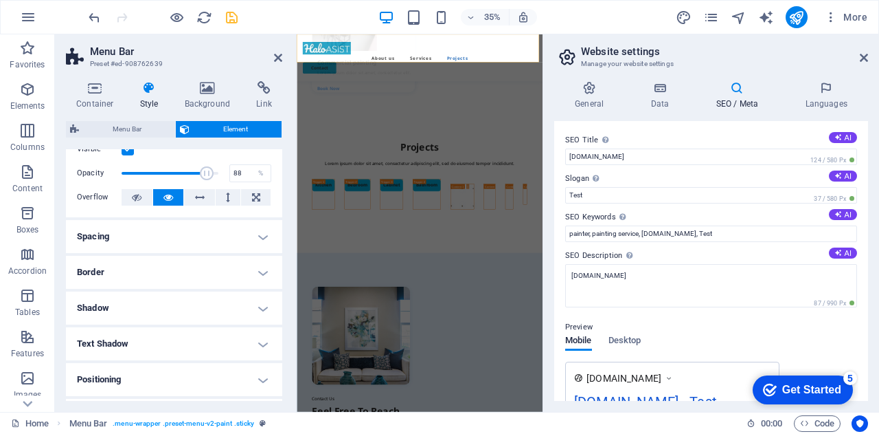
scroll to position [0, 0]
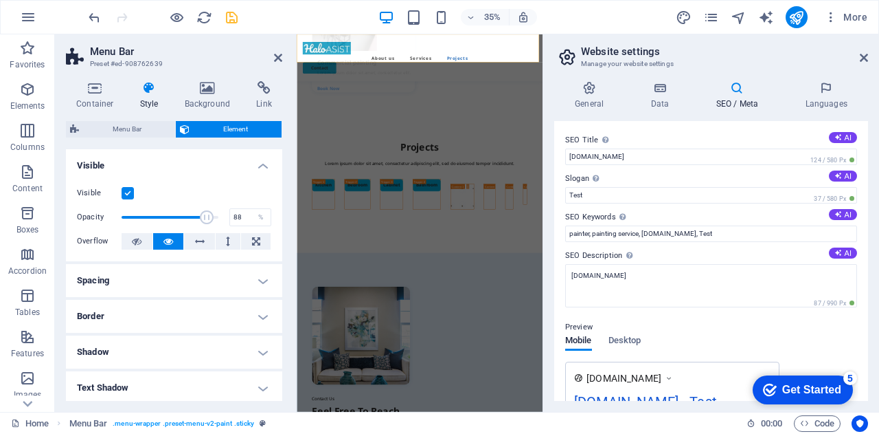
click at [106, 137] on div "Menu Bar Element" at bounding box center [174, 129] width 216 height 17
click at [106, 135] on span "Menu Bar" at bounding box center [127, 129] width 88 height 16
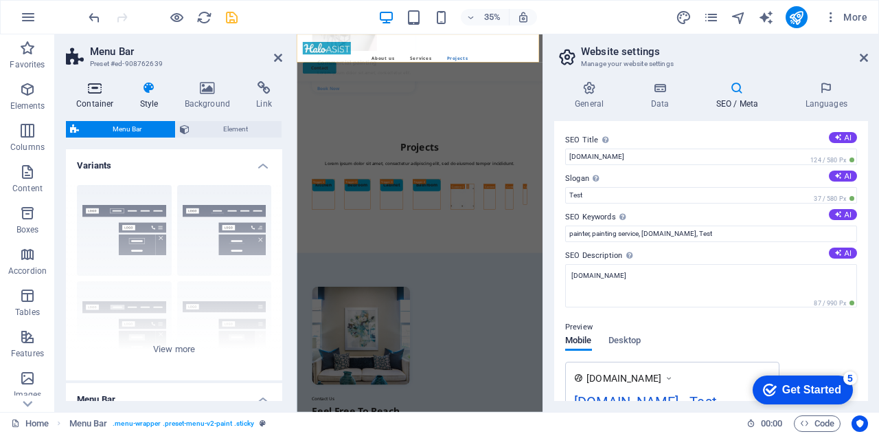
click at [92, 98] on h4 "Container" at bounding box center [98, 95] width 64 height 29
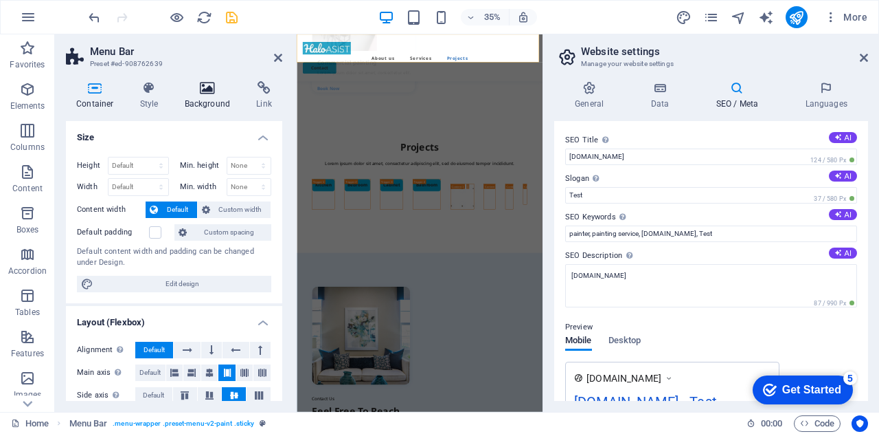
click at [205, 100] on h4 "Background" at bounding box center [211, 95] width 72 height 29
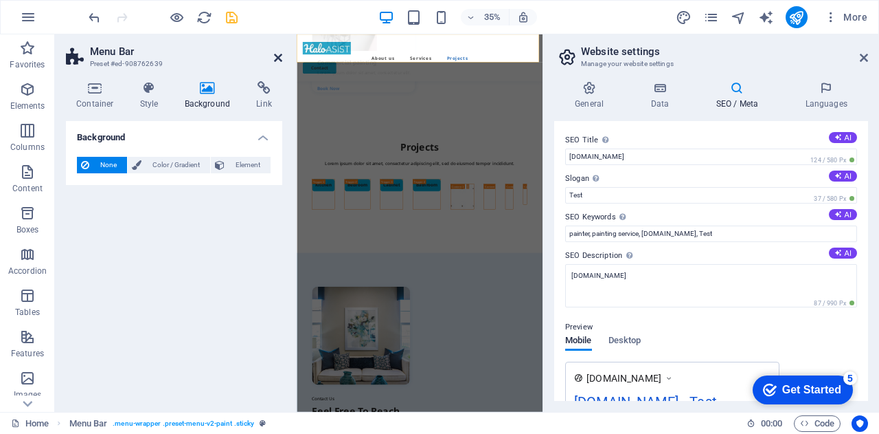
click at [275, 54] on icon at bounding box center [278, 57] width 8 height 11
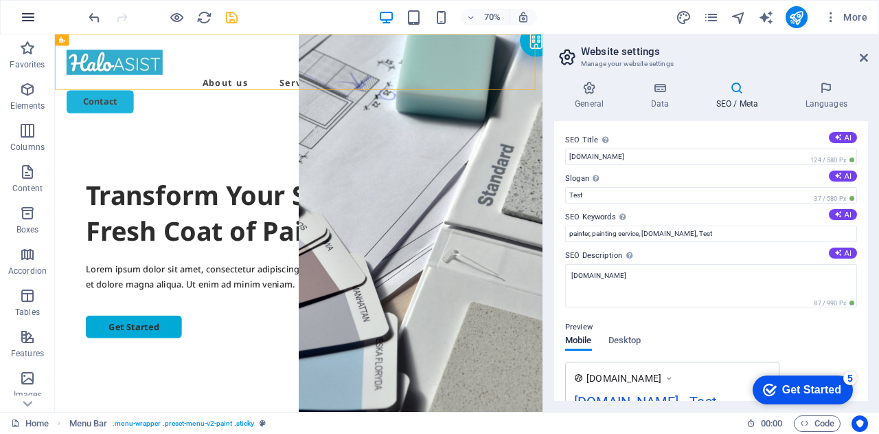
click at [0, 0] on button "button" at bounding box center [0, 0] width 0 height 0
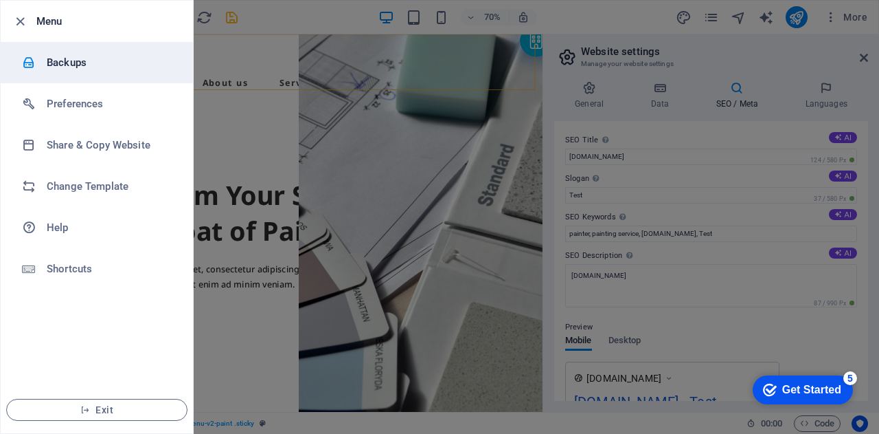
click at [73, 58] on h6 "Backups" at bounding box center [110, 62] width 127 height 16
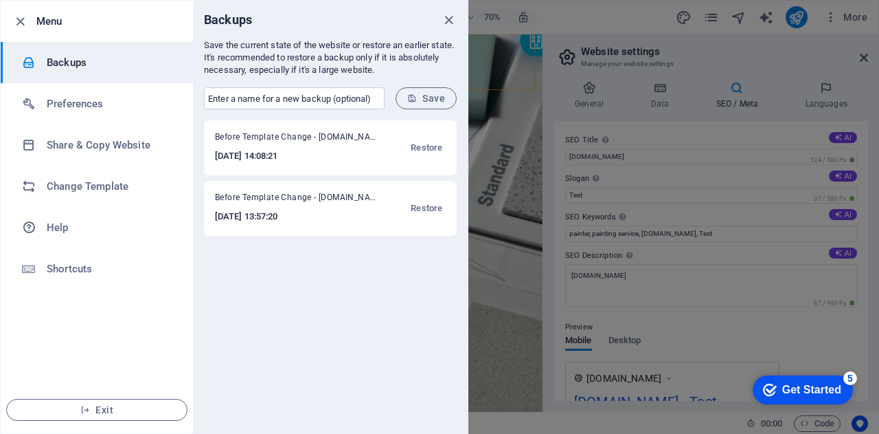
drag, startPoint x: 437, startPoint y: 102, endPoint x: 437, endPoint y: 93, distance: 8.9
click at [437, 100] on span "Save" at bounding box center [426, 98] width 38 height 11
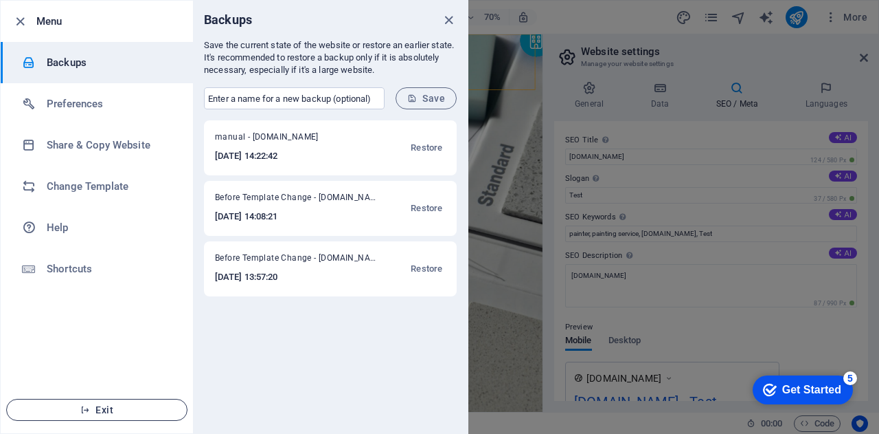
click at [106, 416] on button "Exit" at bounding box center [96, 410] width 181 height 22
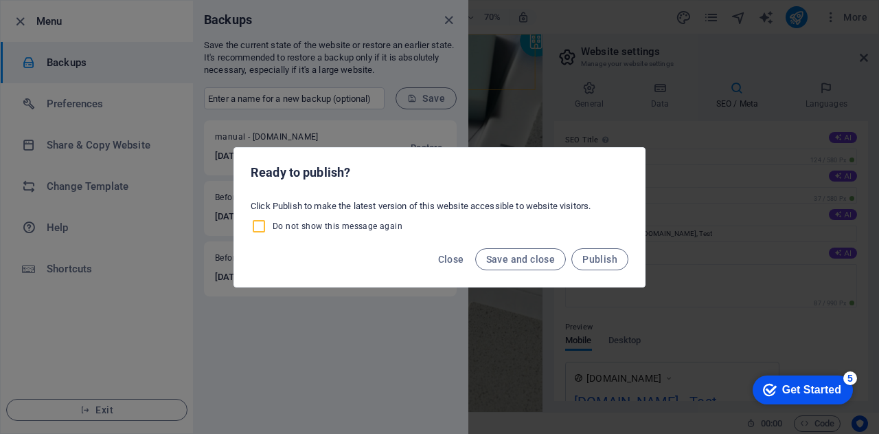
click at [260, 225] on input "Do not show this message again" at bounding box center [262, 226] width 22 height 16
checkbox input "true"
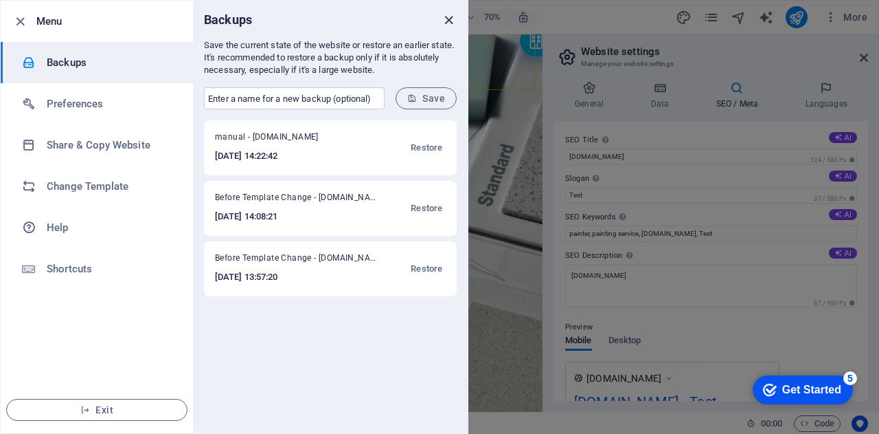
click at [444, 19] on icon "close" at bounding box center [449, 20] width 16 height 16
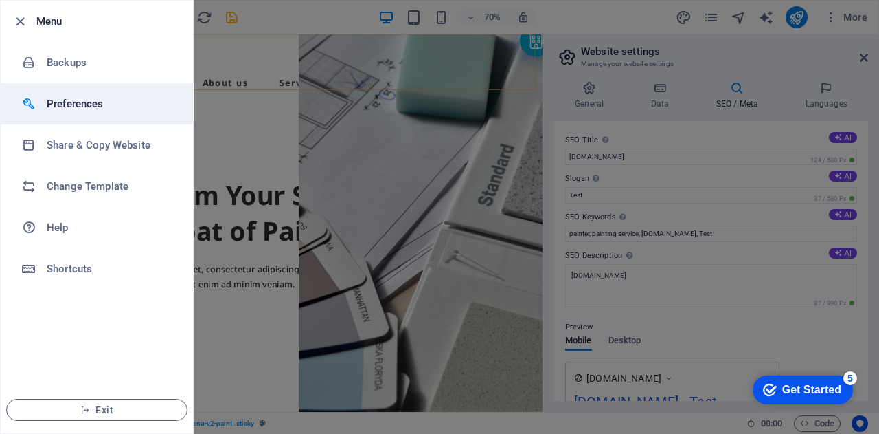
click at [44, 112] on li "Preferences" at bounding box center [97, 103] width 192 height 41
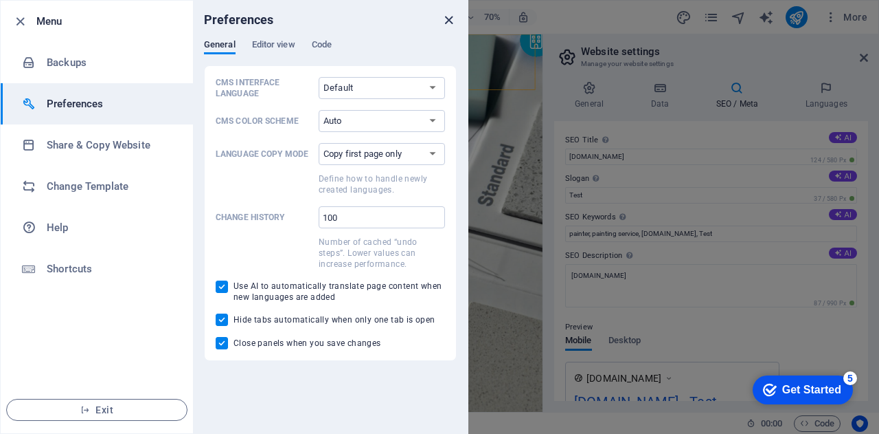
click at [451, 17] on icon "close" at bounding box center [449, 20] width 16 height 16
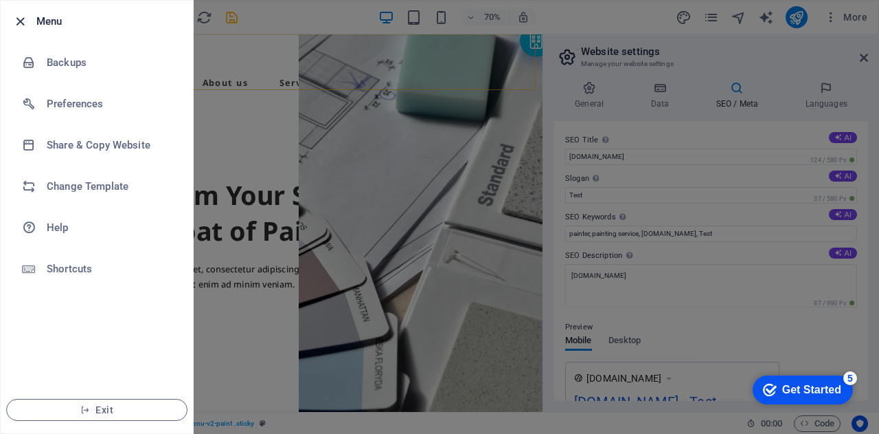
click at [16, 23] on icon "button" at bounding box center [20, 22] width 16 height 16
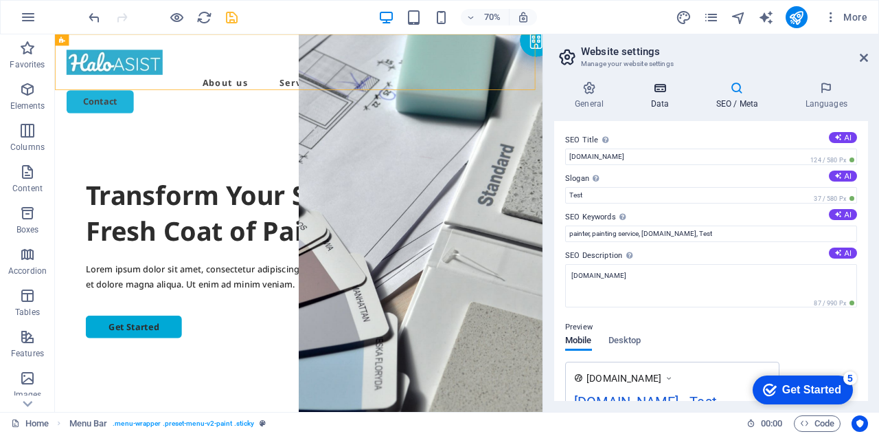
click at [663, 87] on icon at bounding box center [660, 88] width 60 height 14
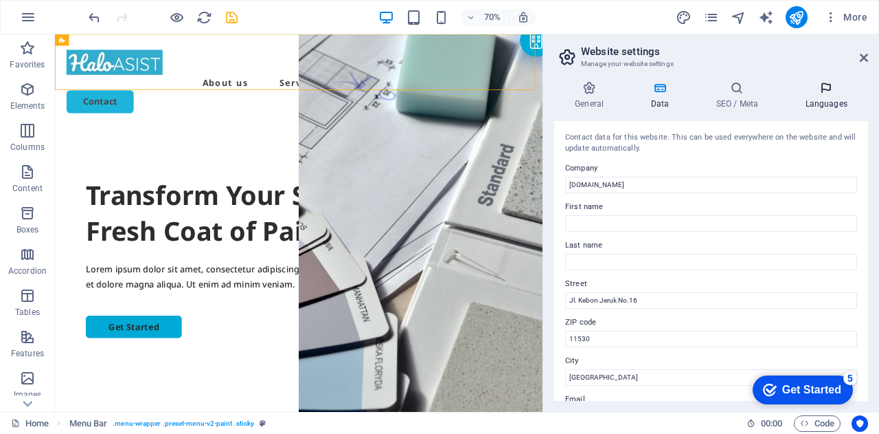
click at [849, 97] on h4 "Languages" at bounding box center [827, 95] width 84 height 29
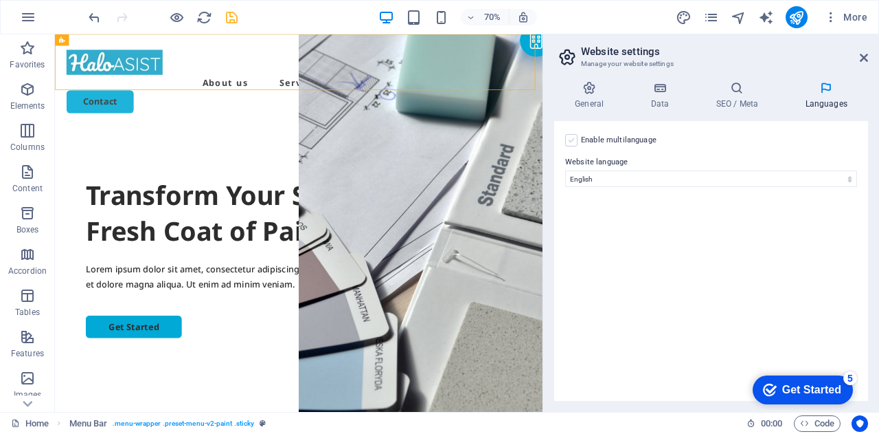
click at [573, 142] on label at bounding box center [571, 140] width 12 height 12
click at [0, 0] on input "Enable multilanguage To disable multilanguage delete all languages until only o…" at bounding box center [0, 0] width 0 height 0
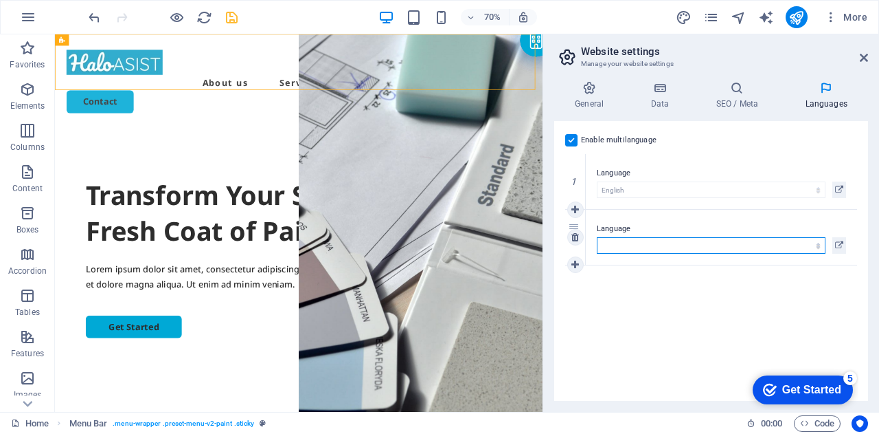
click at [616, 238] on select "Abkhazian Afar Afrikaans Akan Albanian Amharic Arabic Aragonese Armenian Assame…" at bounding box center [711, 245] width 229 height 16
select select "70"
click at [615, 241] on select "Abkhazian Afar Afrikaans Akan Albanian Amharic Arabic Aragonese Armenian Assame…" at bounding box center [711, 245] width 229 height 16
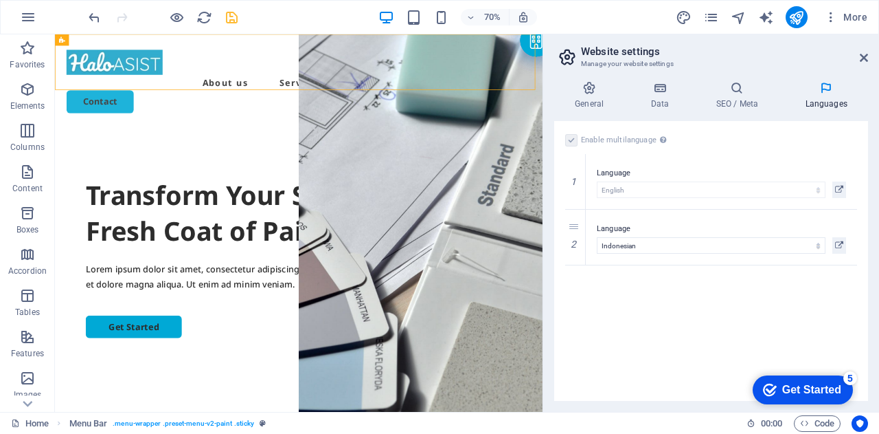
click at [644, 314] on div "Enable multilanguage To disable multilanguage delete all languages until only o…" at bounding box center [711, 261] width 314 height 280
click at [596, 87] on icon at bounding box center [589, 88] width 70 height 14
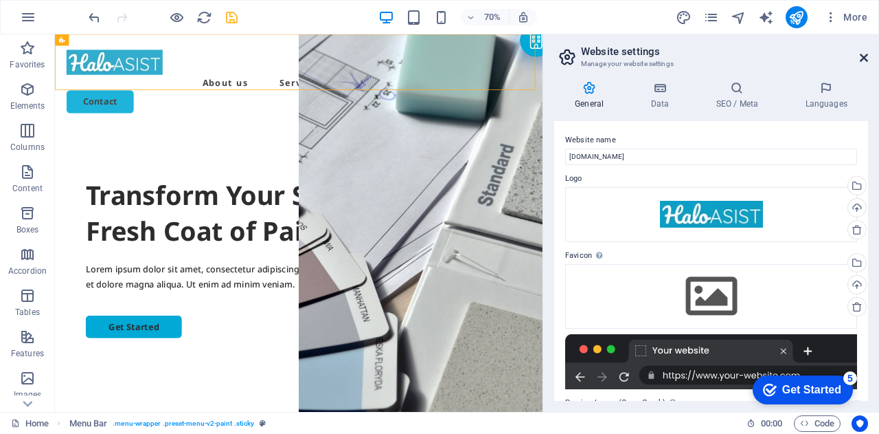
drag, startPoint x: 864, startPoint y: 54, endPoint x: 808, endPoint y: 20, distance: 65.4
click at [864, 54] on icon at bounding box center [864, 57] width 8 height 11
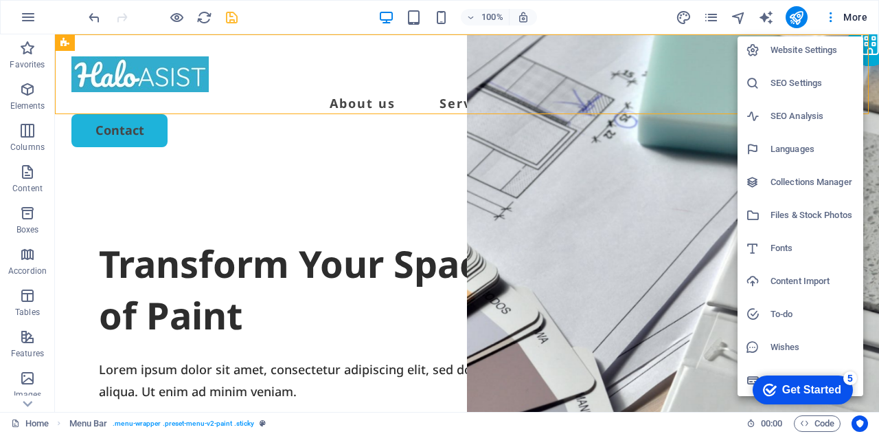
scroll to position [3, 0]
click at [752, 379] on div "checkmark Get Started 5 First Steps in the Editor Let's guide you through the t…" at bounding box center [800, 388] width 117 height 41
click at [846, 381] on div "5" at bounding box center [851, 378] width 14 height 14
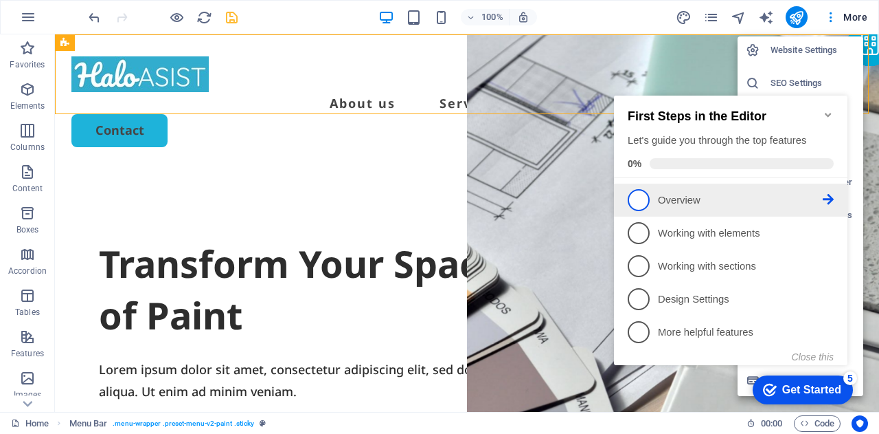
click at [644, 200] on span "1" at bounding box center [639, 200] width 22 height 22
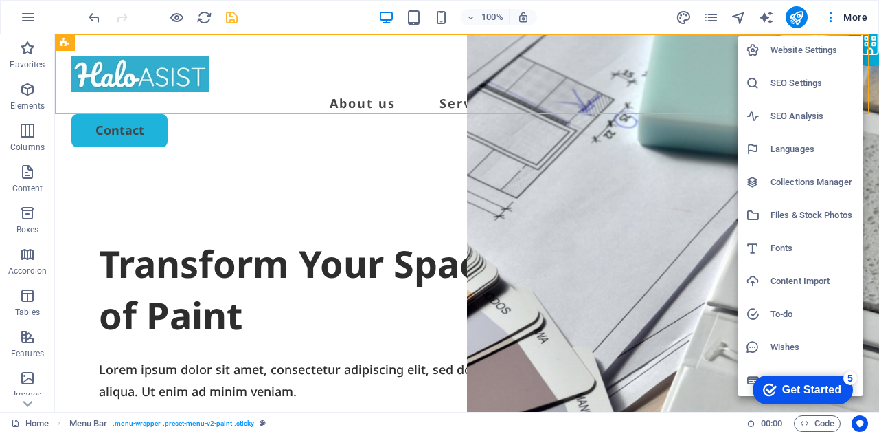
scroll to position [0, 0]
click at [750, 377] on div "checkmark Get Started 5 First Steps in the Editor Let's guide you through the t…" at bounding box center [800, 388] width 117 height 41
click at [830, 14] on div at bounding box center [439, 217] width 879 height 434
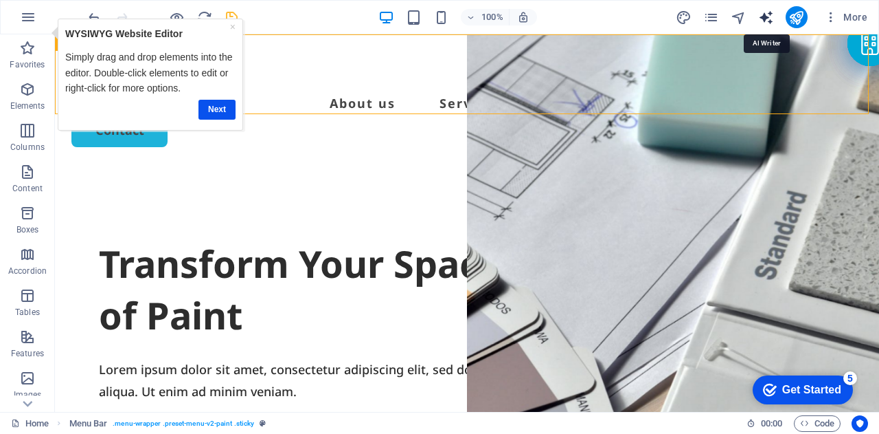
select select "English"
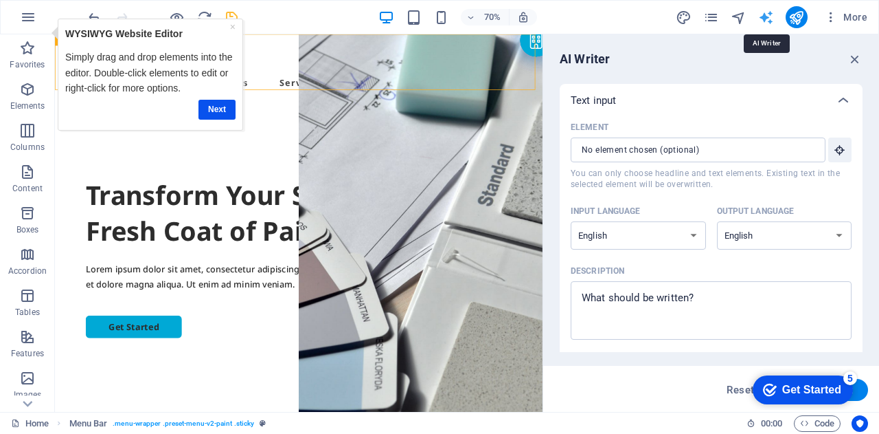
click at [713, 10] on icon "pages" at bounding box center [712, 18] width 16 height 16
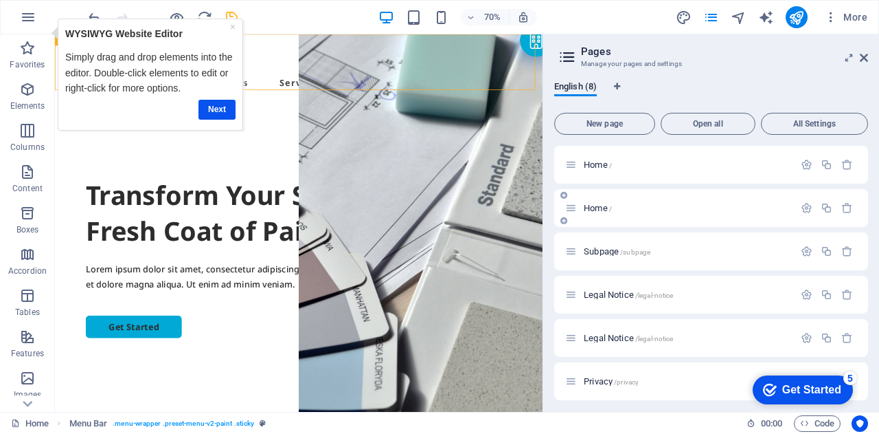
click at [609, 212] on div "Home /" at bounding box center [679, 208] width 229 height 16
click at [807, 206] on icon "button" at bounding box center [807, 208] width 12 height 12
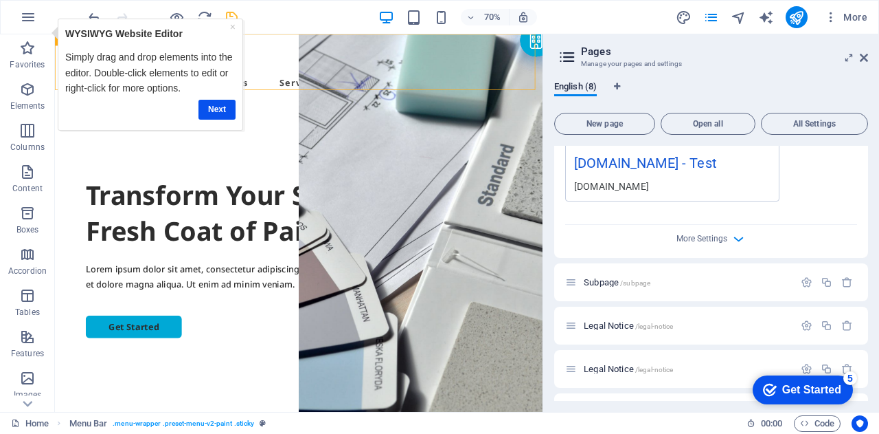
scroll to position [550, 0]
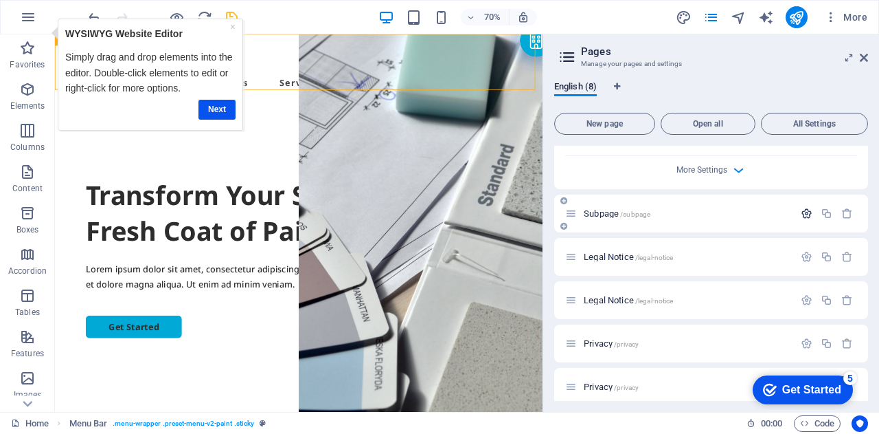
click at [807, 211] on icon "button" at bounding box center [807, 213] width 12 height 12
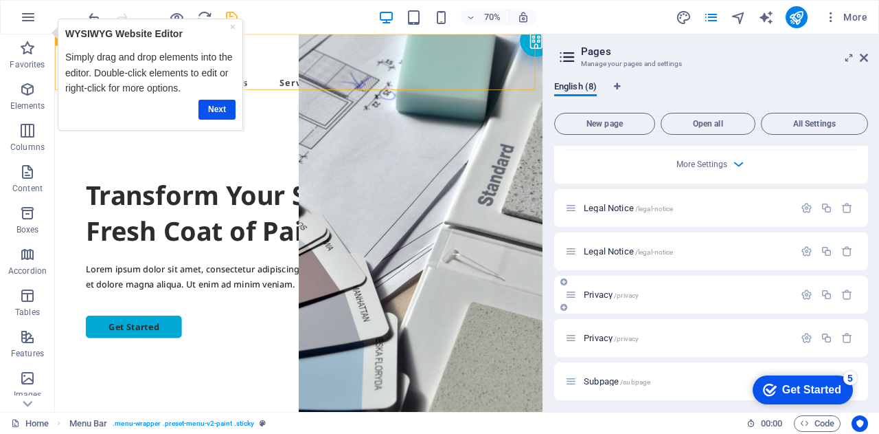
scroll to position [1114, 0]
drag, startPoint x: 208, startPoint y: 112, endPoint x: 267, endPoint y: 130, distance: 61.1
click at [208, 112] on link "Next" at bounding box center [217, 109] width 37 height 20
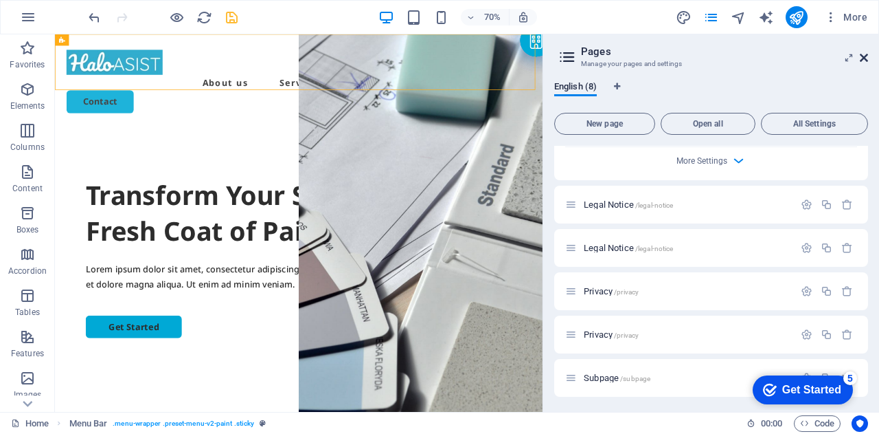
click at [867, 54] on icon at bounding box center [864, 57] width 8 height 11
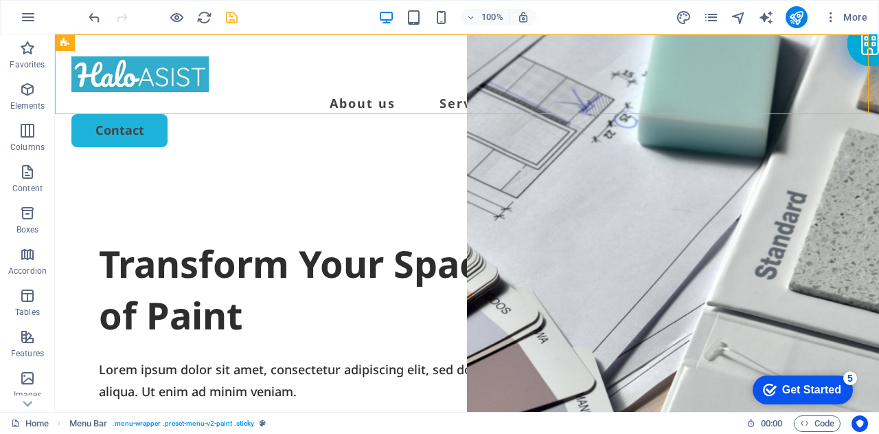
click at [236, 16] on icon "save" at bounding box center [232, 18] width 16 height 16
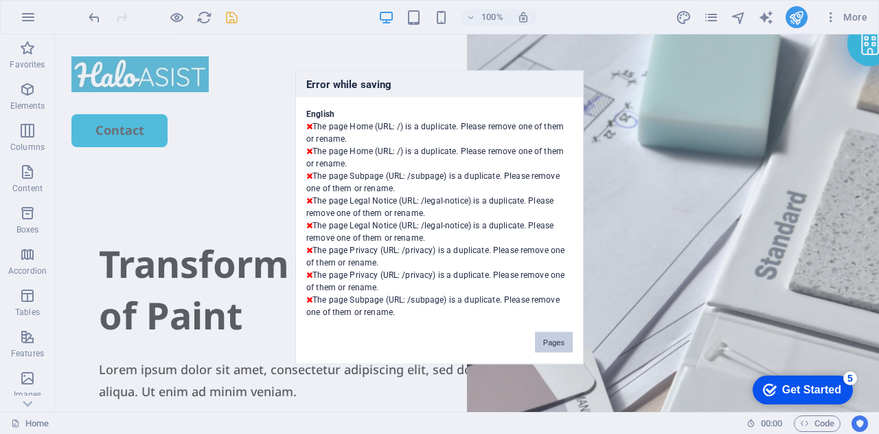
click at [546, 344] on button "Pages" at bounding box center [554, 341] width 38 height 21
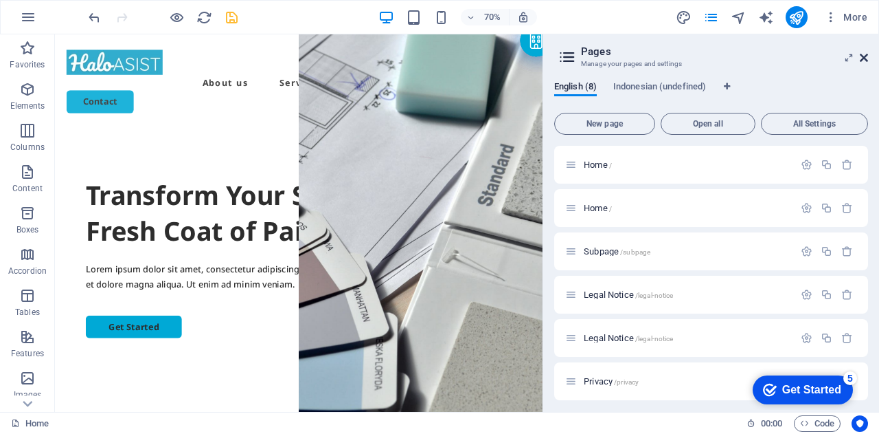
click at [864, 61] on icon at bounding box center [864, 57] width 8 height 11
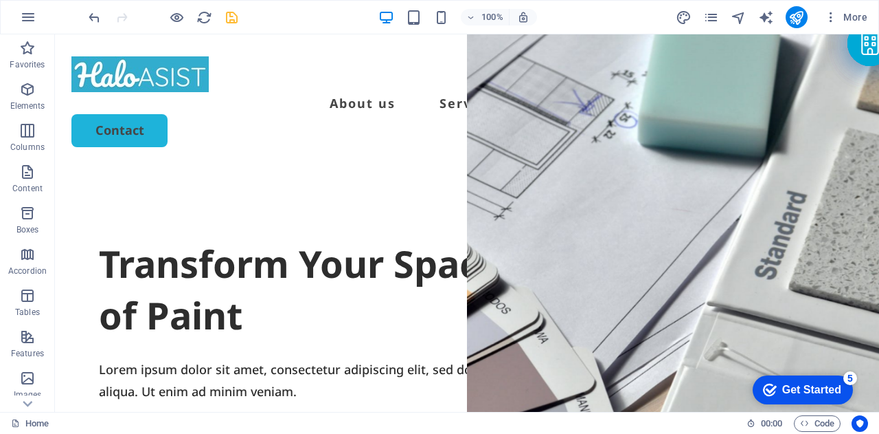
drag, startPoint x: 32, startPoint y: 0, endPoint x: 2, endPoint y: 5, distance: 29.9
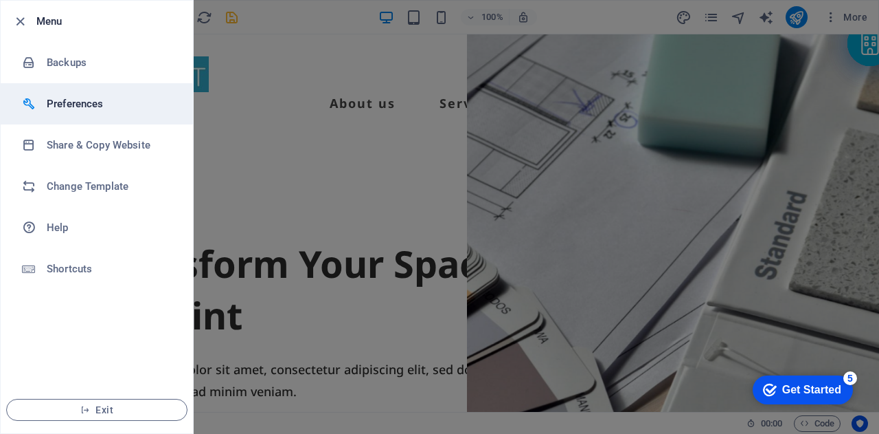
click at [62, 103] on h6 "Preferences" at bounding box center [110, 104] width 127 height 16
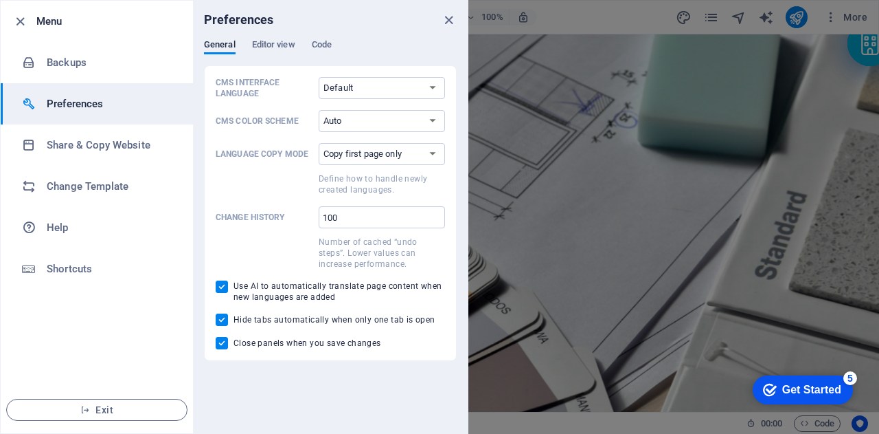
click at [259, 36] on div "Preferences" at bounding box center [330, 20] width 275 height 38
click at [265, 45] on span "Editor view" at bounding box center [273, 45] width 43 height 19
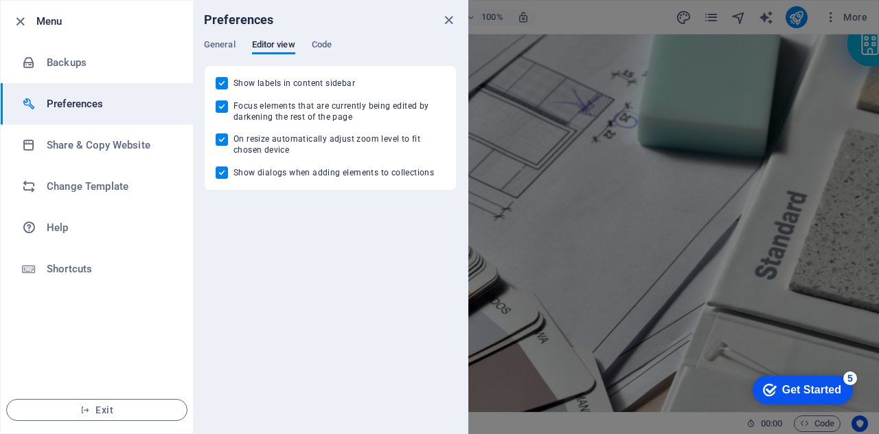
click at [309, 45] on div "General Editor view Code" at bounding box center [330, 52] width 253 height 26
click at [315, 45] on span "Code" at bounding box center [322, 45] width 20 height 19
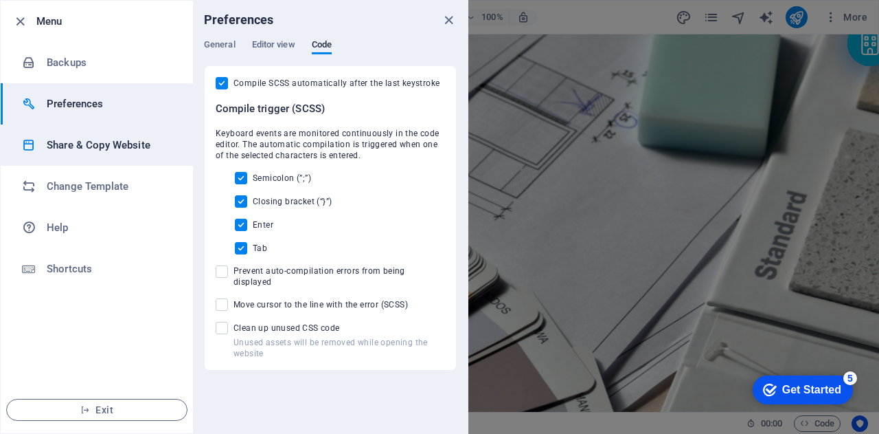
click at [76, 138] on h6 "Share & Copy Website" at bounding box center [110, 145] width 127 height 16
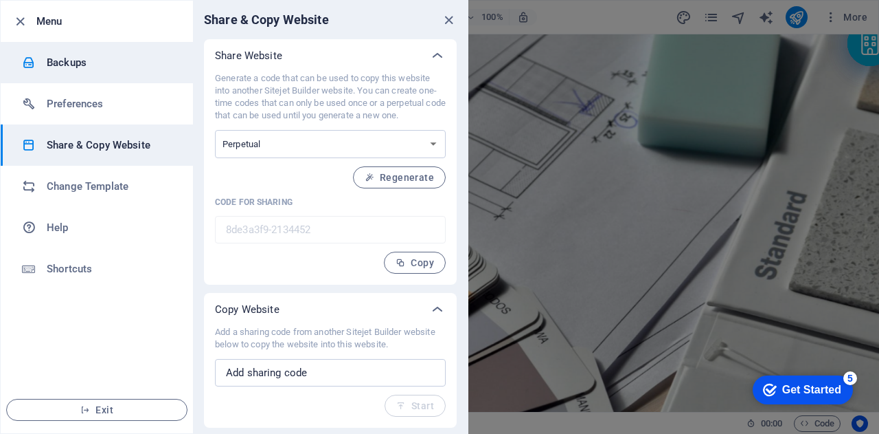
click at [79, 56] on h6 "Backups" at bounding box center [110, 62] width 127 height 16
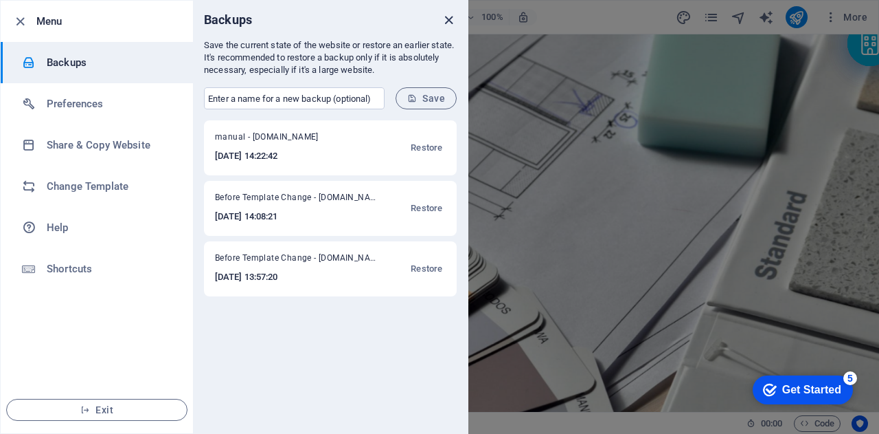
click at [447, 17] on icon "close" at bounding box center [449, 20] width 16 height 16
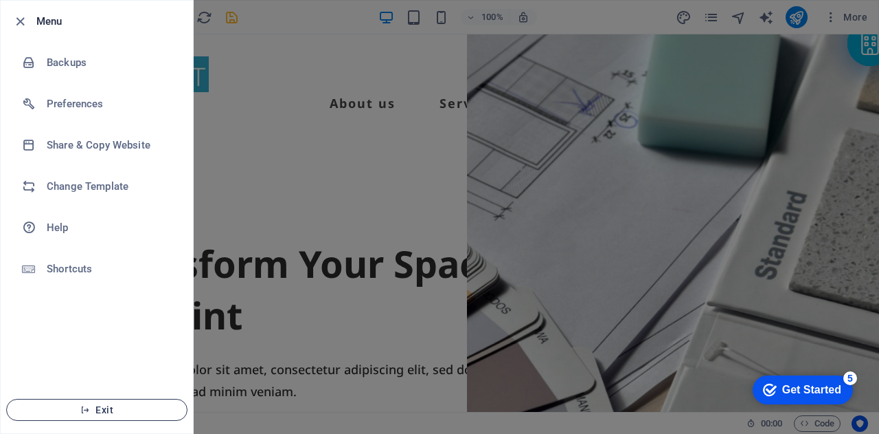
click at [80, 409] on icon "button" at bounding box center [85, 410] width 10 height 10
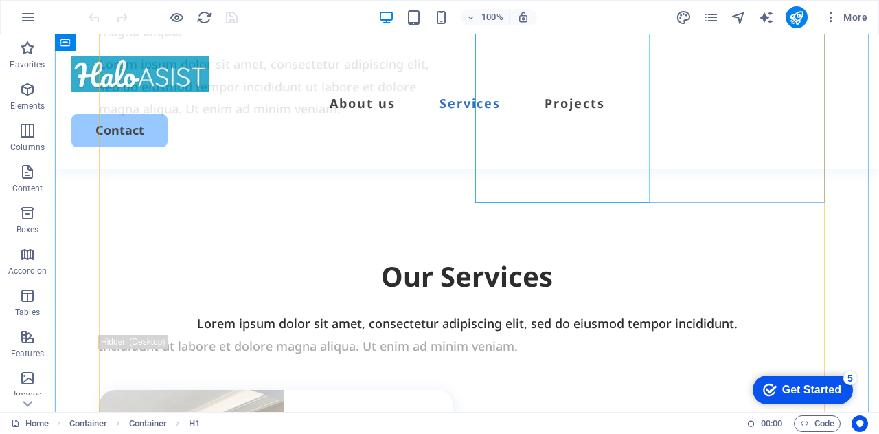
scroll to position [1305, 0]
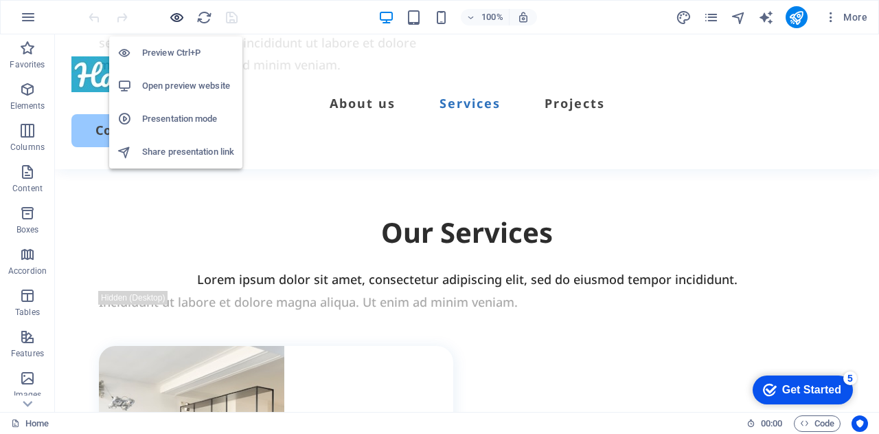
click at [175, 18] on icon "button" at bounding box center [177, 18] width 16 height 16
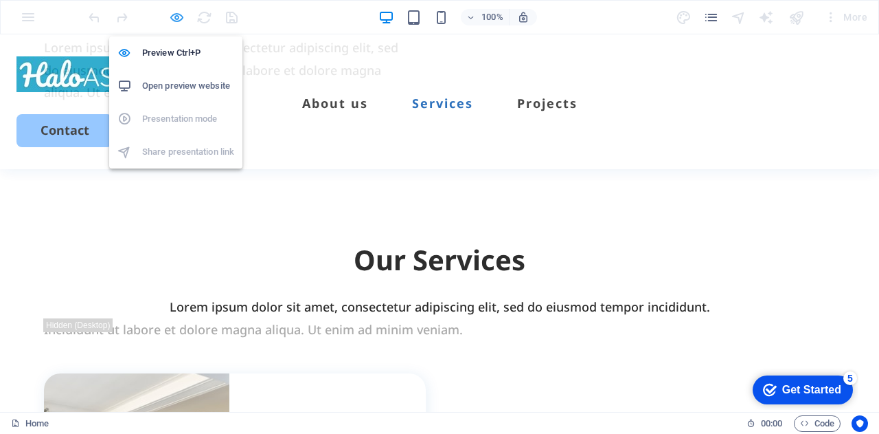
scroll to position [1268, 0]
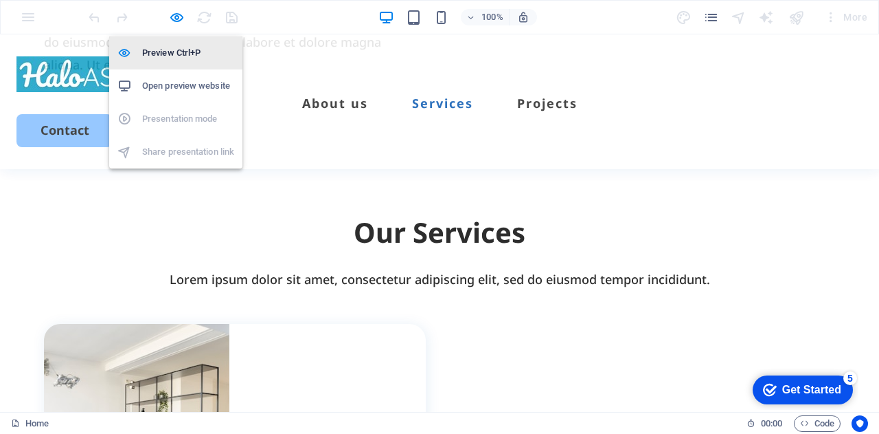
click at [172, 57] on h6 "Preview Ctrl+P" at bounding box center [188, 53] width 92 height 16
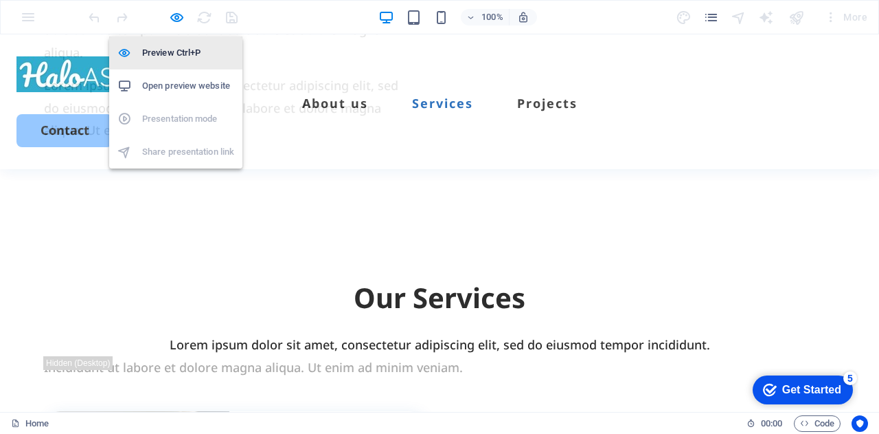
scroll to position [1305, 0]
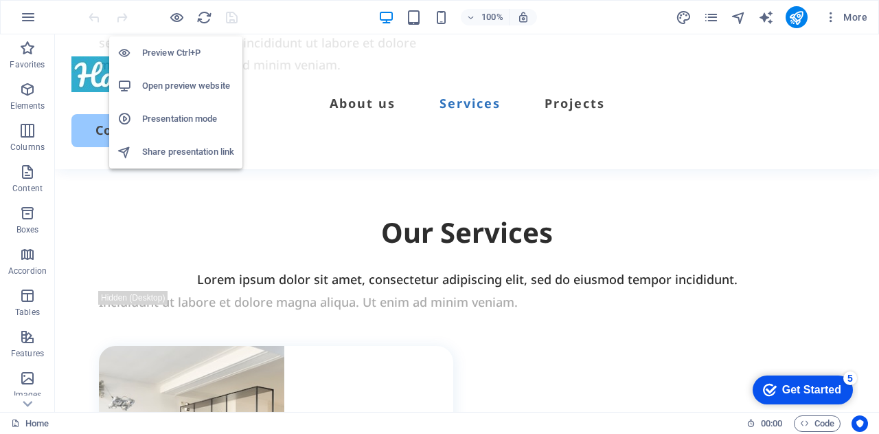
click at [169, 80] on h6 "Open preview website" at bounding box center [188, 86] width 92 height 16
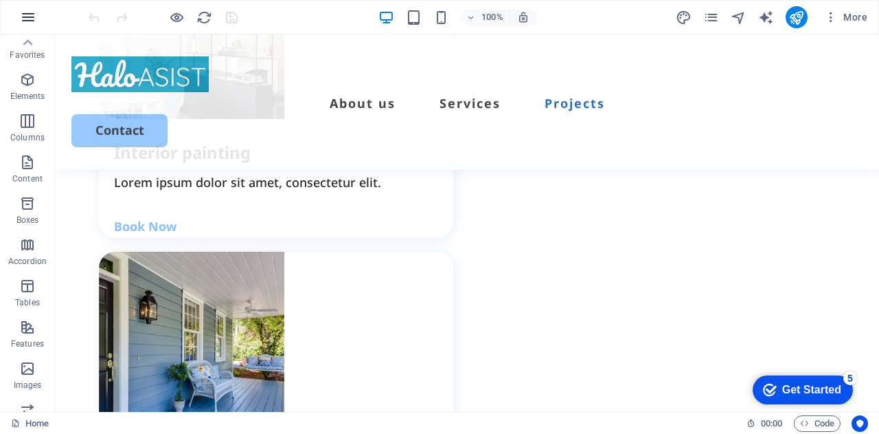
scroll to position [0, 0]
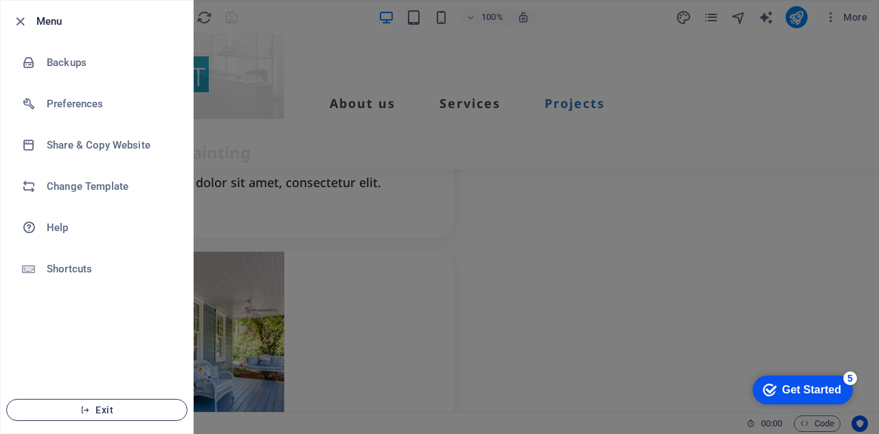
click at [106, 407] on span "Exit" at bounding box center [97, 409] width 158 height 11
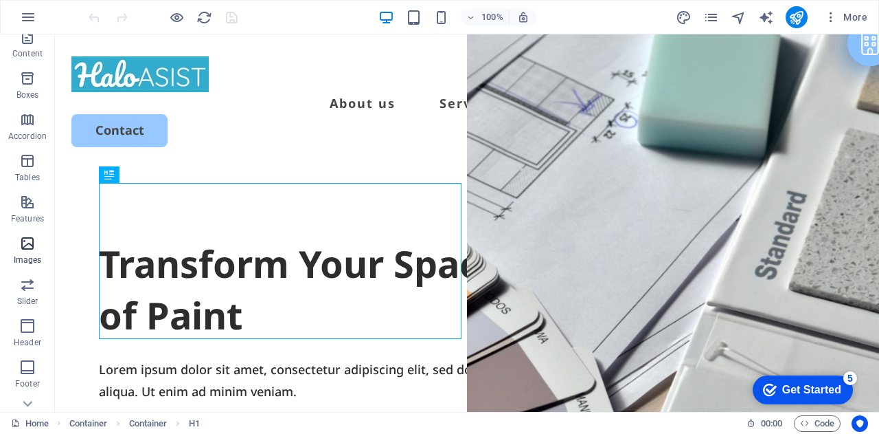
scroll to position [240, 0]
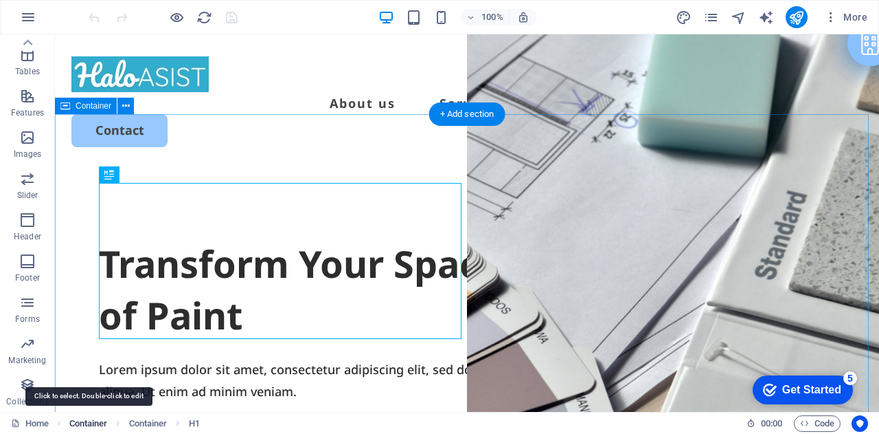
click at [0, 0] on span "Container" at bounding box center [0, 0] width 0 height 0
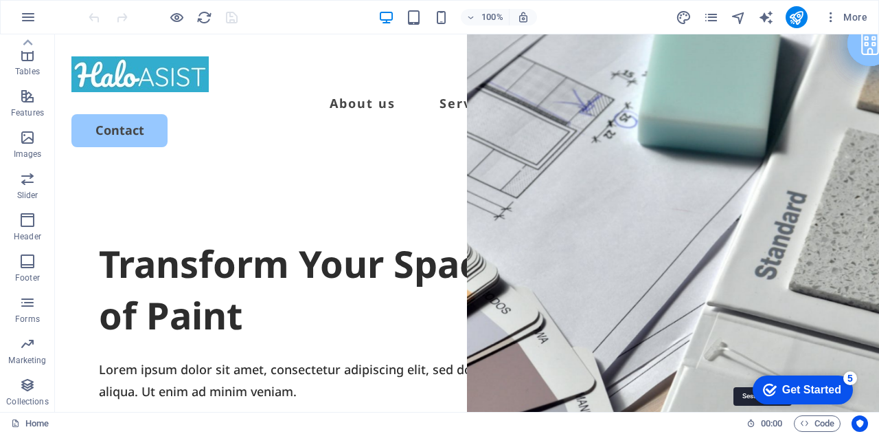
click at [0, 0] on icon "navigator" at bounding box center [0, 0] width 0 height 0
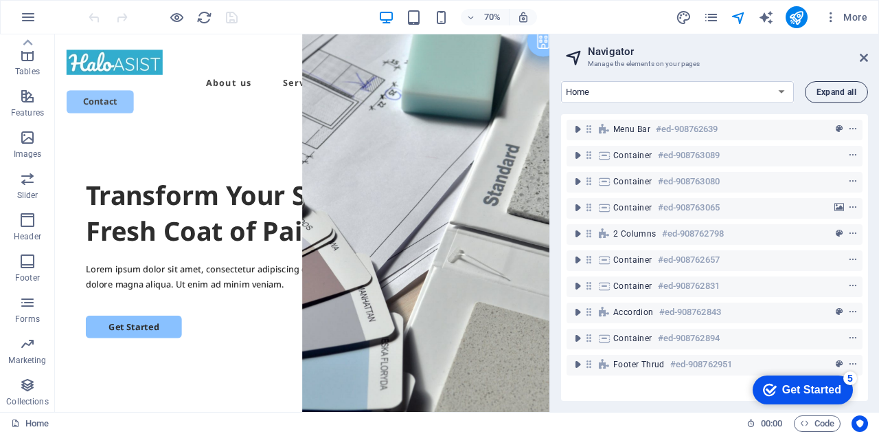
click at [0, 0] on span "Expand all" at bounding box center [0, 0] width 0 height 0
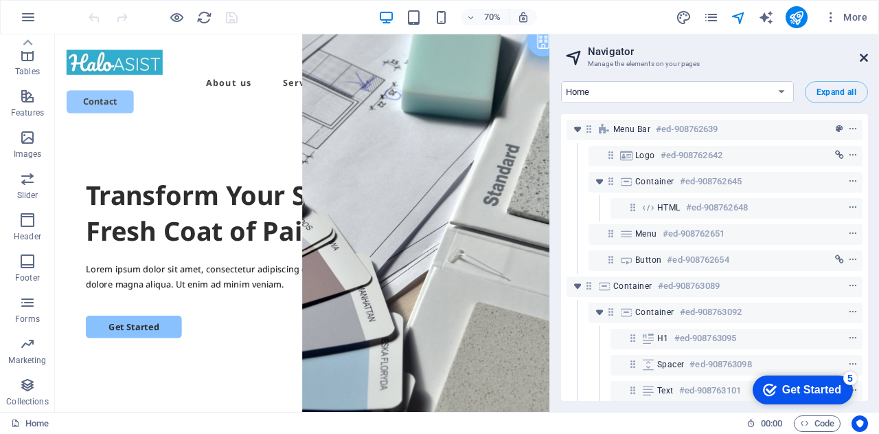
drag, startPoint x: 864, startPoint y: 58, endPoint x: 807, endPoint y: 24, distance: 66.6
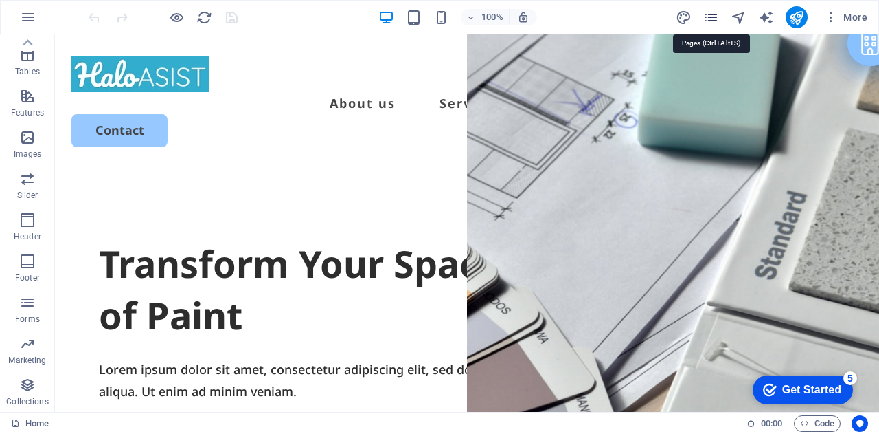
click at [0, 0] on icon "pages" at bounding box center [0, 0] width 0 height 0
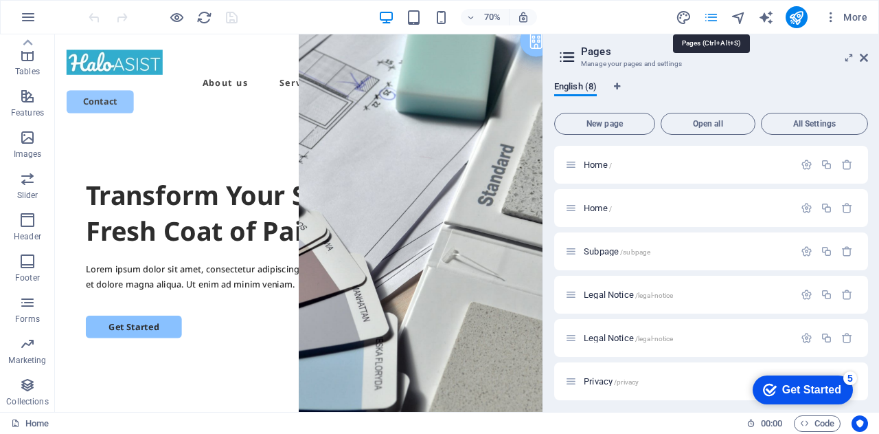
click at [0, 0] on icon "pages" at bounding box center [0, 0] width 0 height 0
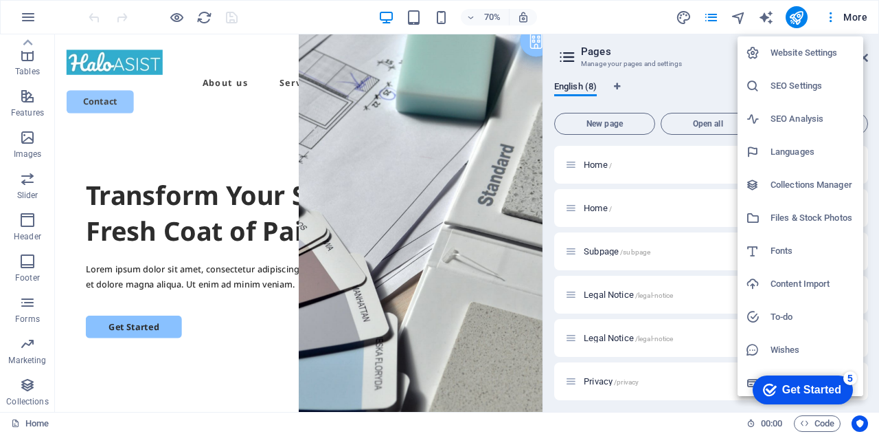
click at [842, 17] on div at bounding box center [439, 217] width 879 height 434
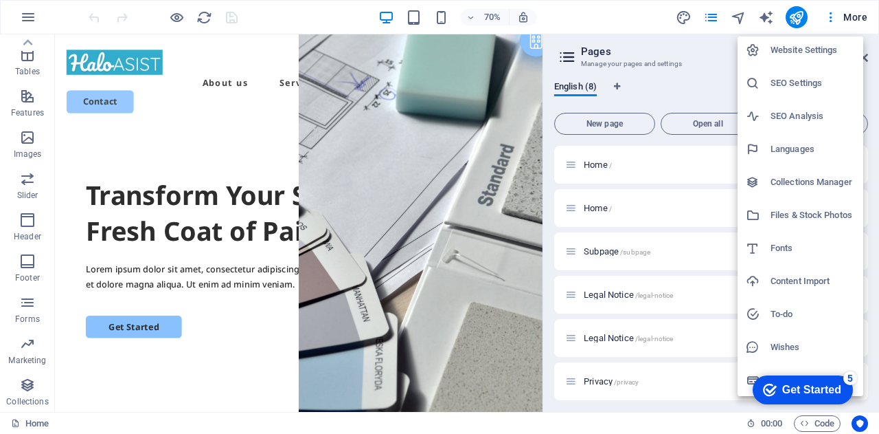
scroll to position [3, 0]
click at [749, 380] on div "checkmark Get Started 5 First Steps in the Editor Let's guide you through the t…" at bounding box center [800, 388] width 117 height 41
click at [832, 18] on div at bounding box center [439, 217] width 879 height 434
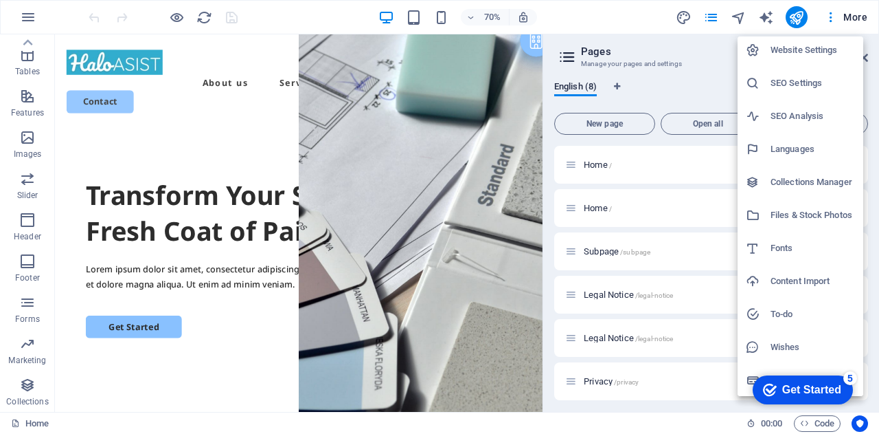
scroll to position [3, 0]
click at [776, 244] on h6 "Fonts" at bounding box center [813, 248] width 85 height 16
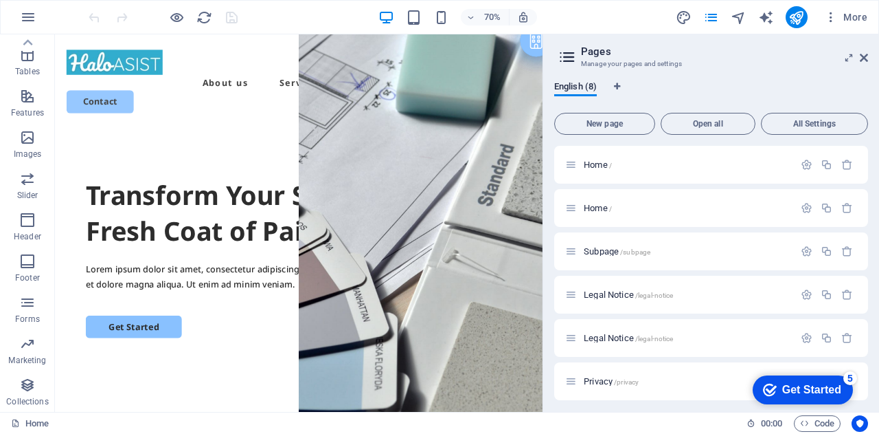
select select "popularity"
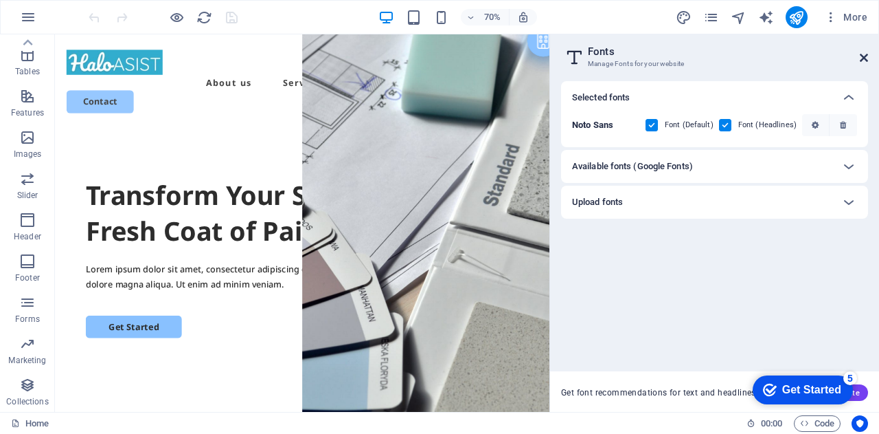
click at [864, 62] on icon at bounding box center [864, 57] width 8 height 11
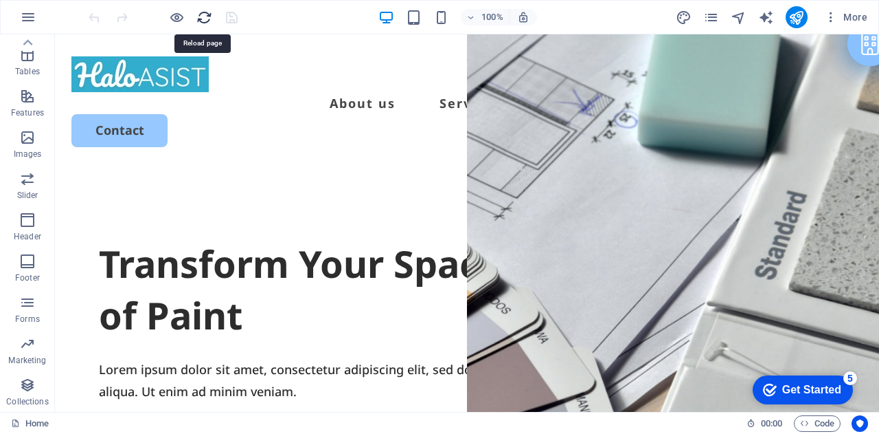
click at [202, 22] on icon "reload" at bounding box center [205, 18] width 16 height 16
click at [203, 16] on icon "reload" at bounding box center [205, 18] width 16 height 16
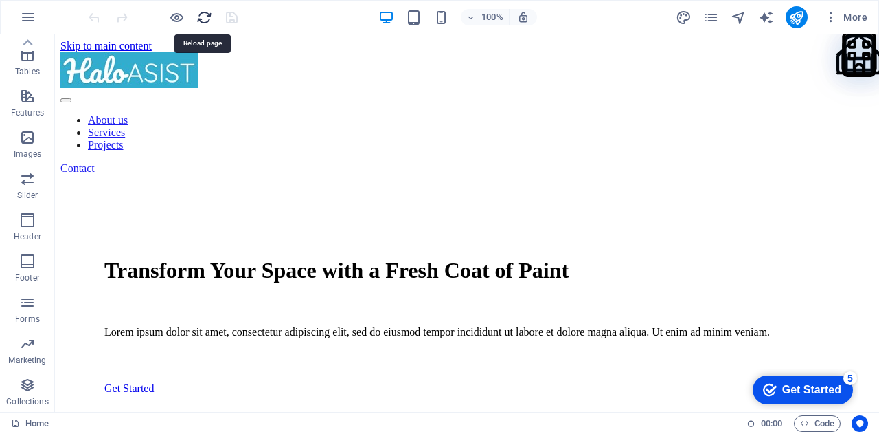
scroll to position [0, 0]
click at [202, 17] on icon "reload" at bounding box center [205, 18] width 16 height 16
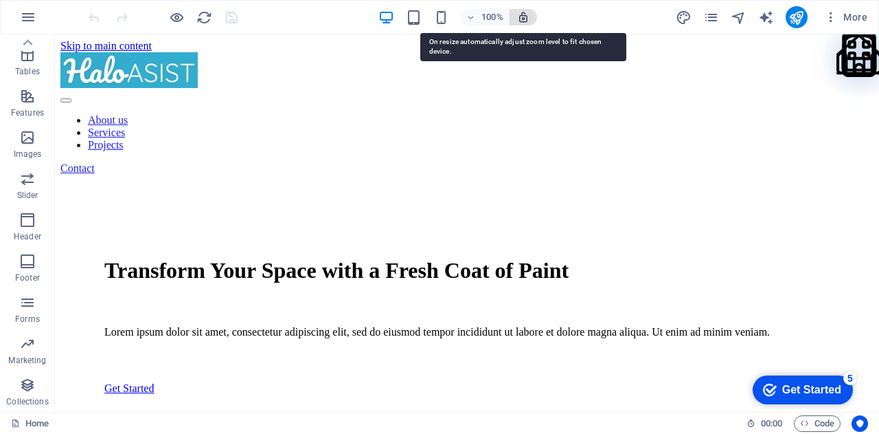
click at [0, 0] on icon "button" at bounding box center [0, 0] width 0 height 0
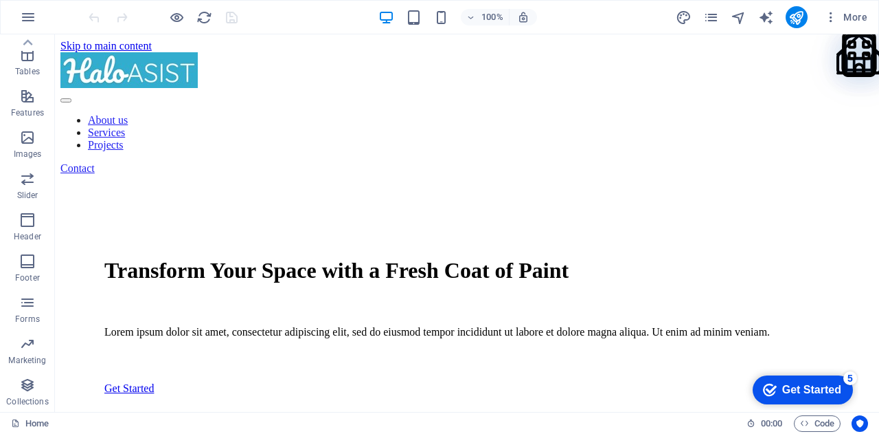
click at [767, 27] on div "More" at bounding box center [774, 17] width 197 height 22
click at [765, 17] on icon "text_generator" at bounding box center [767, 18] width 16 height 16
select select "English"
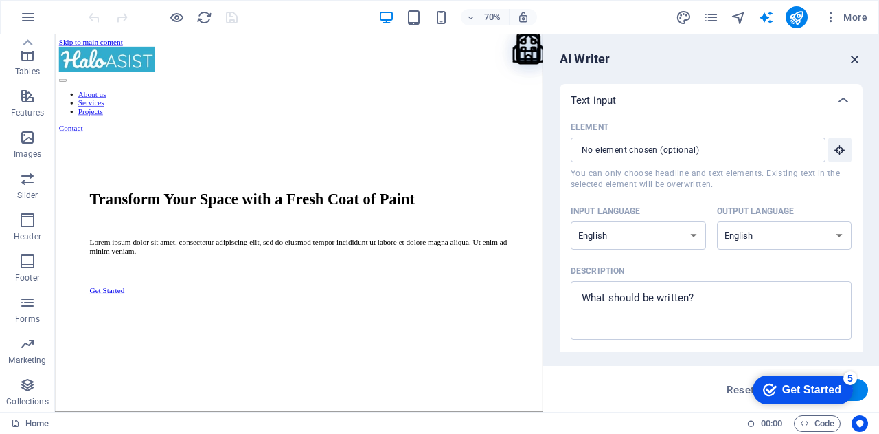
click at [855, 62] on icon "button" at bounding box center [855, 59] width 15 height 15
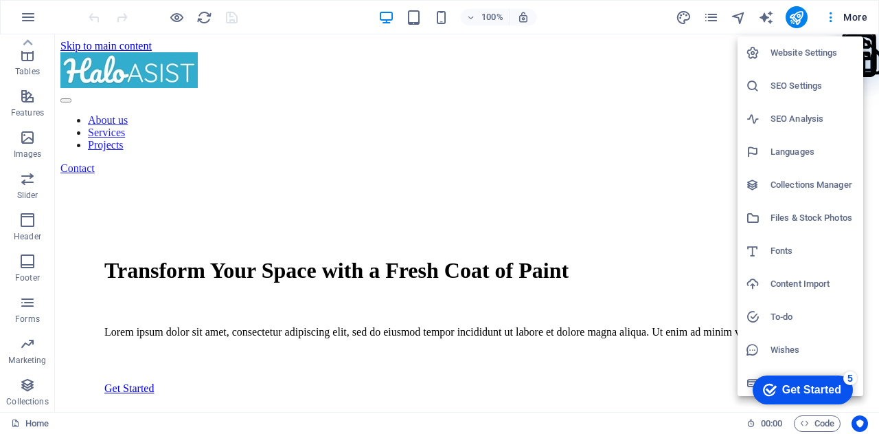
click at [782, 116] on h6 "SEO Analysis" at bounding box center [813, 119] width 85 height 16
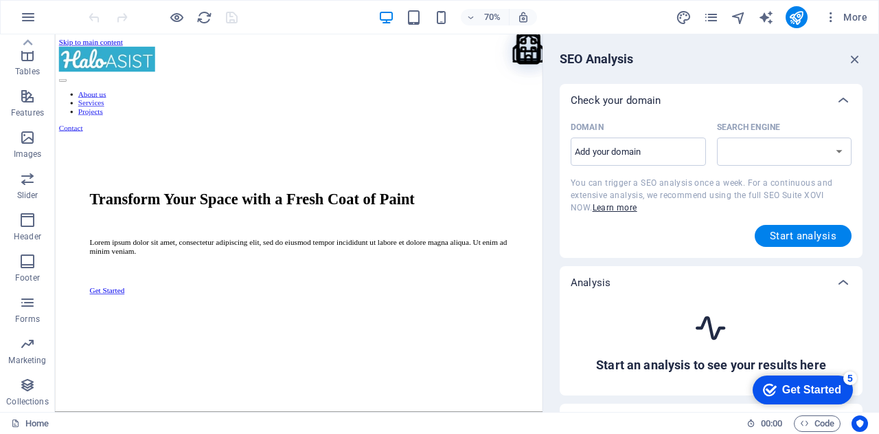
select select "[DOMAIN_NAME]"
drag, startPoint x: 852, startPoint y: 52, endPoint x: 794, endPoint y: 2, distance: 76.0
click at [852, 52] on icon "button" at bounding box center [855, 59] width 15 height 15
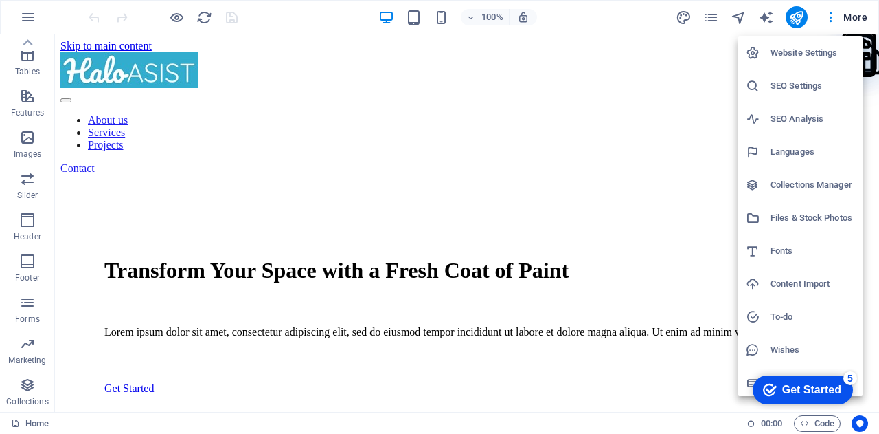
click at [815, 196] on li "Collections Manager" at bounding box center [801, 184] width 126 height 33
